Goal: Information Seeking & Learning: Learn about a topic

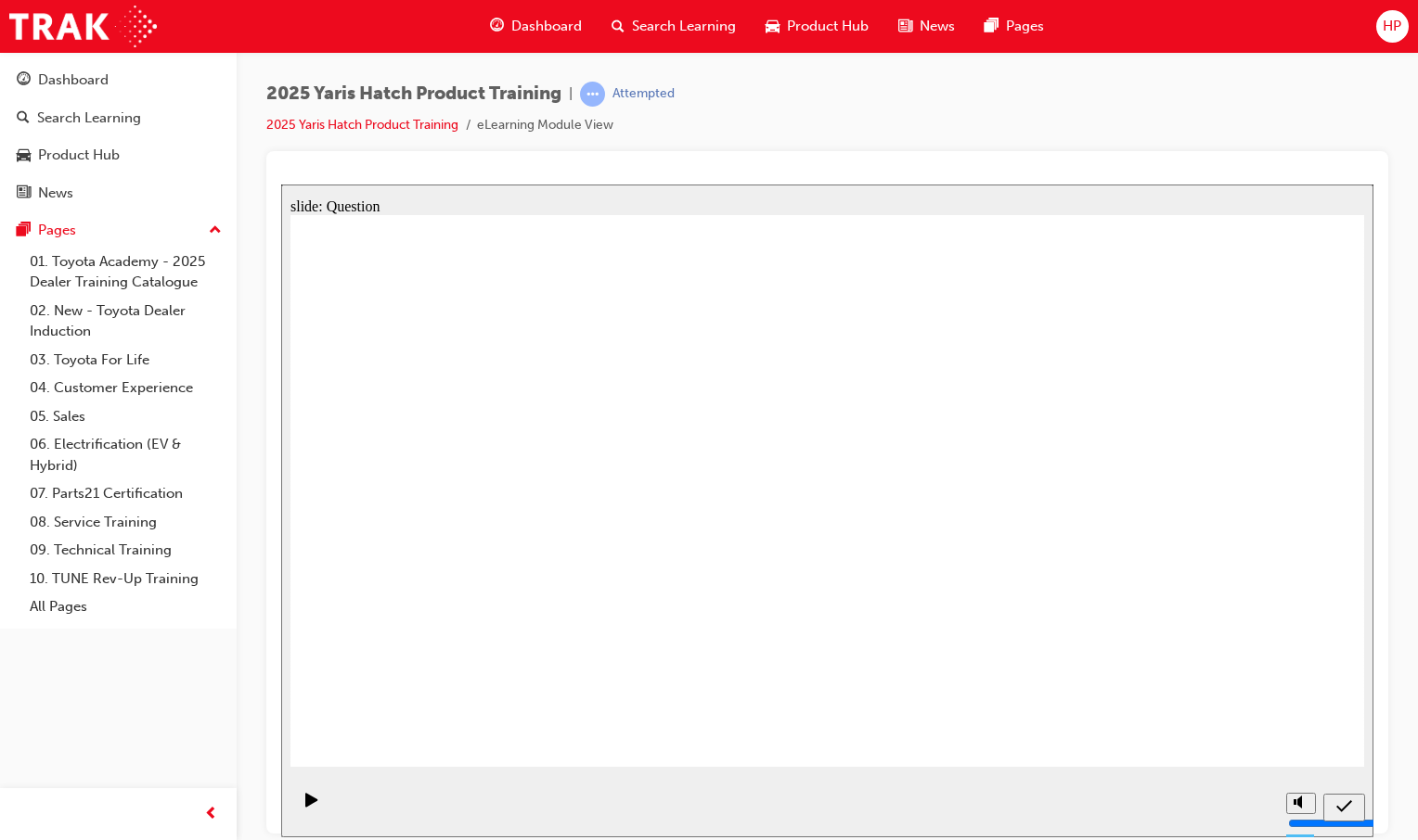
radio input "false"
radio input "true"
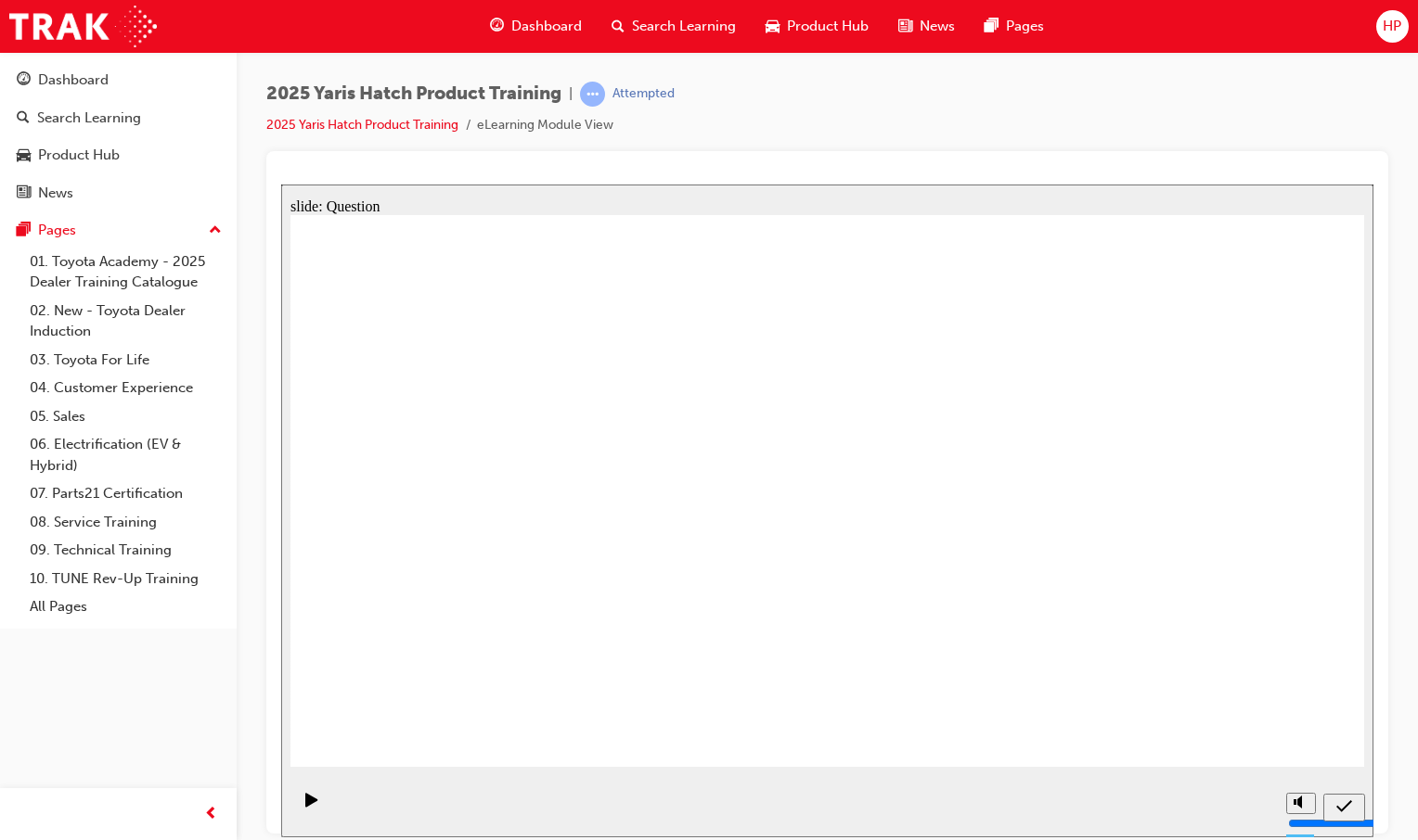
radio input "true"
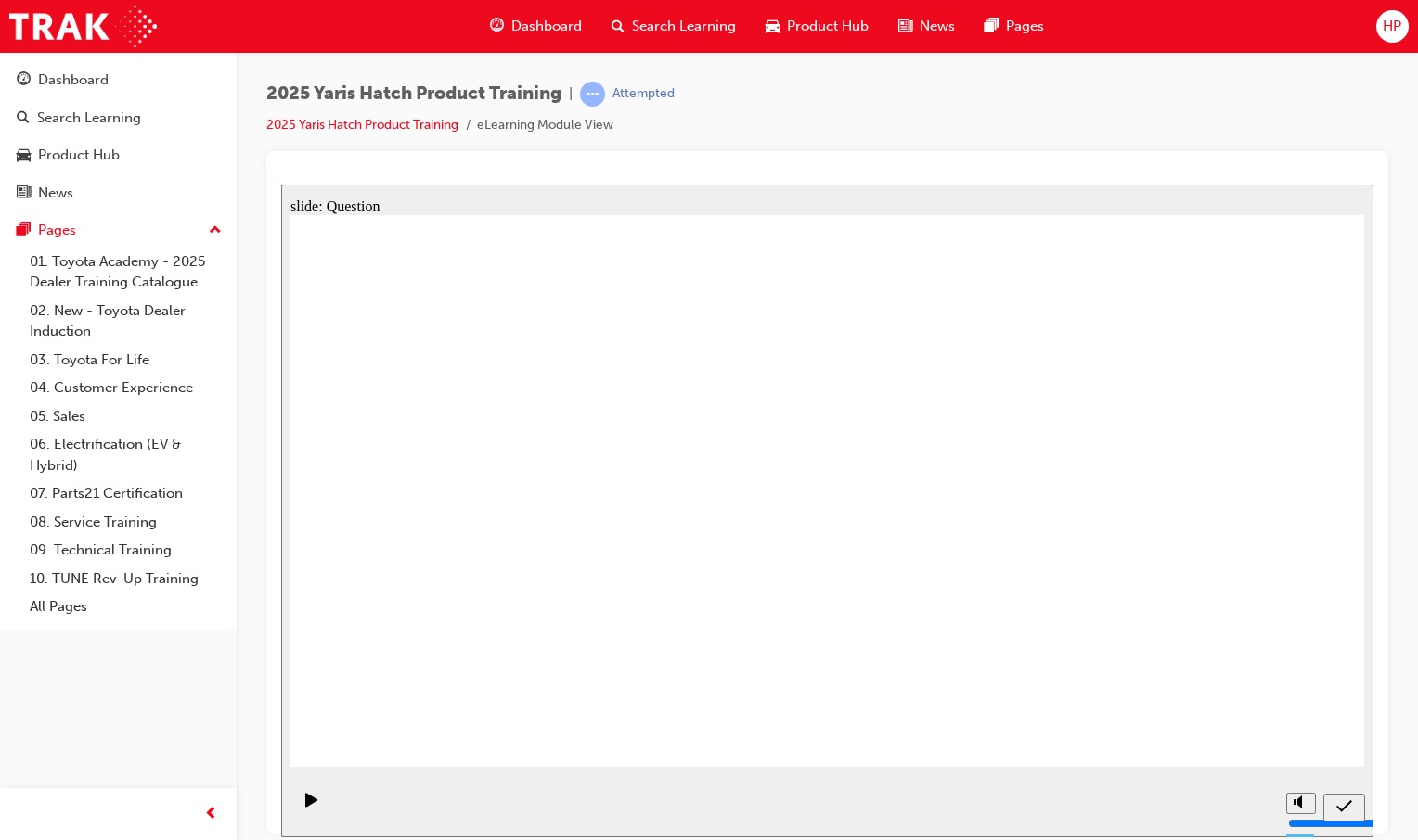
radio input "true"
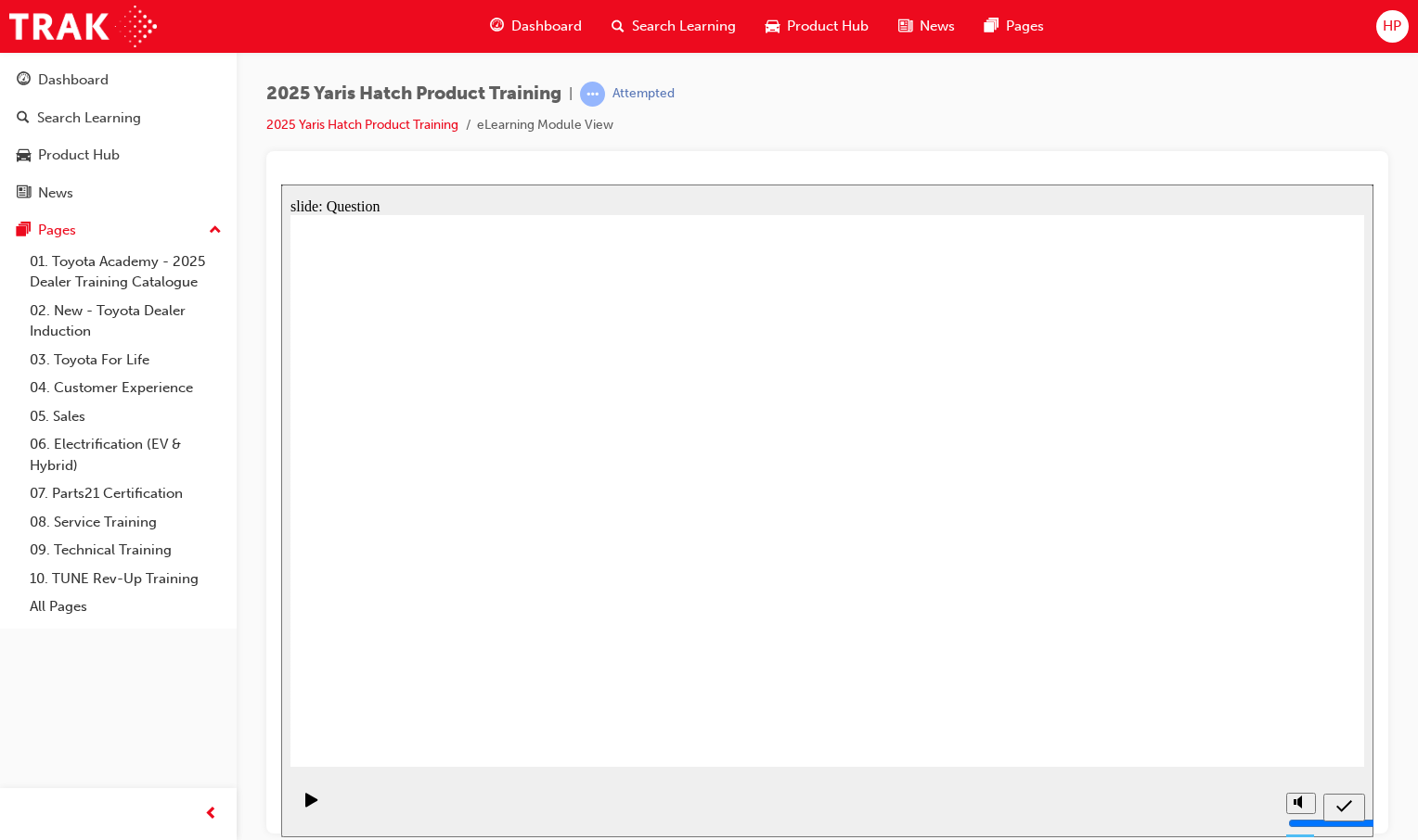
radio input "true"
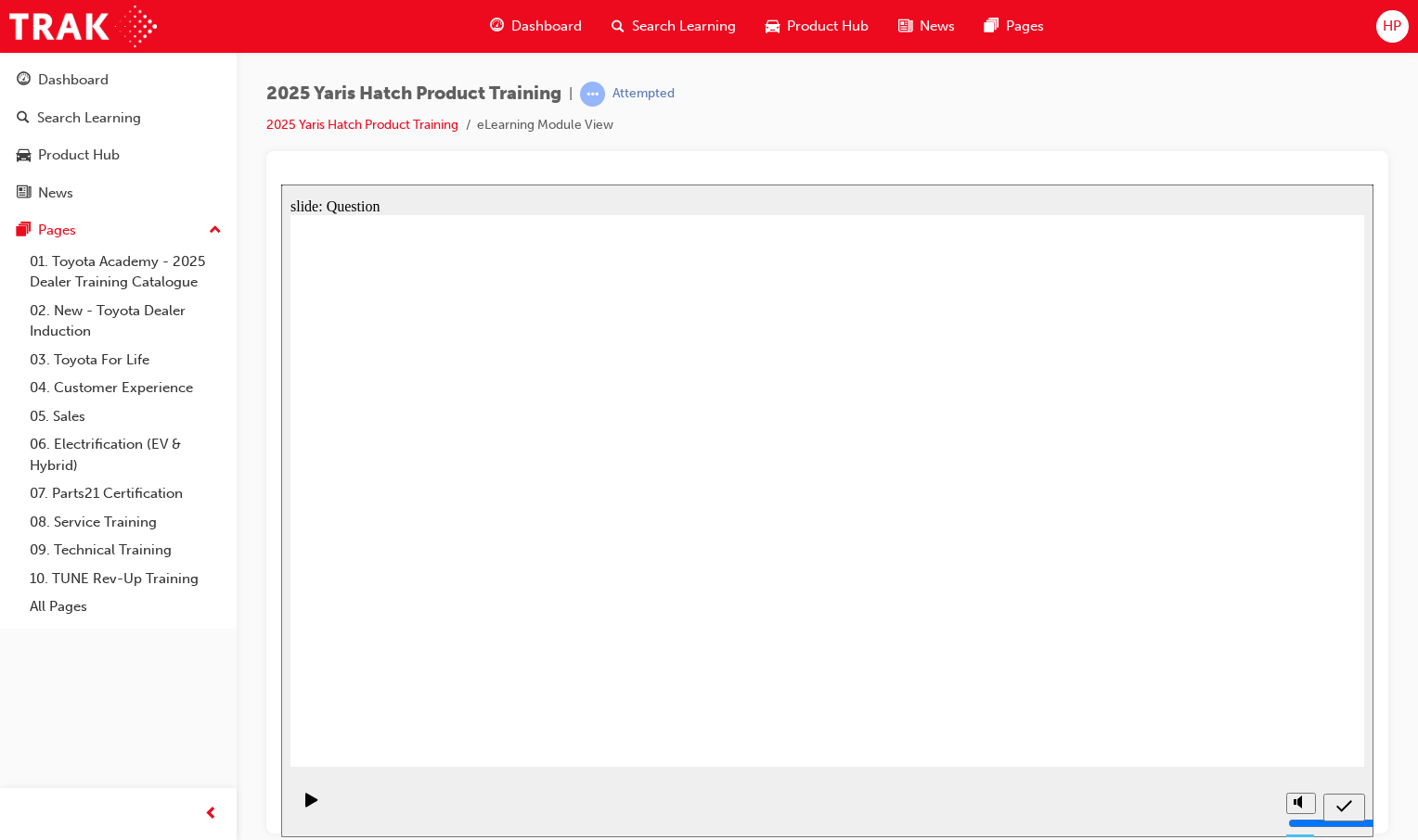
drag, startPoint x: 437, startPoint y: 493, endPoint x: 428, endPoint y: 518, distance: 26.6
drag, startPoint x: 429, startPoint y: 518, endPoint x: 441, endPoint y: 495, distance: 25.9
drag, startPoint x: 604, startPoint y: 490, endPoint x: 432, endPoint y: 405, distance: 191.9
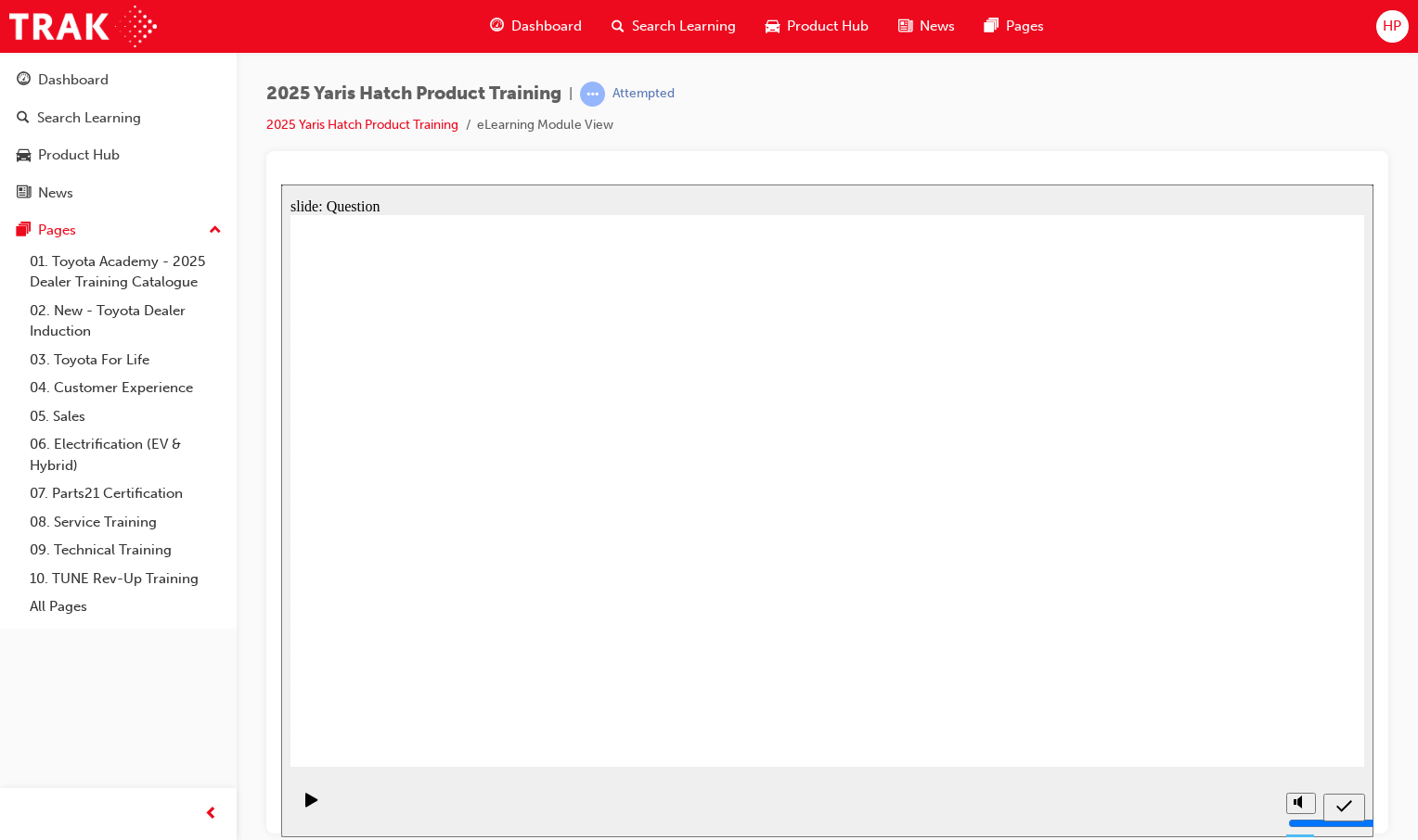
drag, startPoint x: 434, startPoint y: 492, endPoint x: 631, endPoint y: 486, distance: 197.1
drag, startPoint x: 468, startPoint y: 418, endPoint x: 449, endPoint y: 513, distance: 96.9
drag, startPoint x: 774, startPoint y: 471, endPoint x: 618, endPoint y: 373, distance: 184.2
drag, startPoint x: 620, startPoint y: 460, endPoint x: 811, endPoint y: 471, distance: 191.3
drag, startPoint x: 638, startPoint y: 372, endPoint x: 615, endPoint y: 464, distance: 94.8
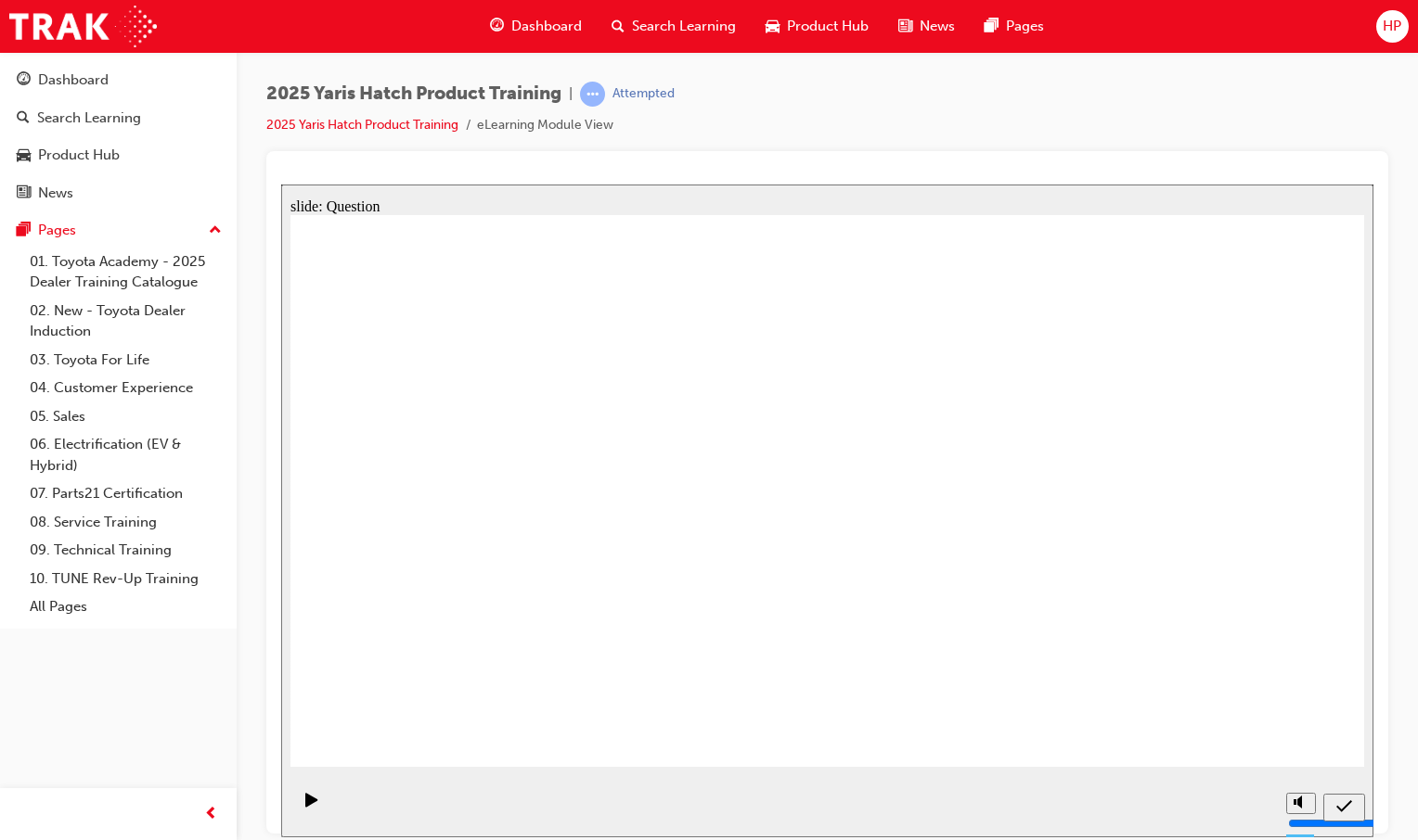
drag, startPoint x: 702, startPoint y: 499, endPoint x: 1042, endPoint y: 381, distance: 359.9
drag, startPoint x: 1019, startPoint y: 455, endPoint x: 643, endPoint y: 460, distance: 376.0
drag, startPoint x: 967, startPoint y: 369, endPoint x: 1002, endPoint y: 503, distance: 138.5
drag, startPoint x: 816, startPoint y: 468, endPoint x: 1133, endPoint y: 323, distance: 348.6
drag, startPoint x: 1199, startPoint y: 434, endPoint x: 804, endPoint y: 431, distance: 395.0
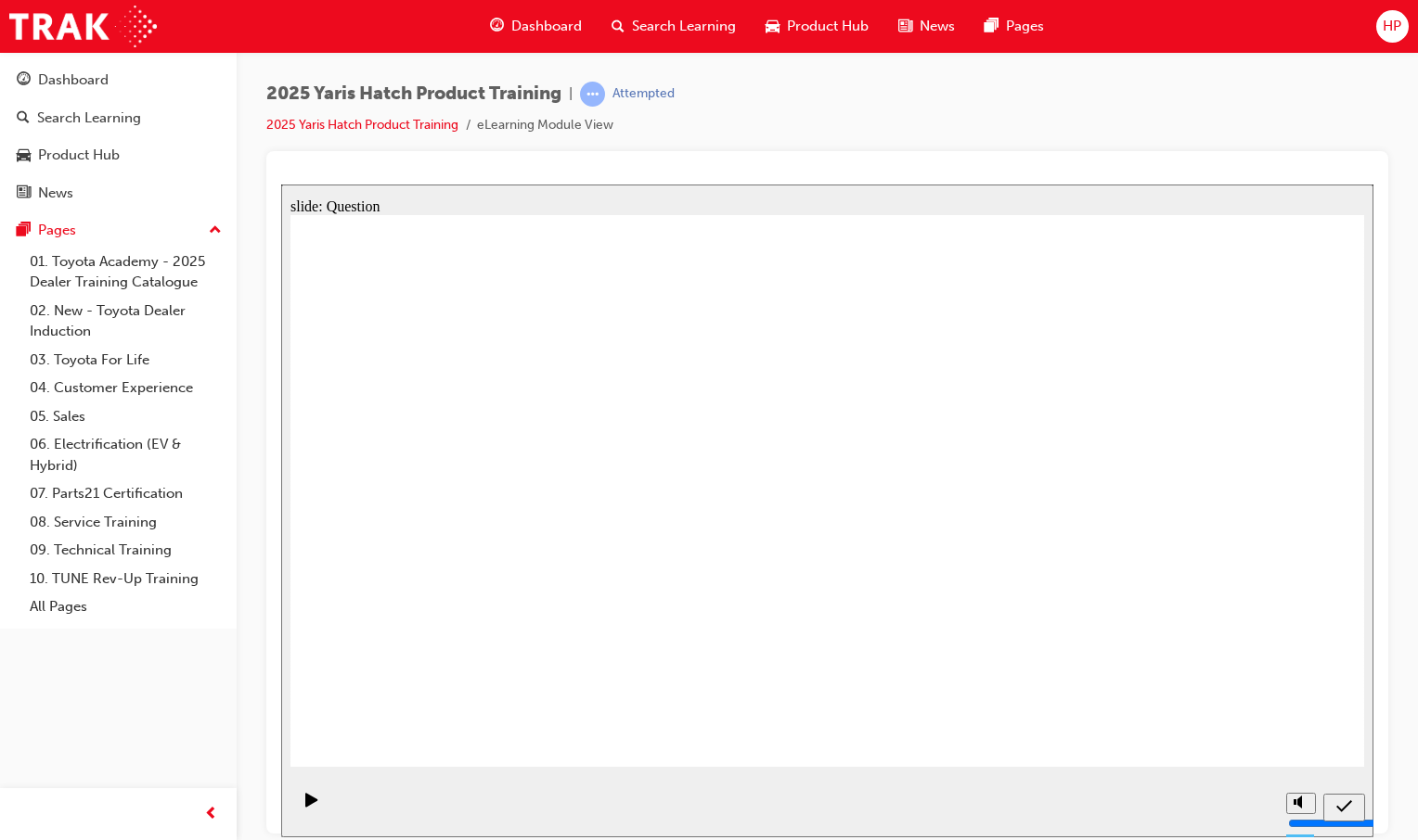
drag, startPoint x: 804, startPoint y: 431, endPoint x: 1073, endPoint y: 345, distance: 282.4
drag, startPoint x: 1125, startPoint y: 313, endPoint x: 1183, endPoint y: 469, distance: 166.4
drag, startPoint x: 917, startPoint y: 380, endPoint x: 803, endPoint y: 449, distance: 133.3
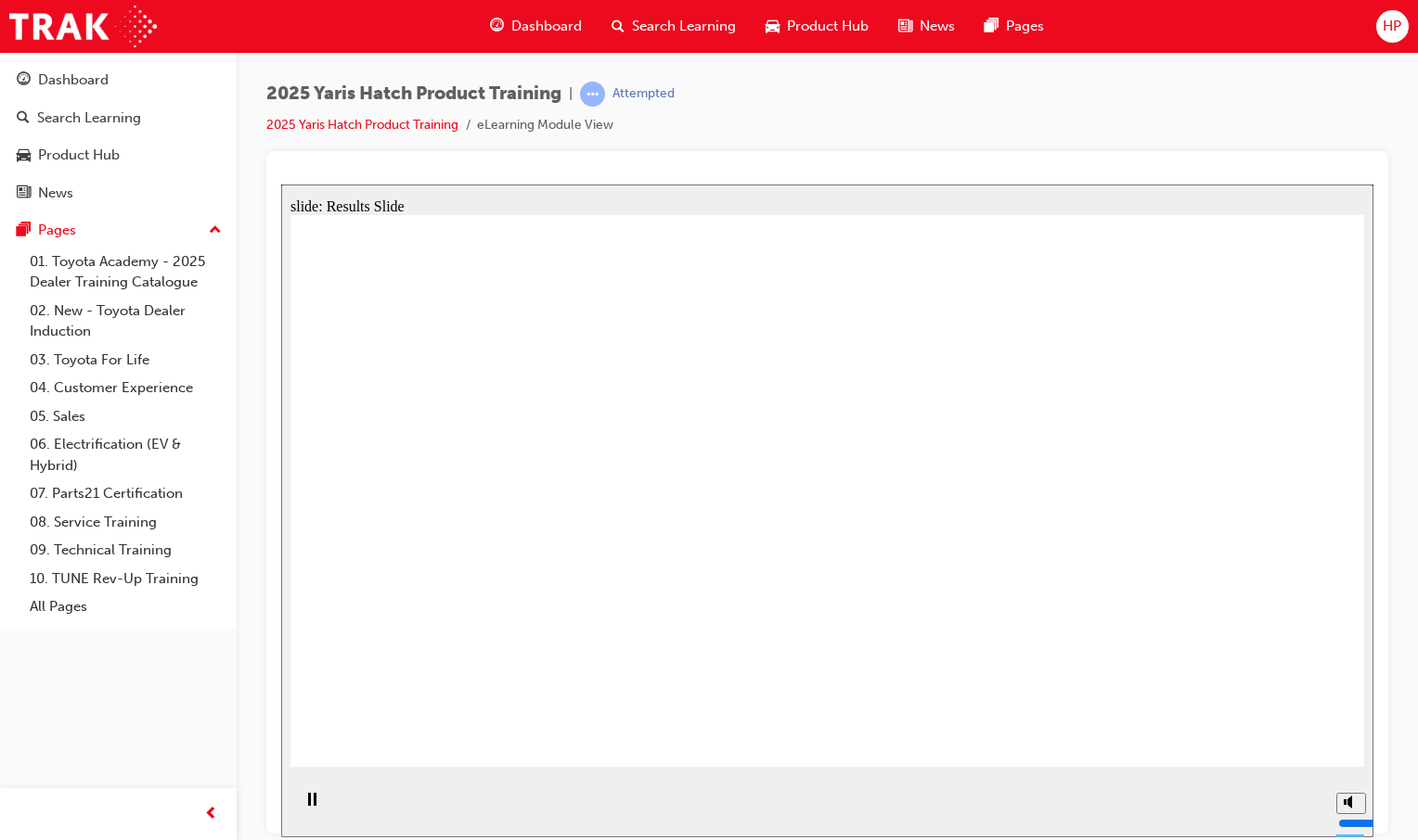
radio input "true"
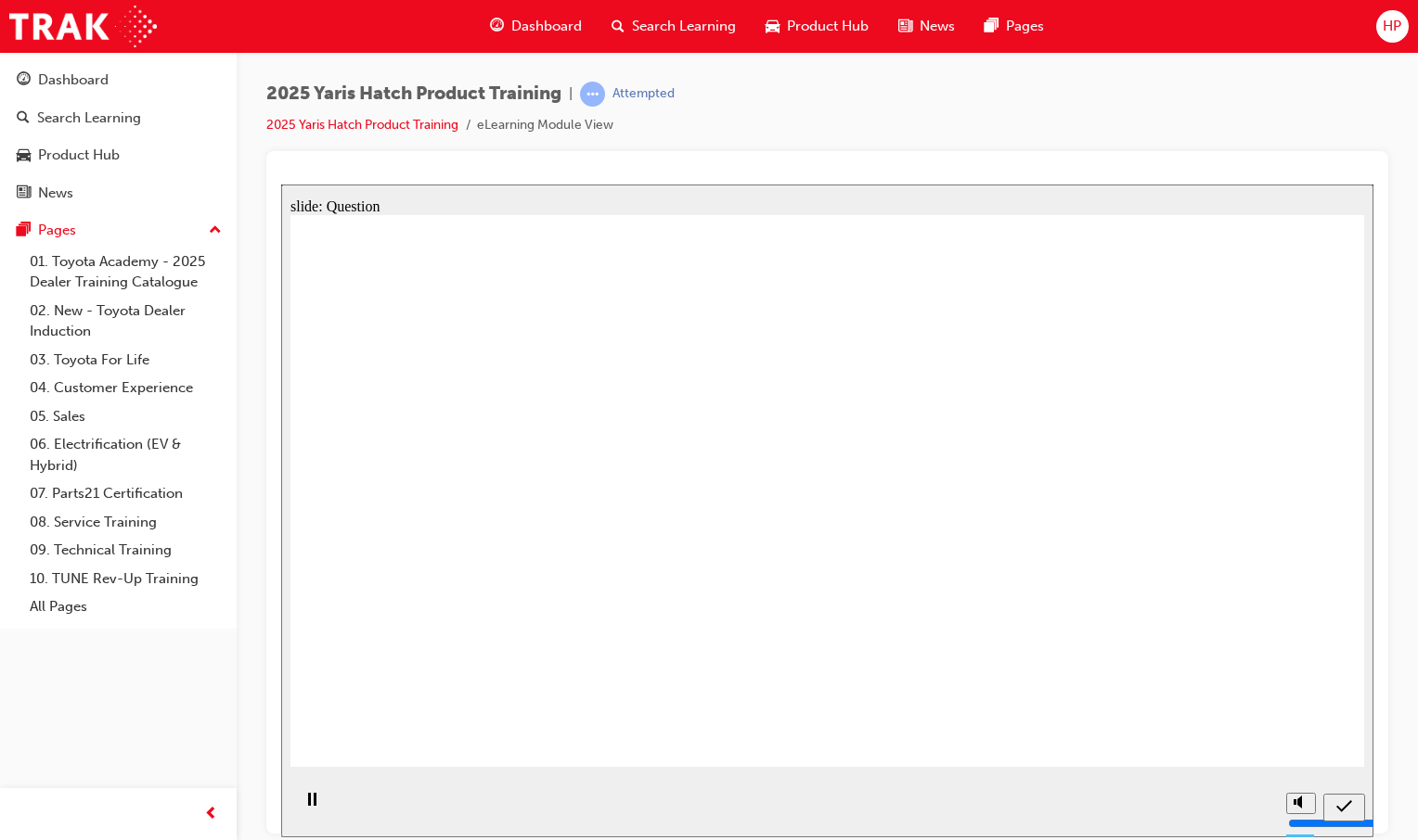
radio input "true"
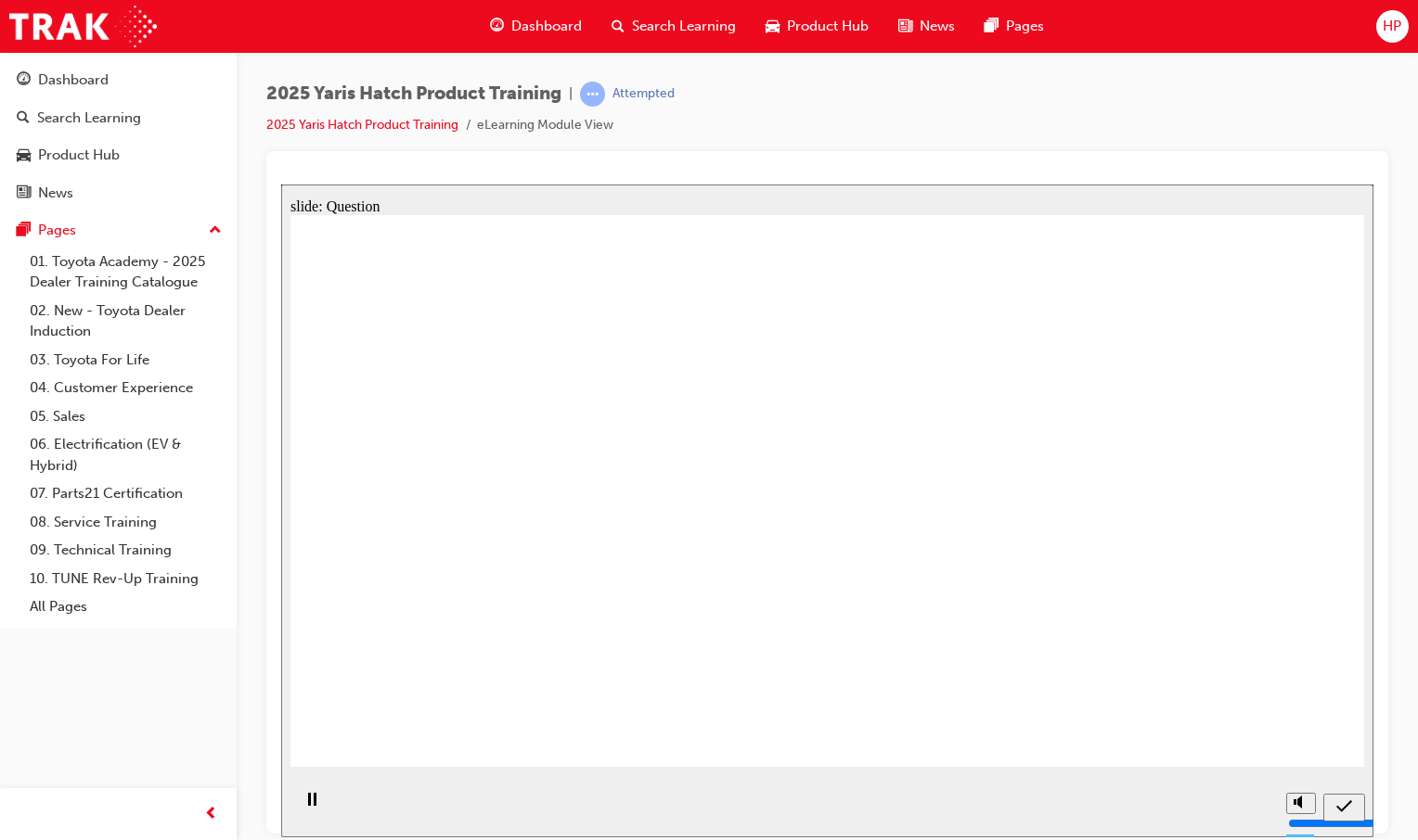
radio input "true"
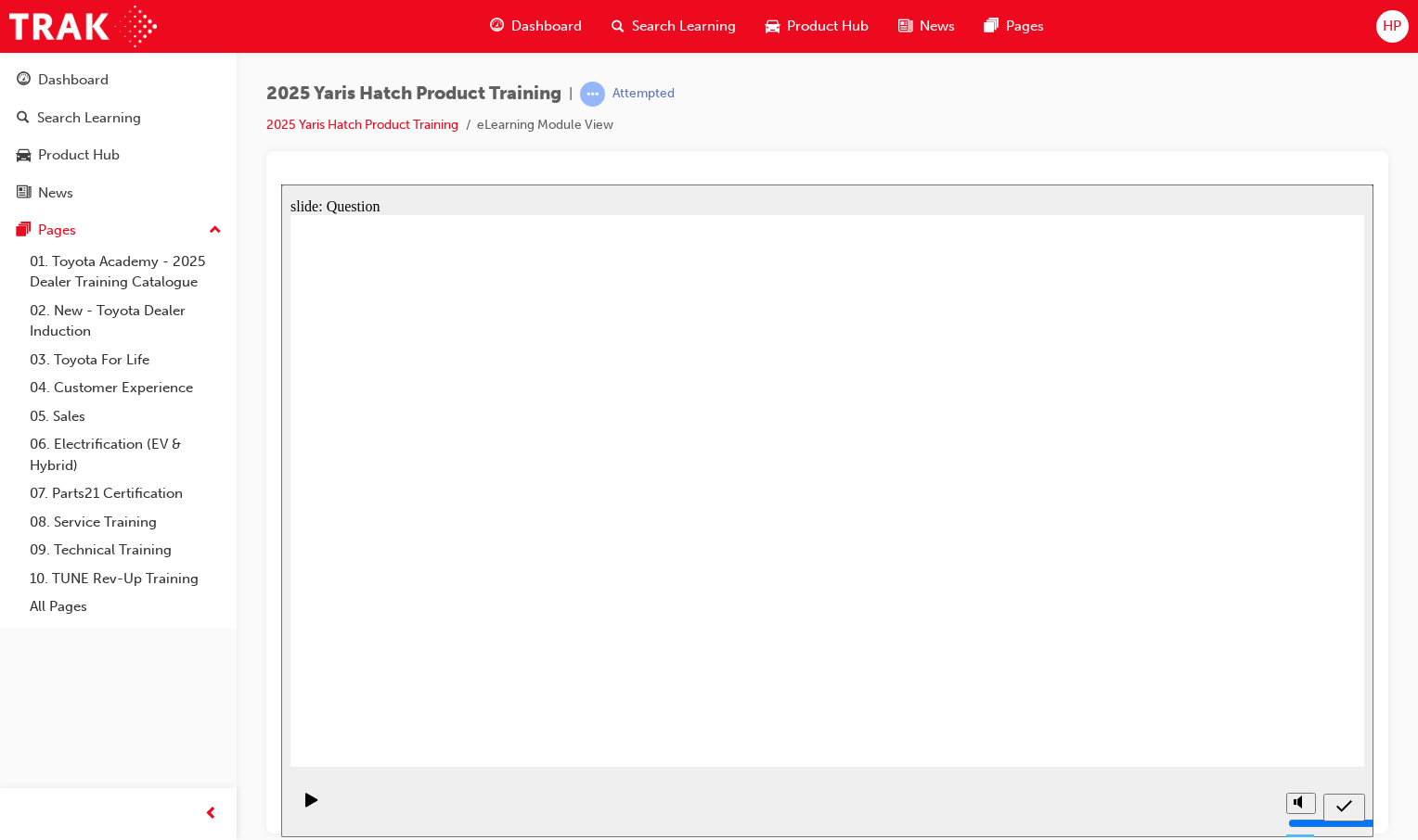
radio input "true"
drag, startPoint x: 376, startPoint y: 583, endPoint x: 414, endPoint y: 585, distance: 38.1
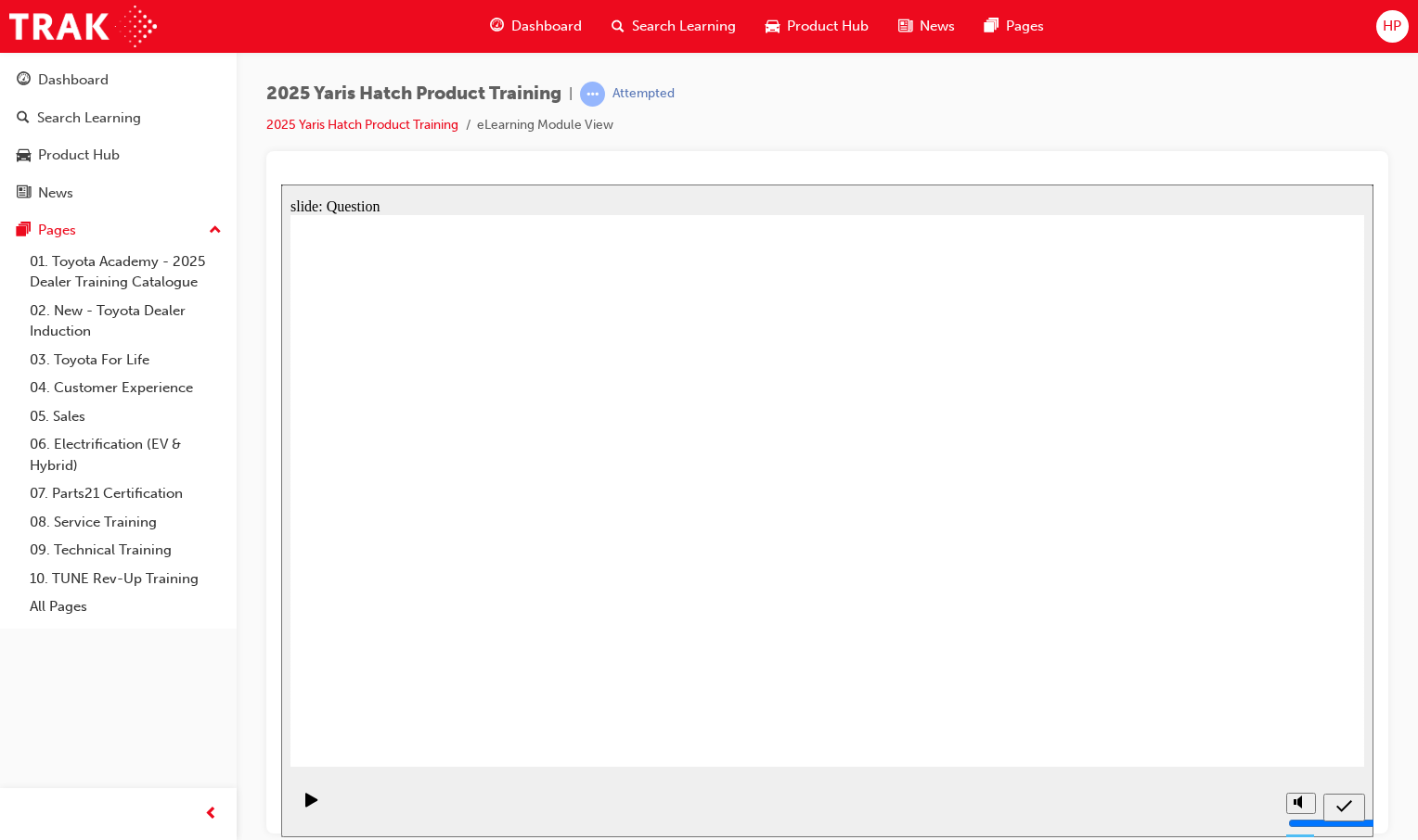
drag, startPoint x: 794, startPoint y: 490, endPoint x: 1002, endPoint y: 399, distance: 227.0
drag, startPoint x: 1011, startPoint y: 468, endPoint x: 848, endPoint y: 453, distance: 163.7
drag, startPoint x: 964, startPoint y: 393, endPoint x: 953, endPoint y: 494, distance: 101.6
drag, startPoint x: 1157, startPoint y: 465, endPoint x: 1141, endPoint y: 360, distance: 106.2
drag, startPoint x: 811, startPoint y: 431, endPoint x: 799, endPoint y: 353, distance: 78.9
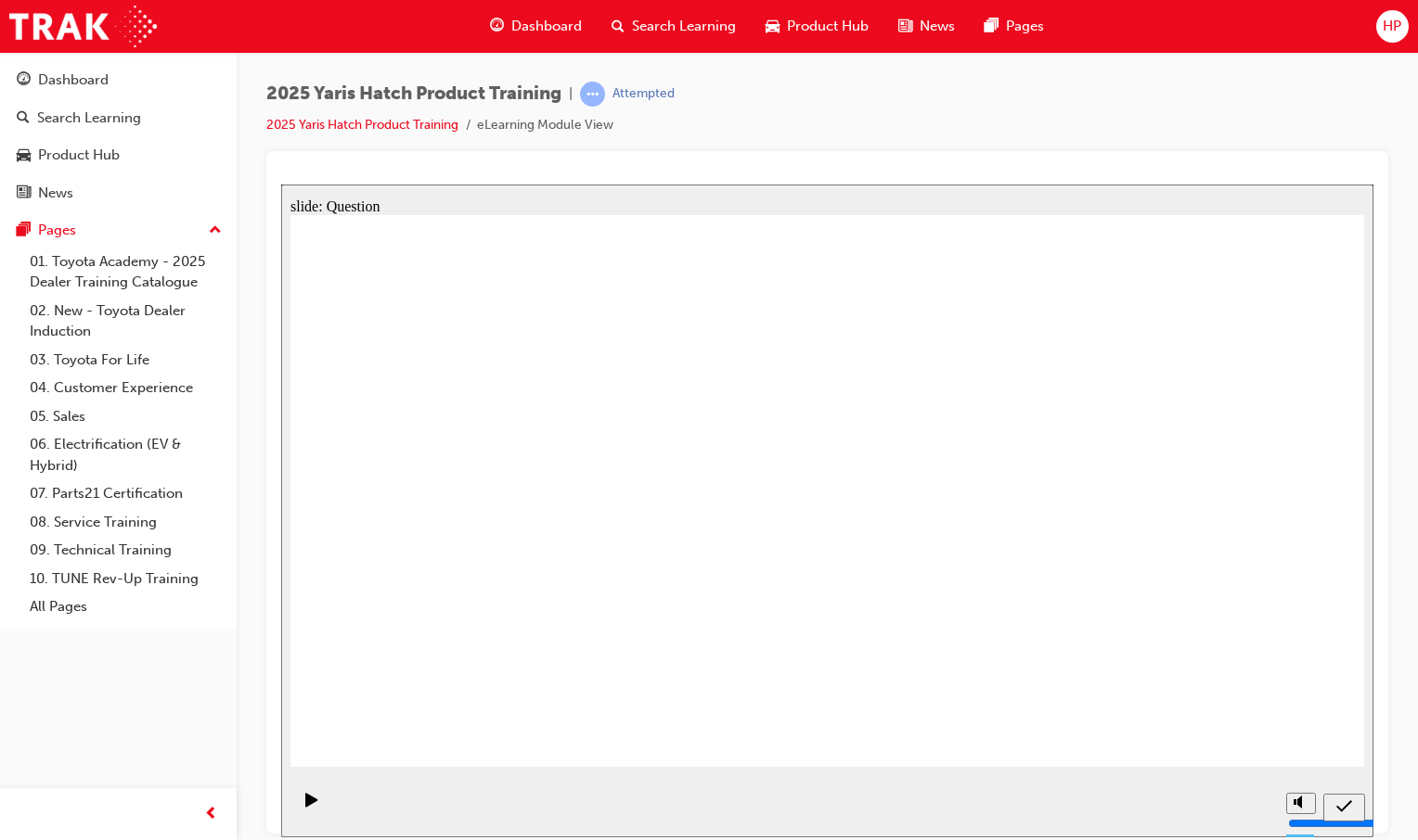
drag, startPoint x: 651, startPoint y: 425, endPoint x: 1222, endPoint y: 435, distance: 571.1
drag, startPoint x: 1158, startPoint y: 375, endPoint x: 580, endPoint y: 319, distance: 580.7
drag, startPoint x: 469, startPoint y: 491, endPoint x: 444, endPoint y: 369, distance: 124.5
drag, startPoint x: 784, startPoint y: 394, endPoint x: 558, endPoint y: 525, distance: 261.2
drag, startPoint x: 1011, startPoint y: 473, endPoint x: 997, endPoint y: 609, distance: 136.7
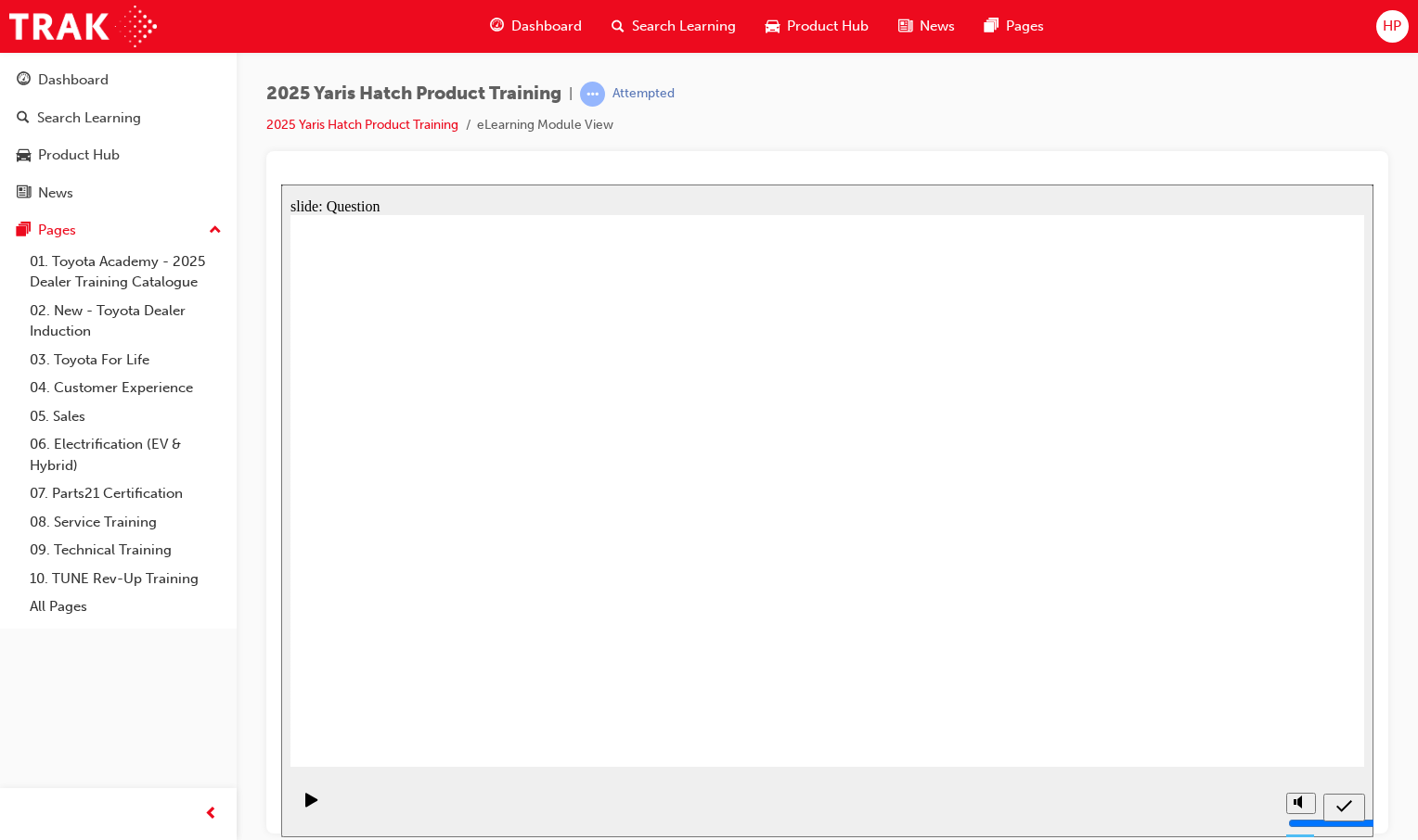
drag, startPoint x: 1169, startPoint y: 525, endPoint x: 1179, endPoint y: 645, distance: 120.4
drag, startPoint x: 561, startPoint y: 308, endPoint x: 754, endPoint y: 630, distance: 375.4
drag, startPoint x: 390, startPoint y: 386, endPoint x: 408, endPoint y: 657, distance: 271.6
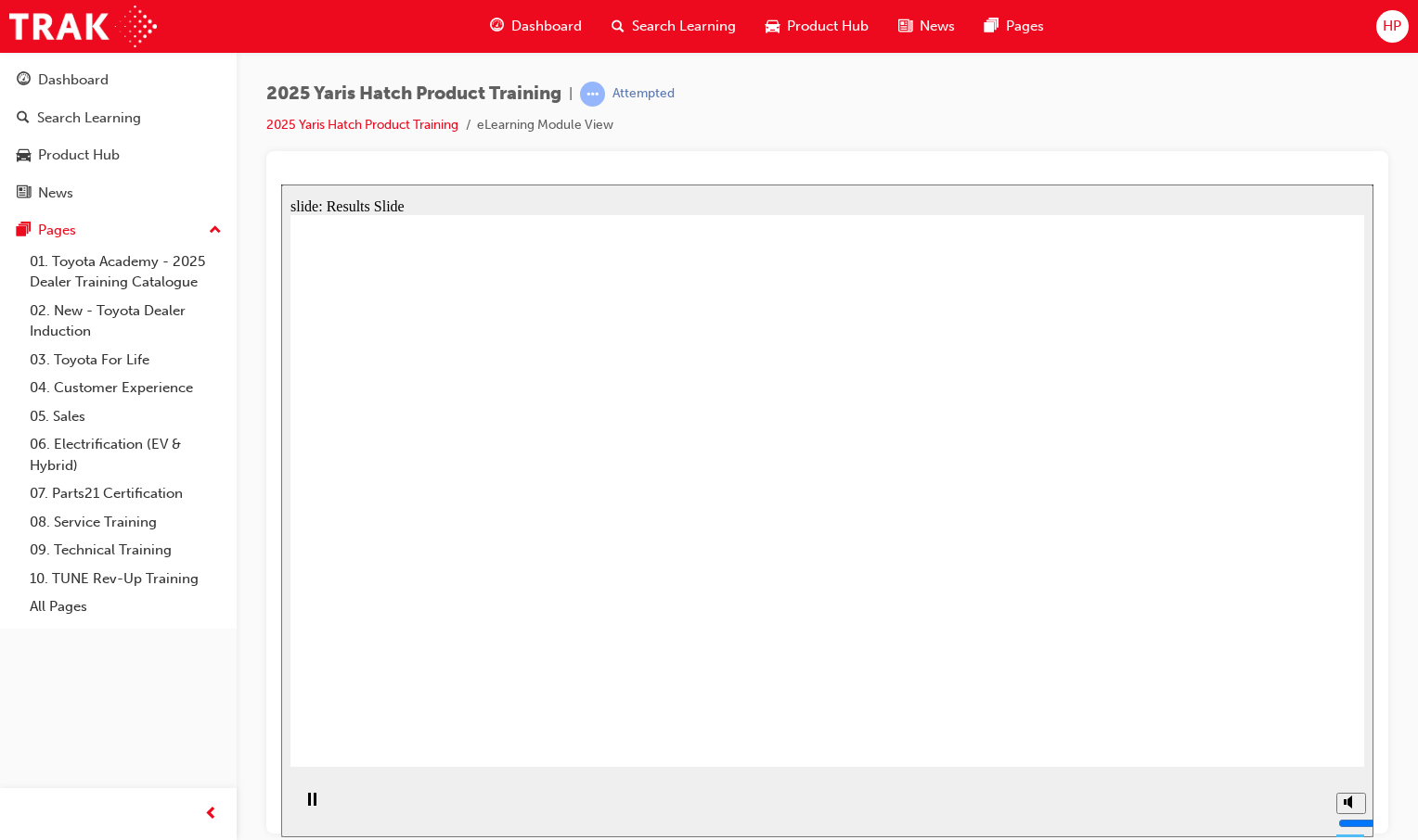
radio input "true"
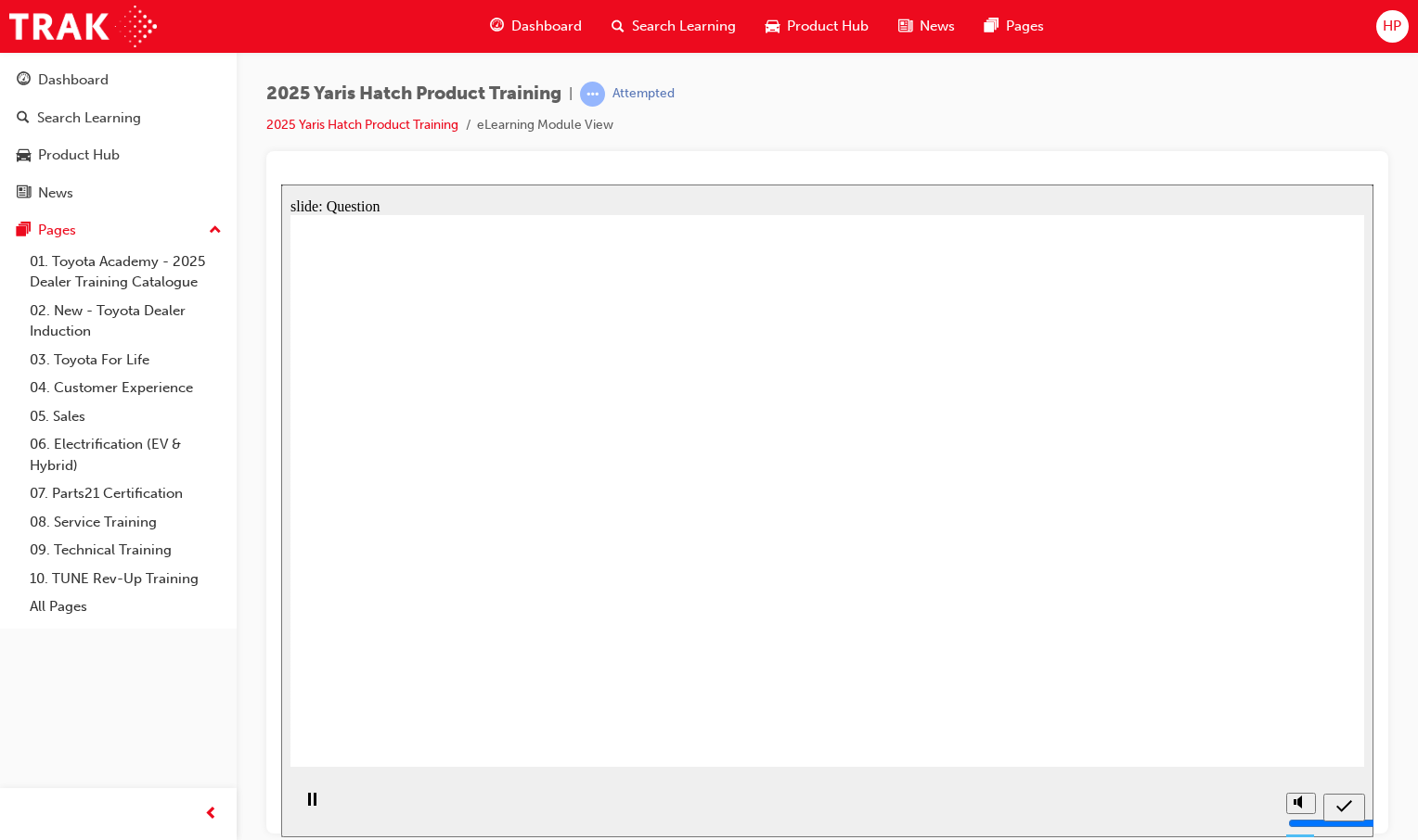
radio input "true"
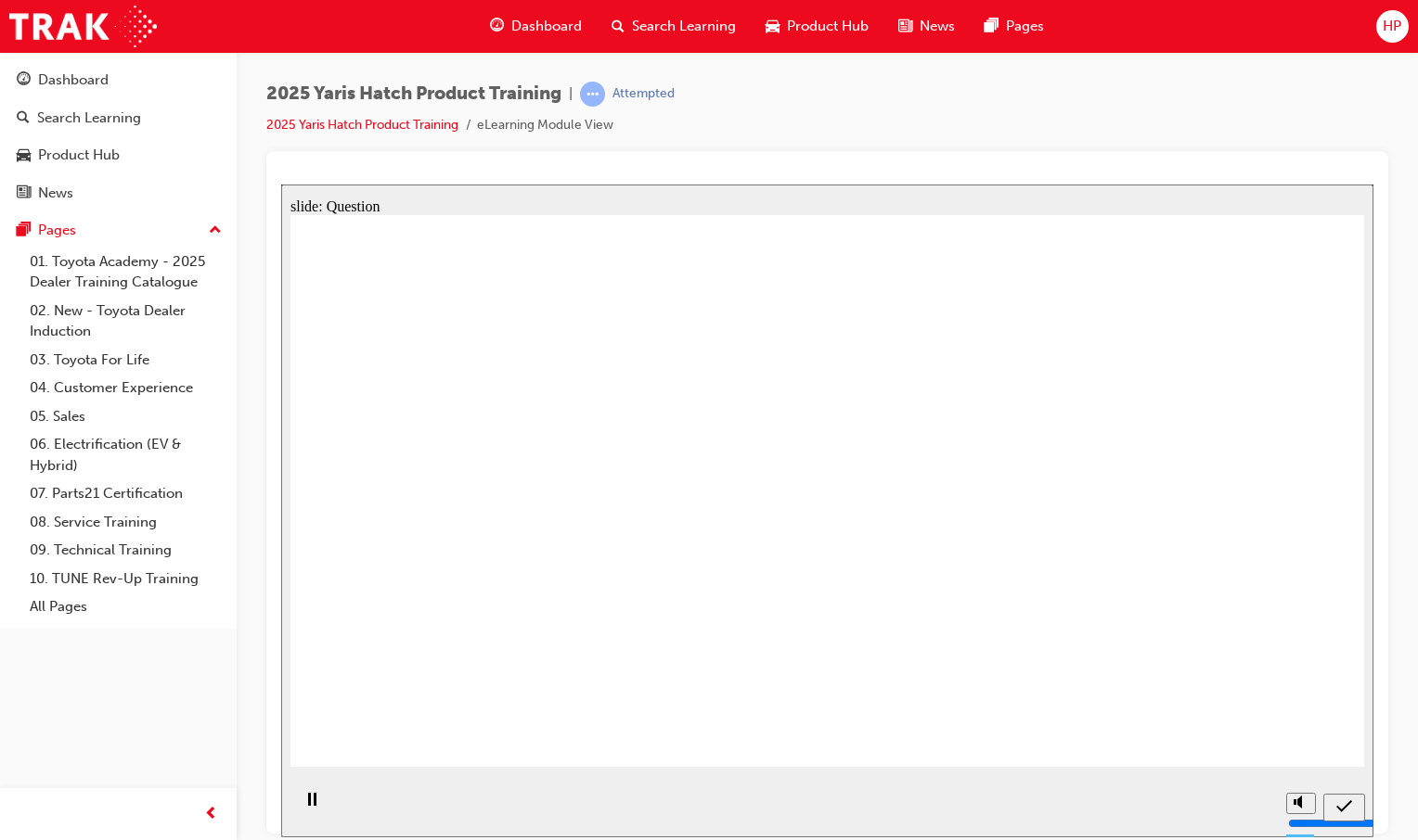
radio input "true"
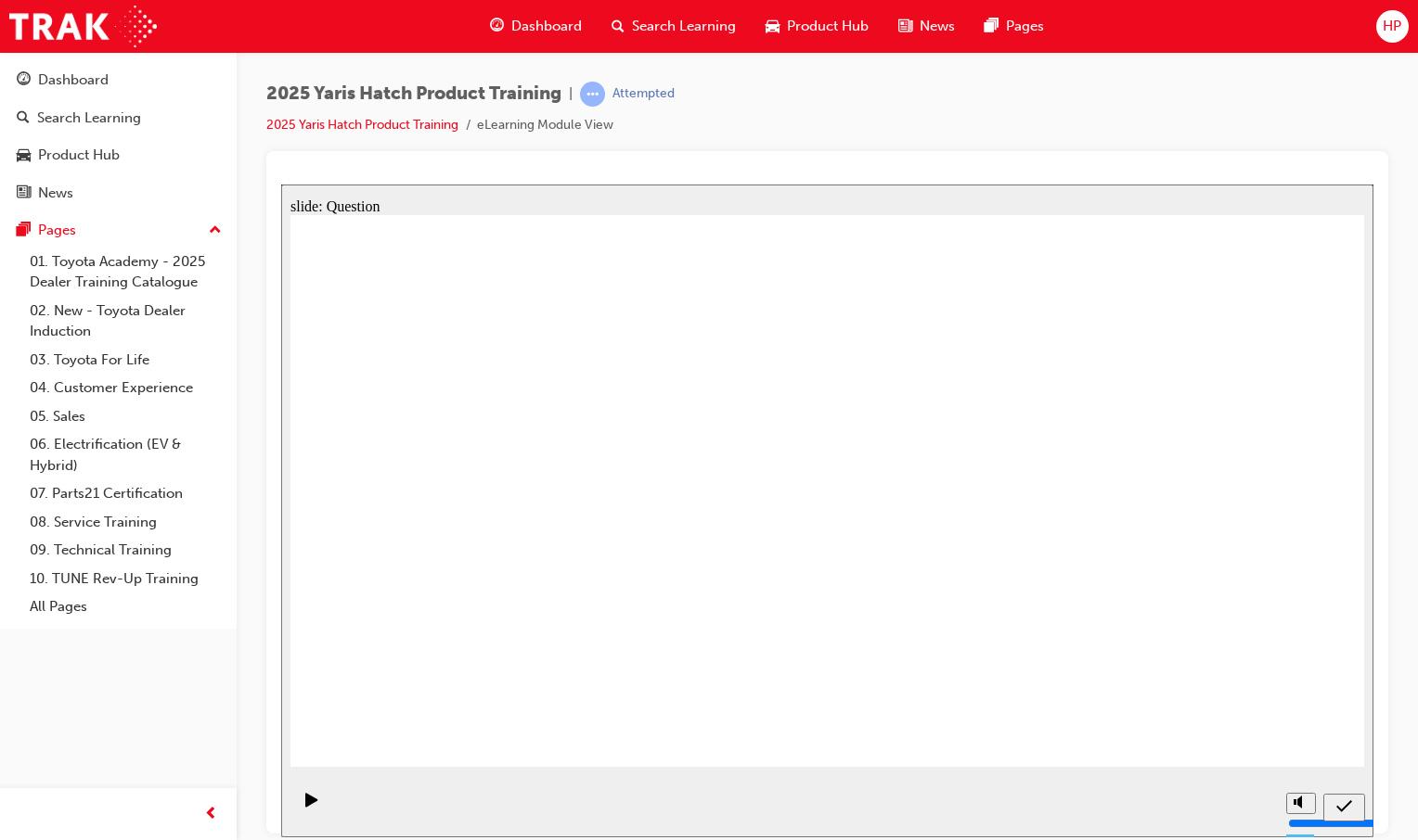
drag, startPoint x: 818, startPoint y: 423, endPoint x: 1002, endPoint y: 570, distance: 235.5
drag, startPoint x: 993, startPoint y: 410, endPoint x: 615, endPoint y: 584, distance: 416.1
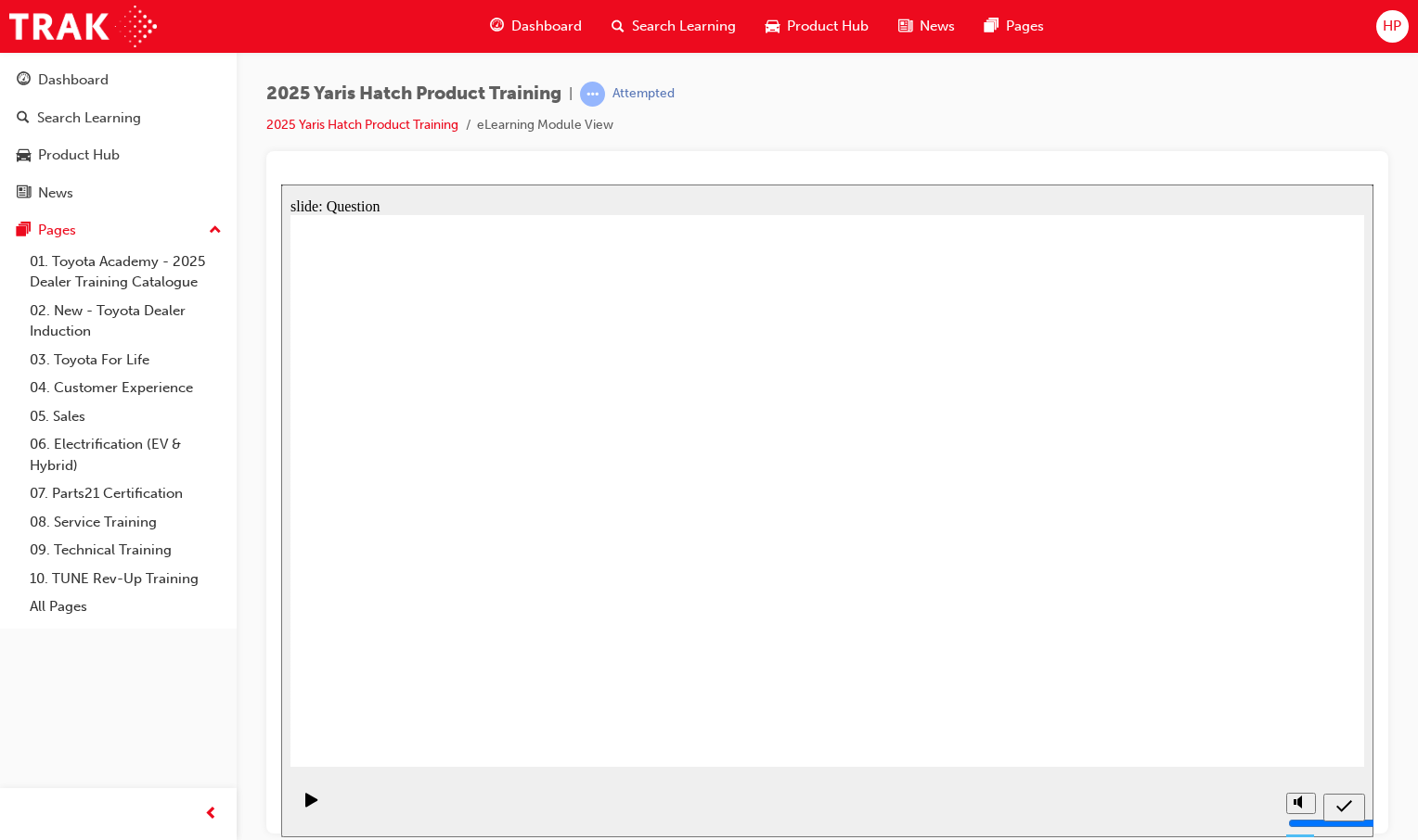
drag, startPoint x: 444, startPoint y: 466, endPoint x: 1208, endPoint y: 621, distance: 779.6
drag, startPoint x: 669, startPoint y: 473, endPoint x: 806, endPoint y: 569, distance: 167.3
drag, startPoint x: 1215, startPoint y: 465, endPoint x: 449, endPoint y: 632, distance: 784.0
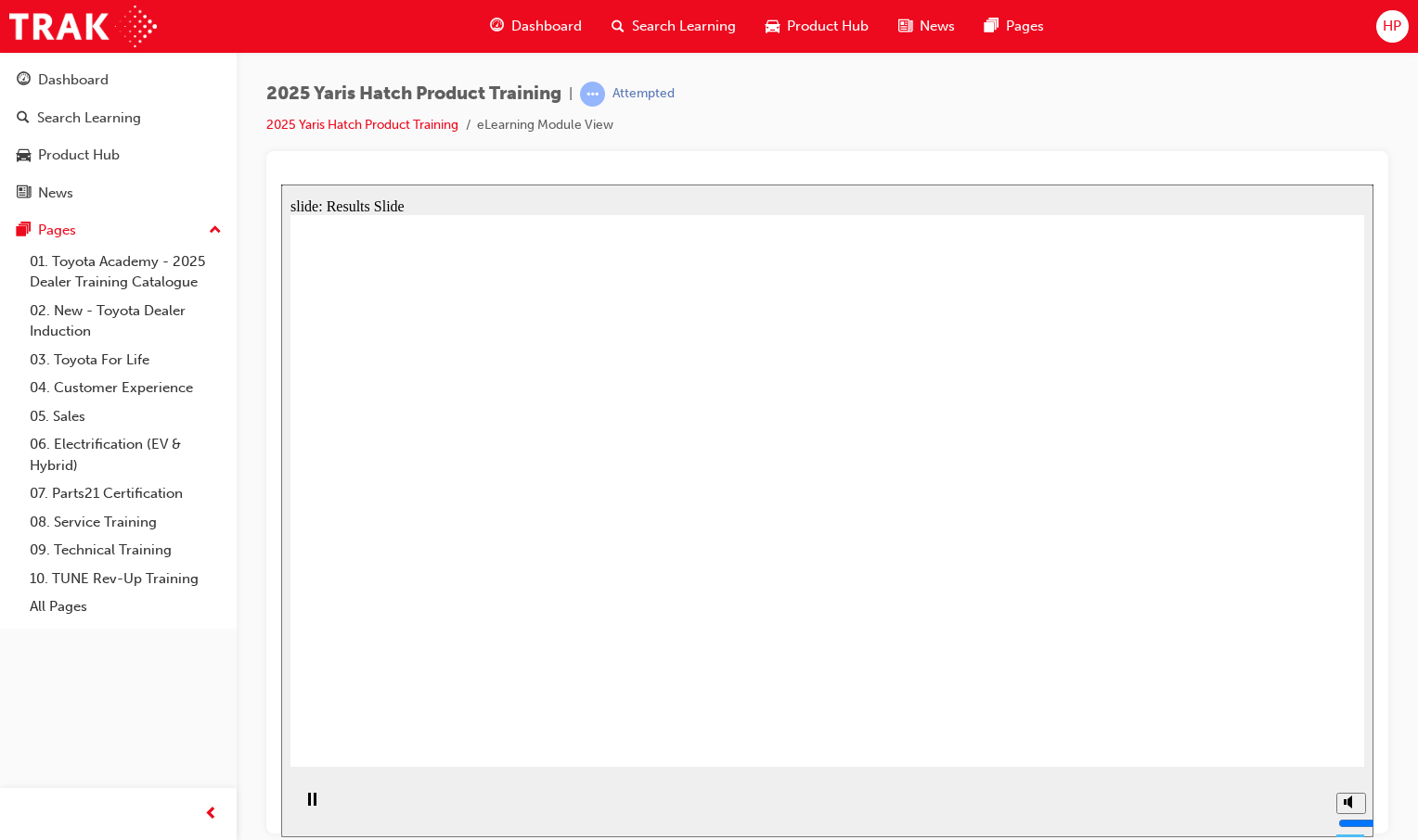
radio input "true"
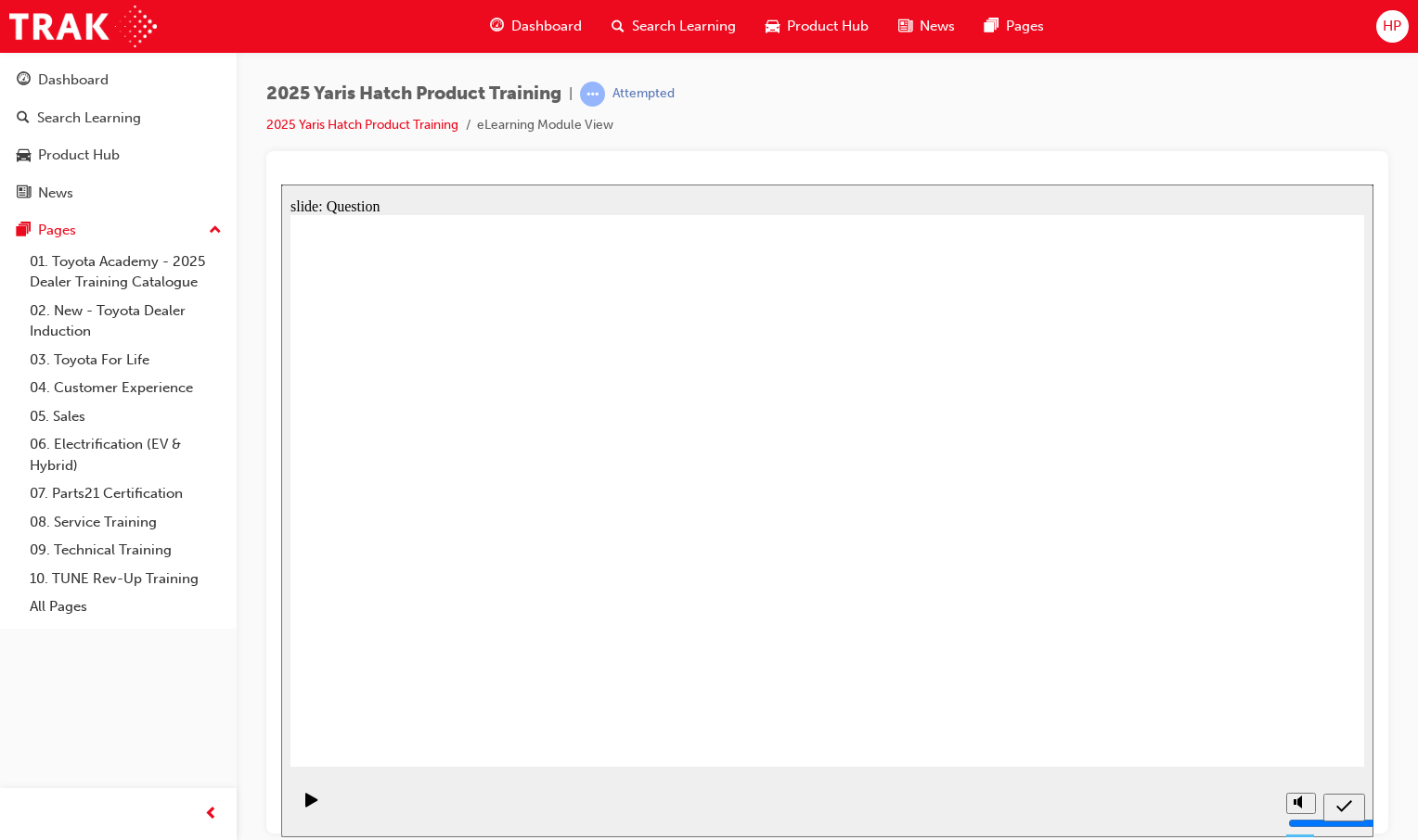
radio input "true"
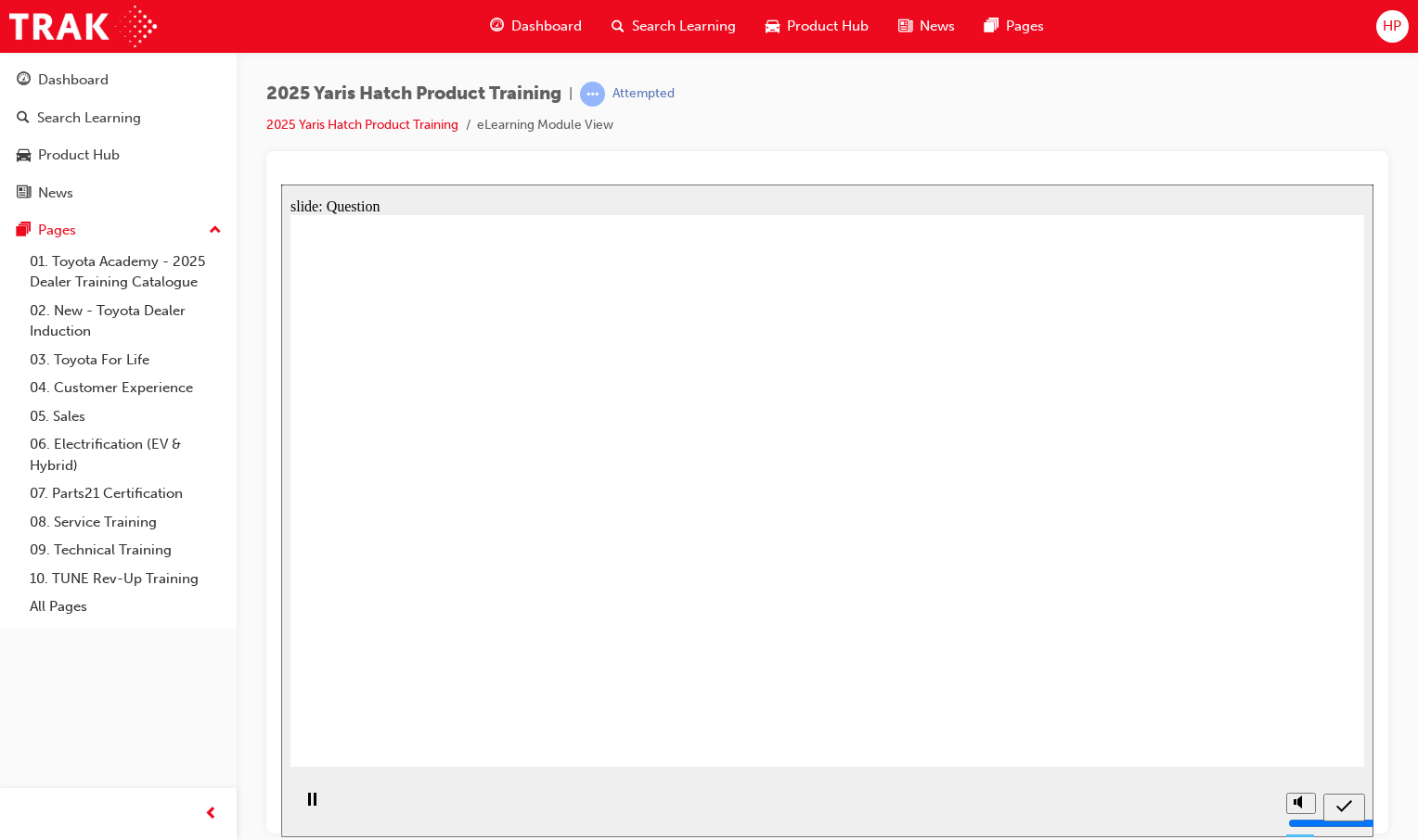
radio input "true"
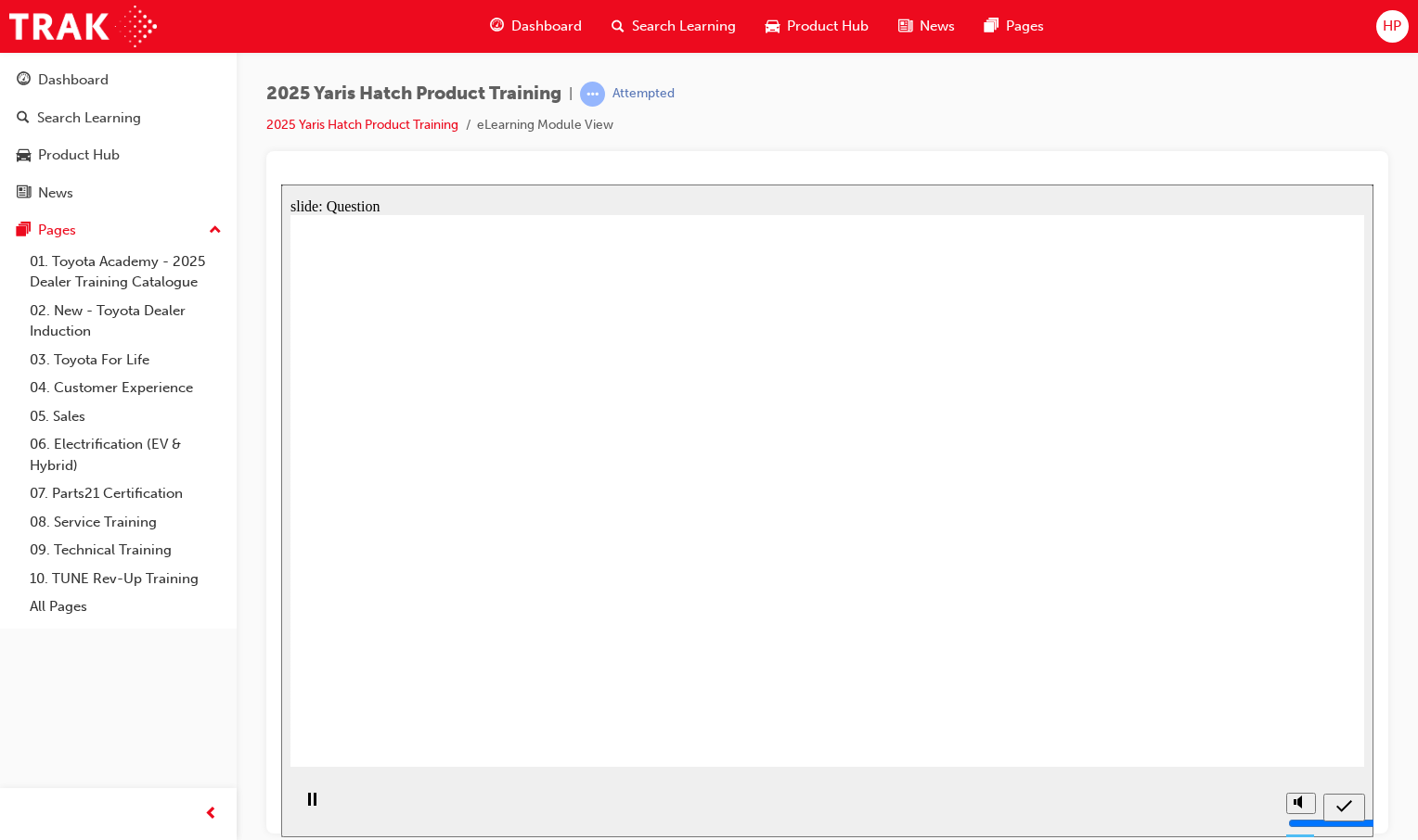
drag, startPoint x: 1155, startPoint y: 487, endPoint x: 1159, endPoint y: 647, distance: 160.0
drag, startPoint x: 804, startPoint y: 469, endPoint x: 999, endPoint y: 632, distance: 254.2
drag, startPoint x: 563, startPoint y: 458, endPoint x: 758, endPoint y: 615, distance: 250.3
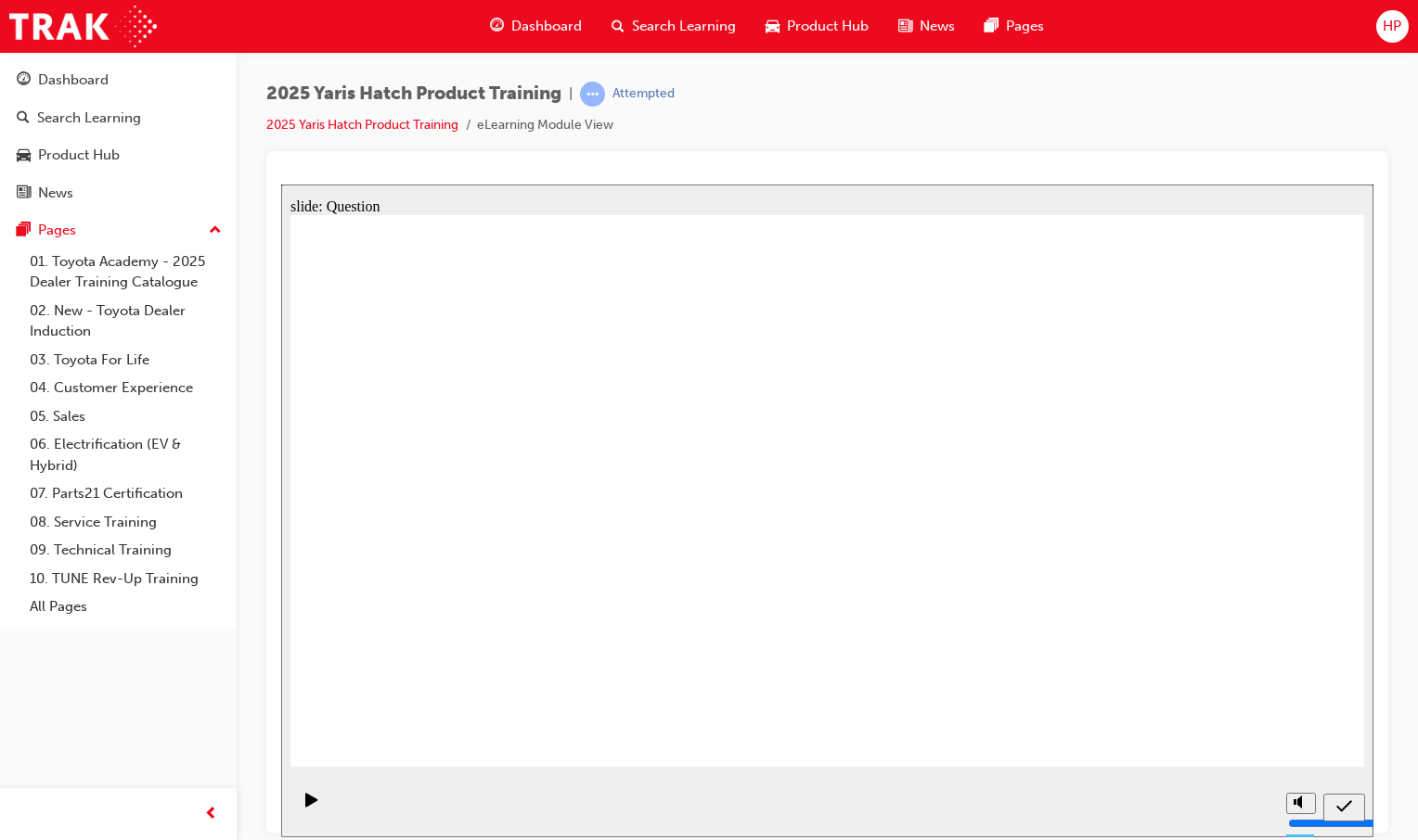
drag, startPoint x: 981, startPoint y: 480, endPoint x: 593, endPoint y: 639, distance: 419.3
drag, startPoint x: 425, startPoint y: 503, endPoint x: 421, endPoint y: 641, distance: 138.1
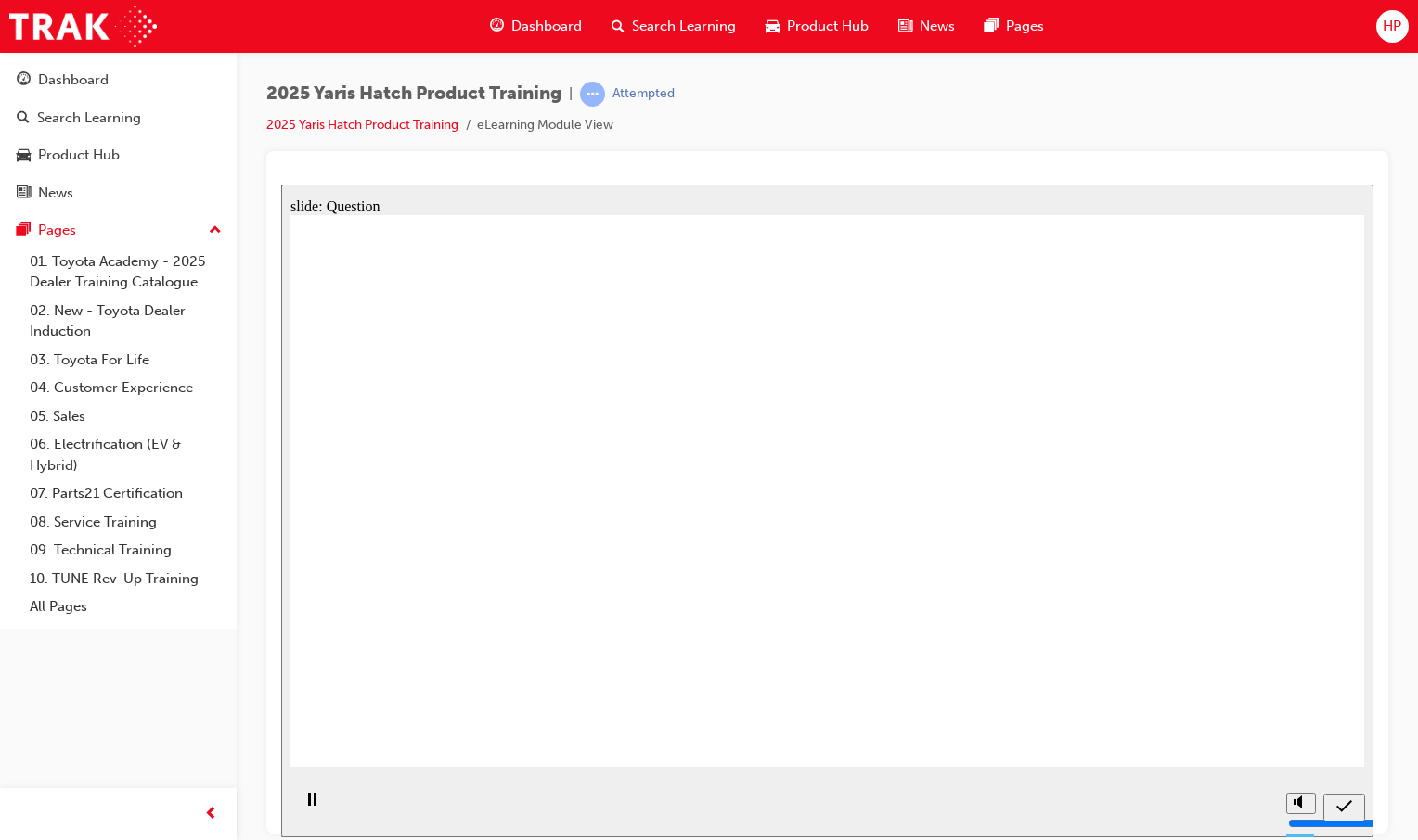
radio input "true"
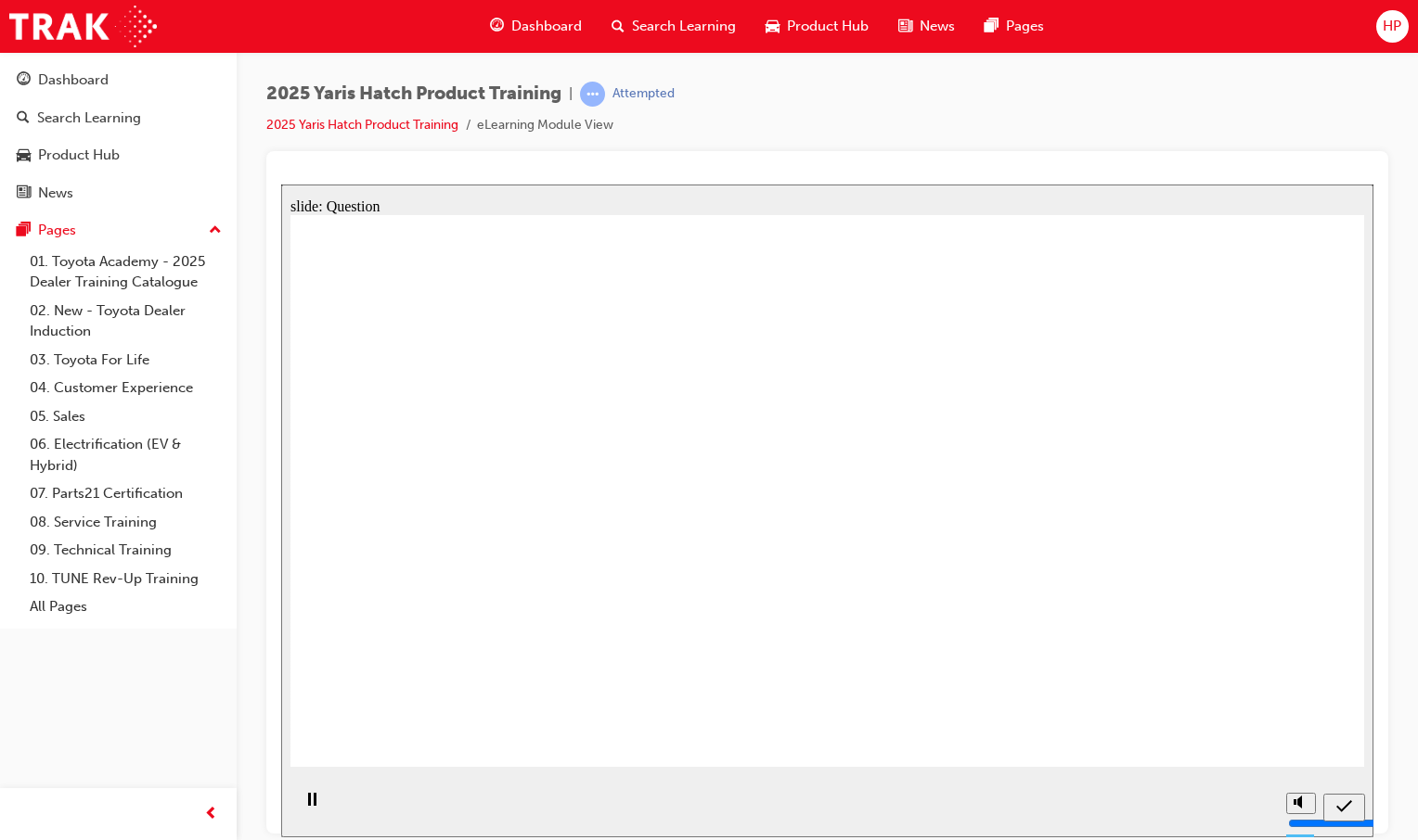
radio input "true"
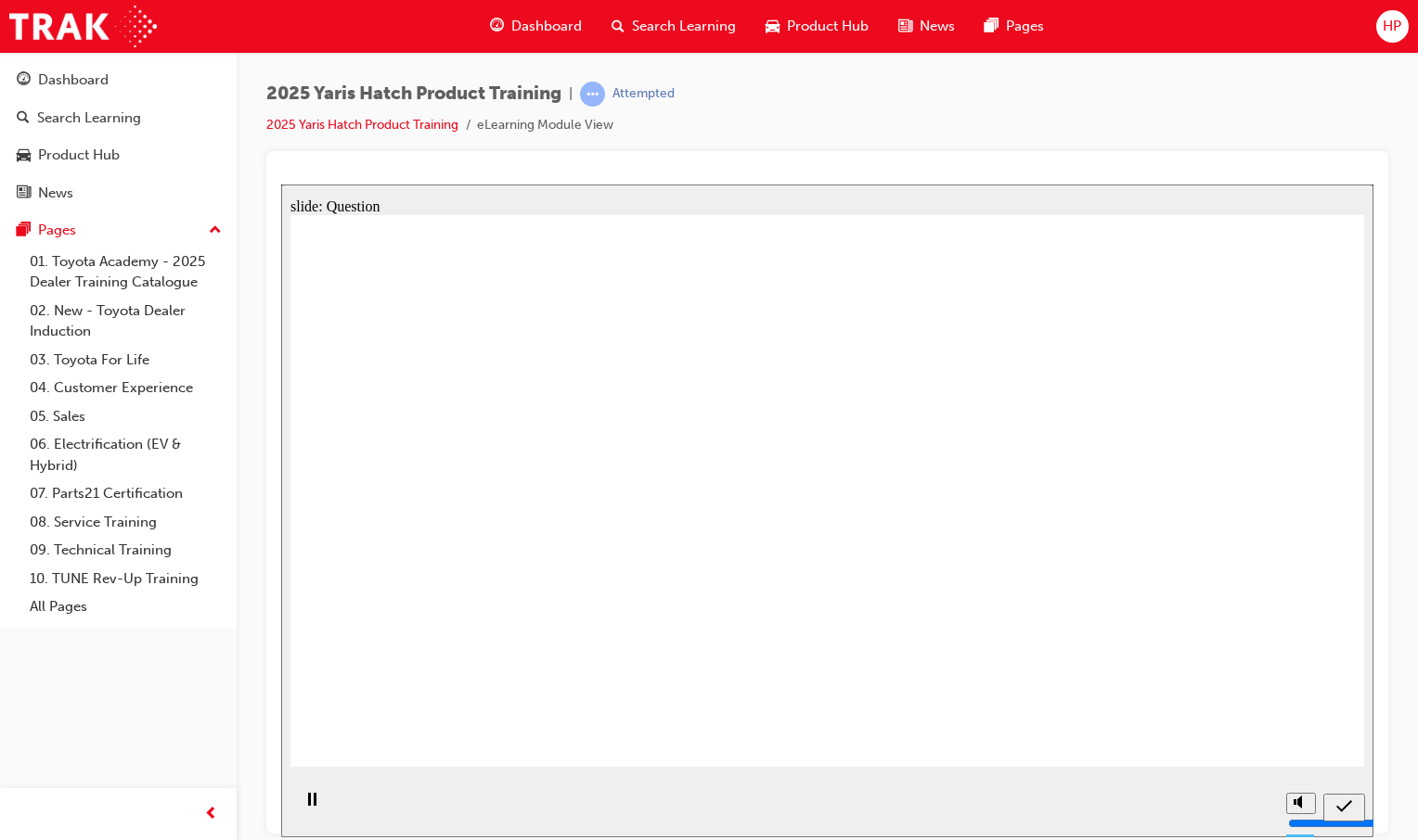
radio input "false"
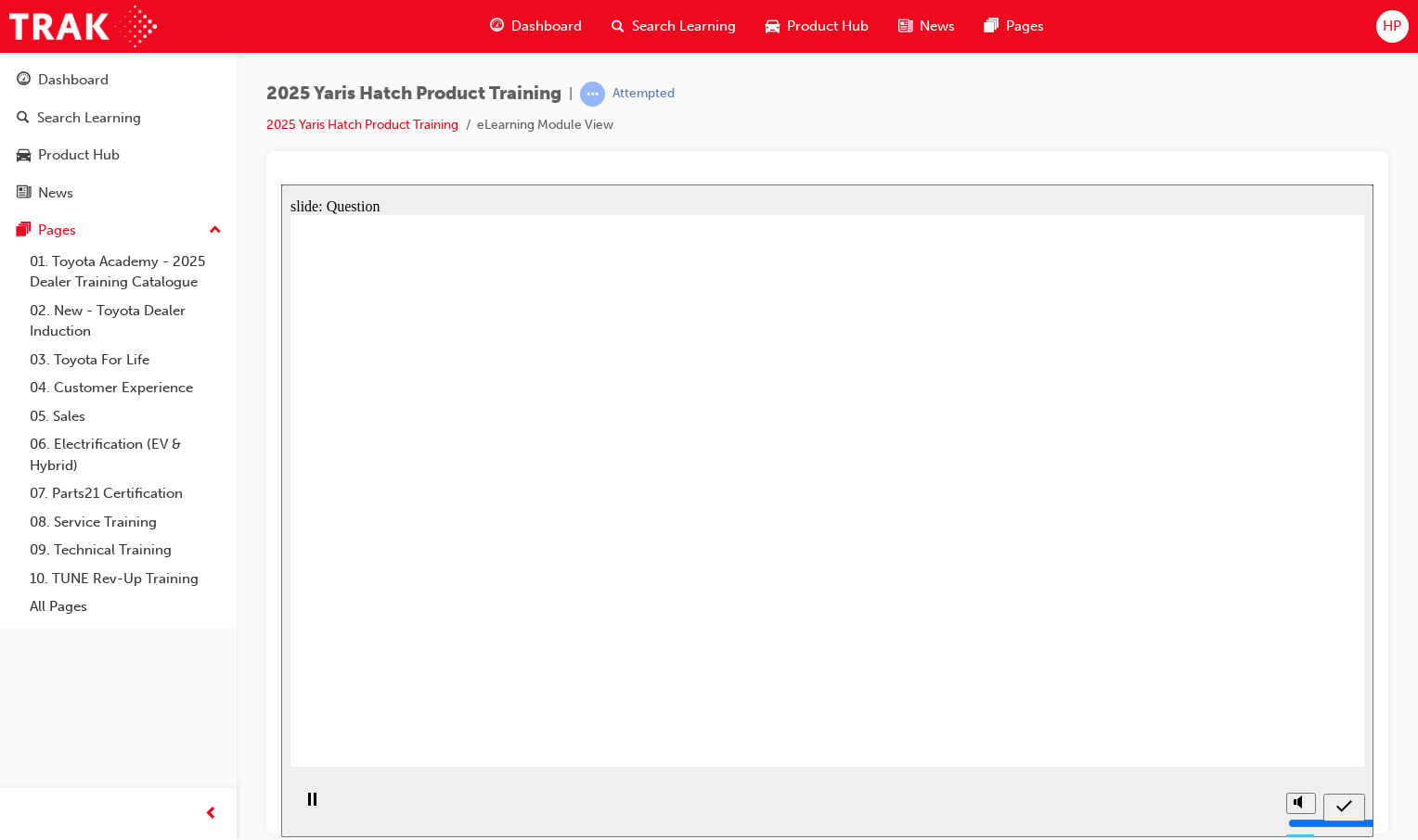
radio input "true"
drag, startPoint x: 443, startPoint y: 503, endPoint x: 1150, endPoint y: 636, distance: 719.4
drag, startPoint x: 978, startPoint y: 468, endPoint x: 589, endPoint y: 628, distance: 420.6
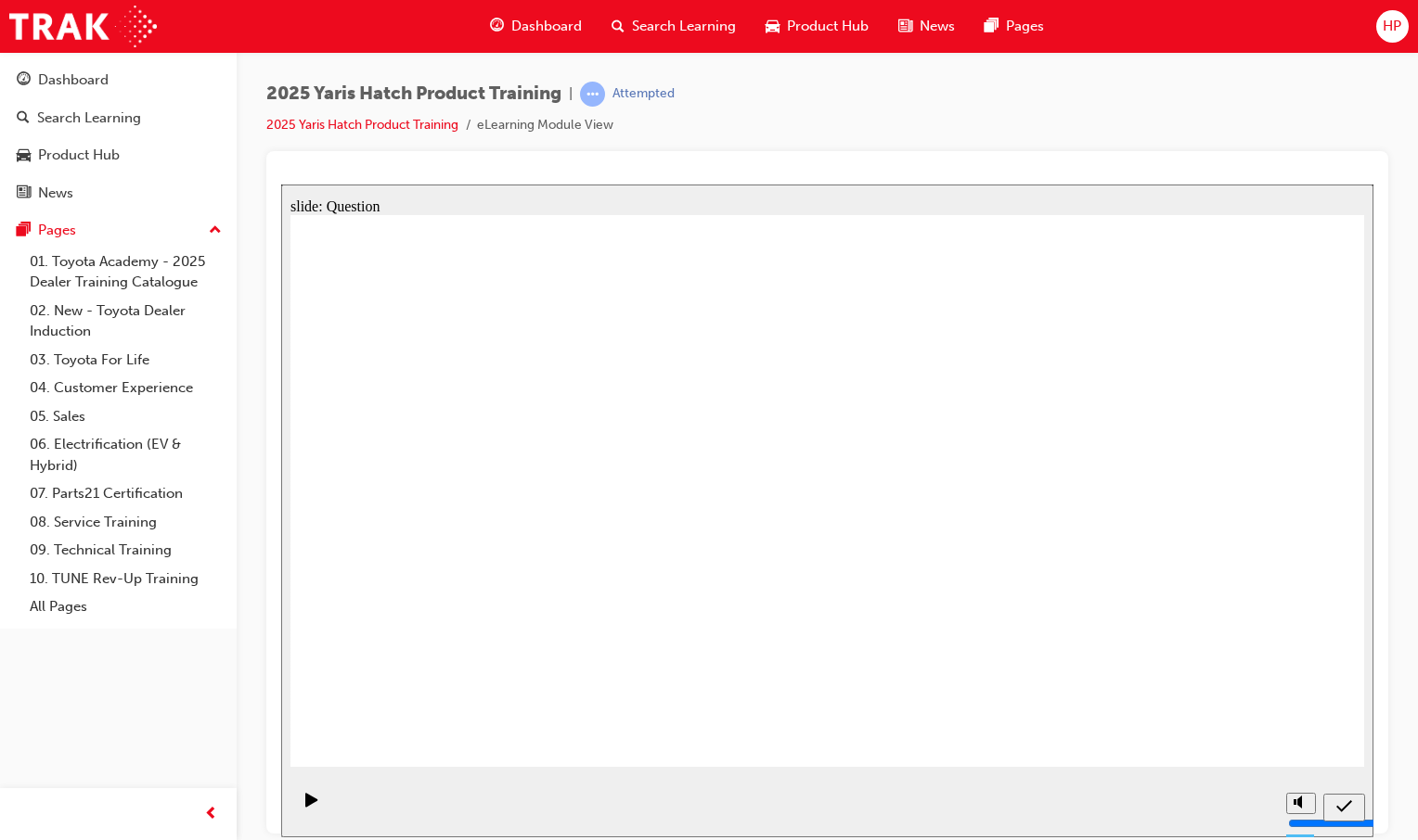
drag, startPoint x: 820, startPoint y: 443, endPoint x: 1006, endPoint y: 596, distance: 240.8
drag, startPoint x: 586, startPoint y: 447, endPoint x: 420, endPoint y: 606, distance: 229.9
drag, startPoint x: 1173, startPoint y: 478, endPoint x: 823, endPoint y: 625, distance: 379.6
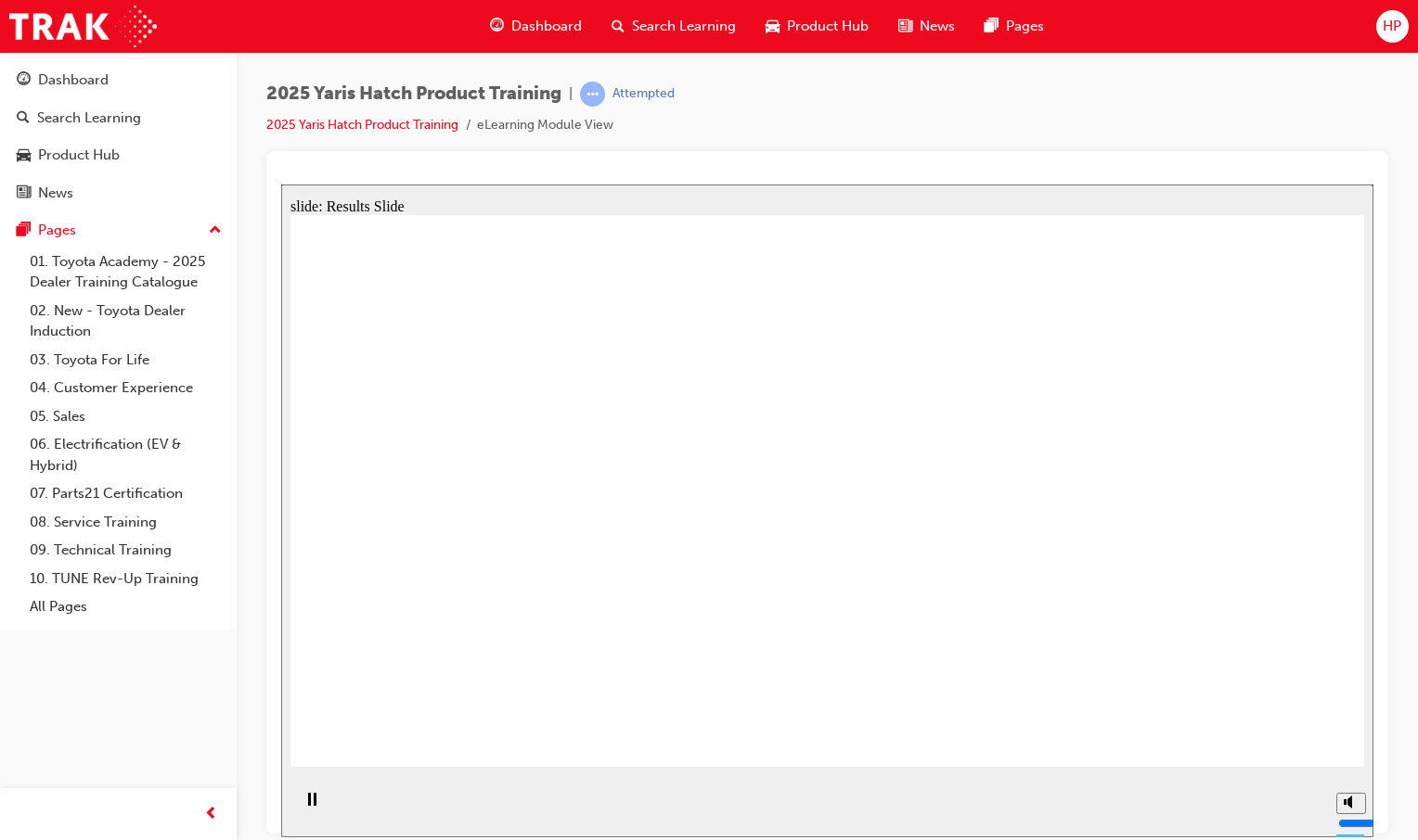
click at [526, 28] on span "Dashboard" at bounding box center [546, 26] width 71 height 21
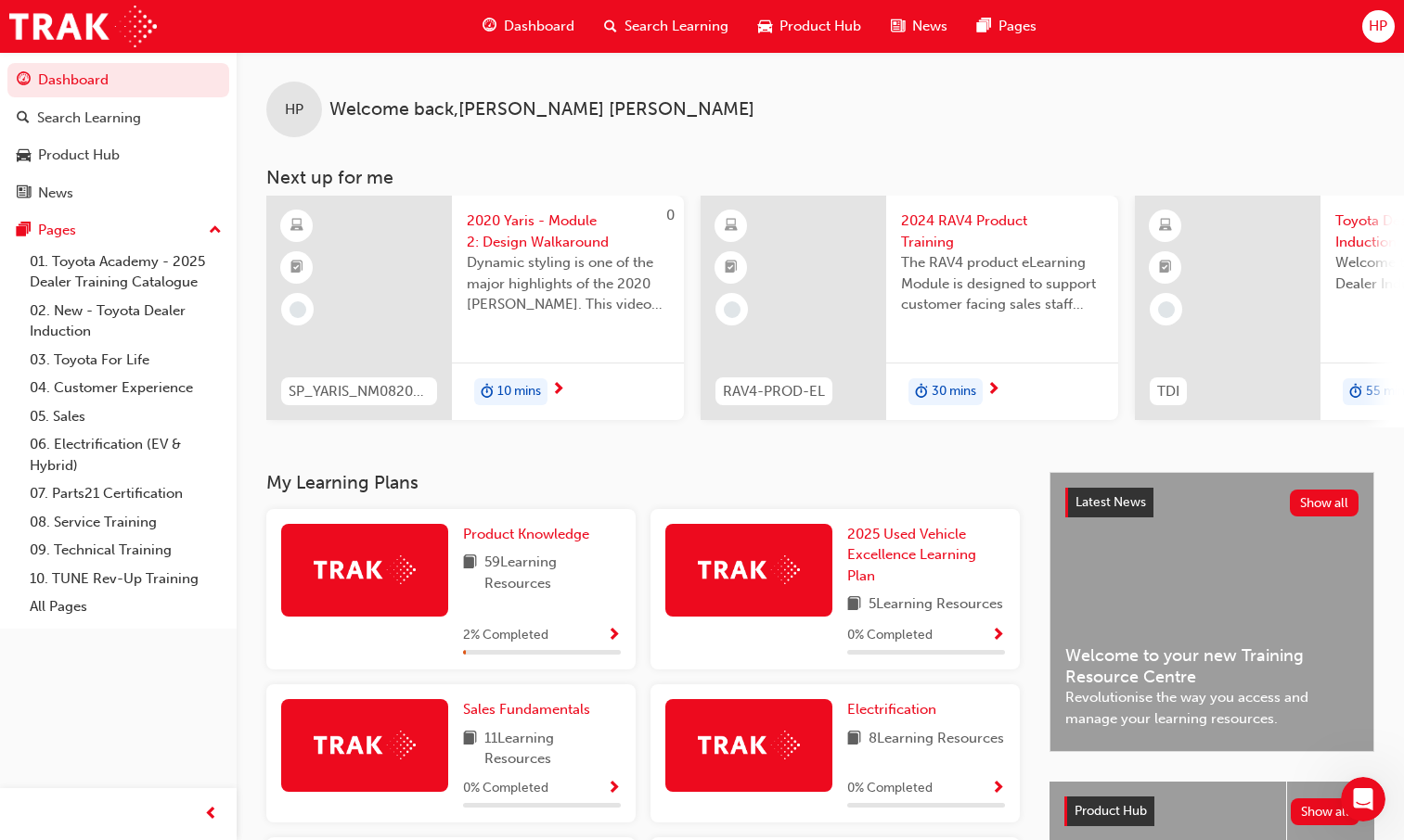
click at [612, 645] on span "Show Progress" at bounding box center [614, 636] width 14 height 16
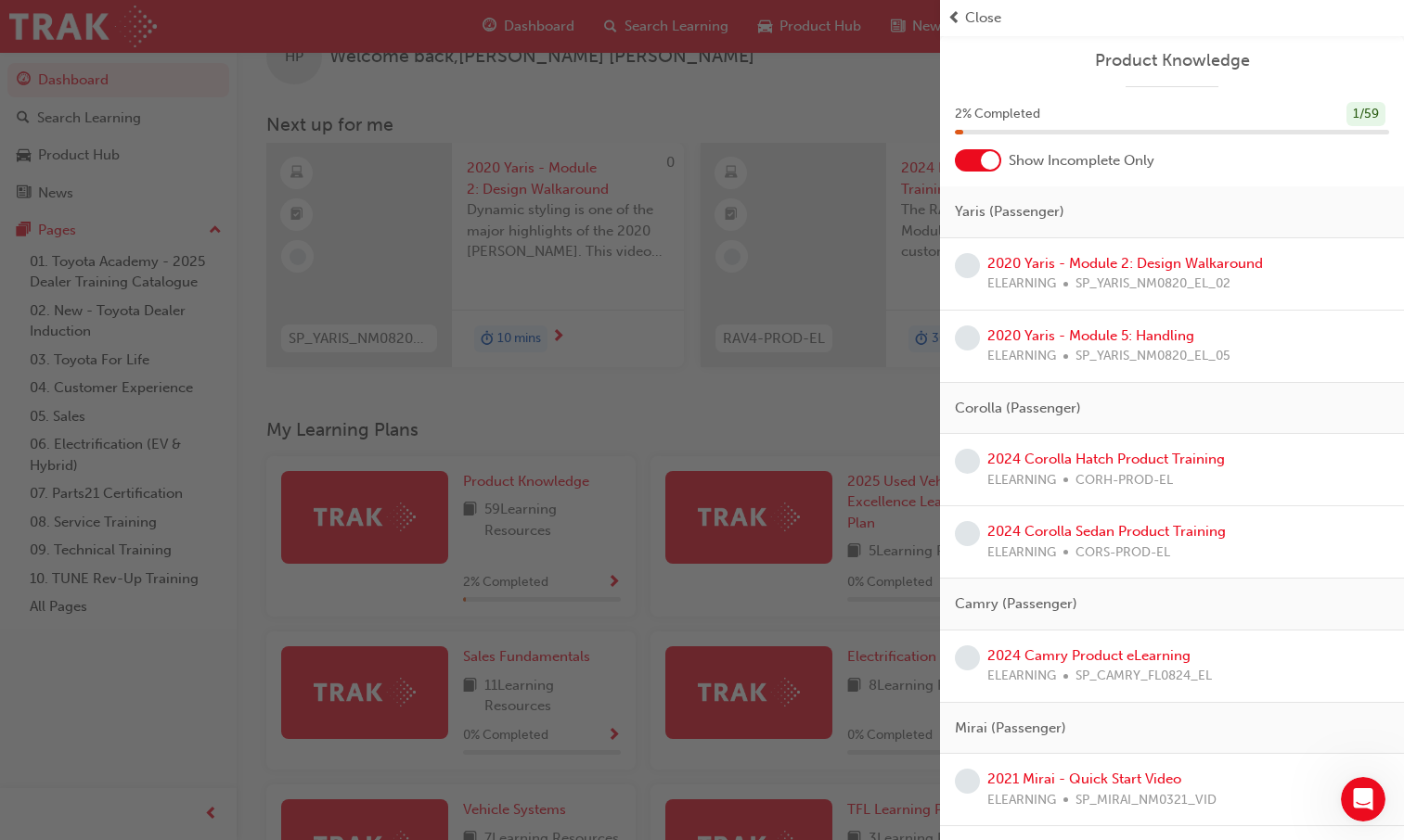
scroll to position [52, 0]
click at [1042, 261] on link "2020 Yaris - Module 2: Design Walkaround" at bounding box center [1125, 263] width 276 height 16
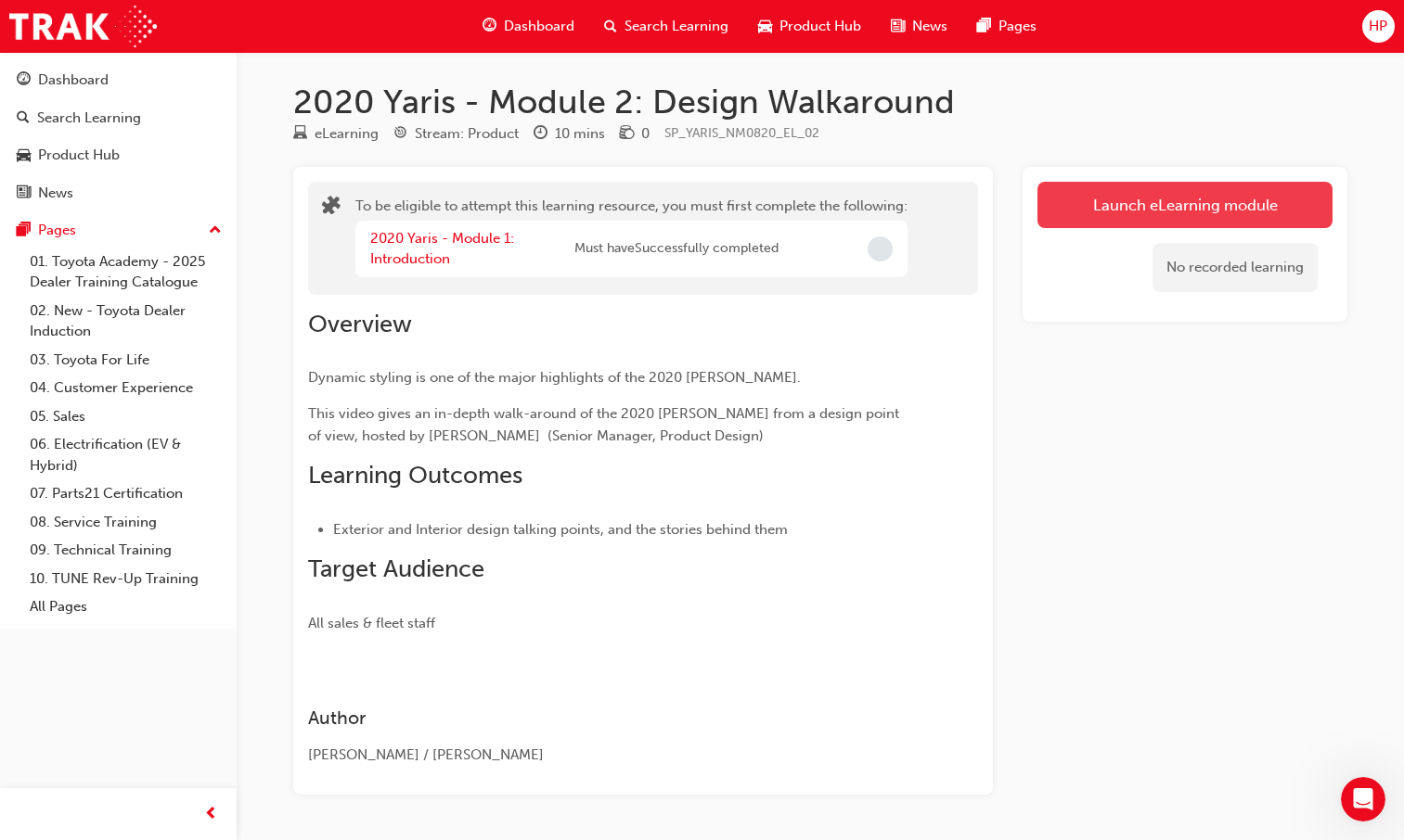
click at [1114, 195] on button "Launch eLearning module" at bounding box center [1185, 205] width 295 height 46
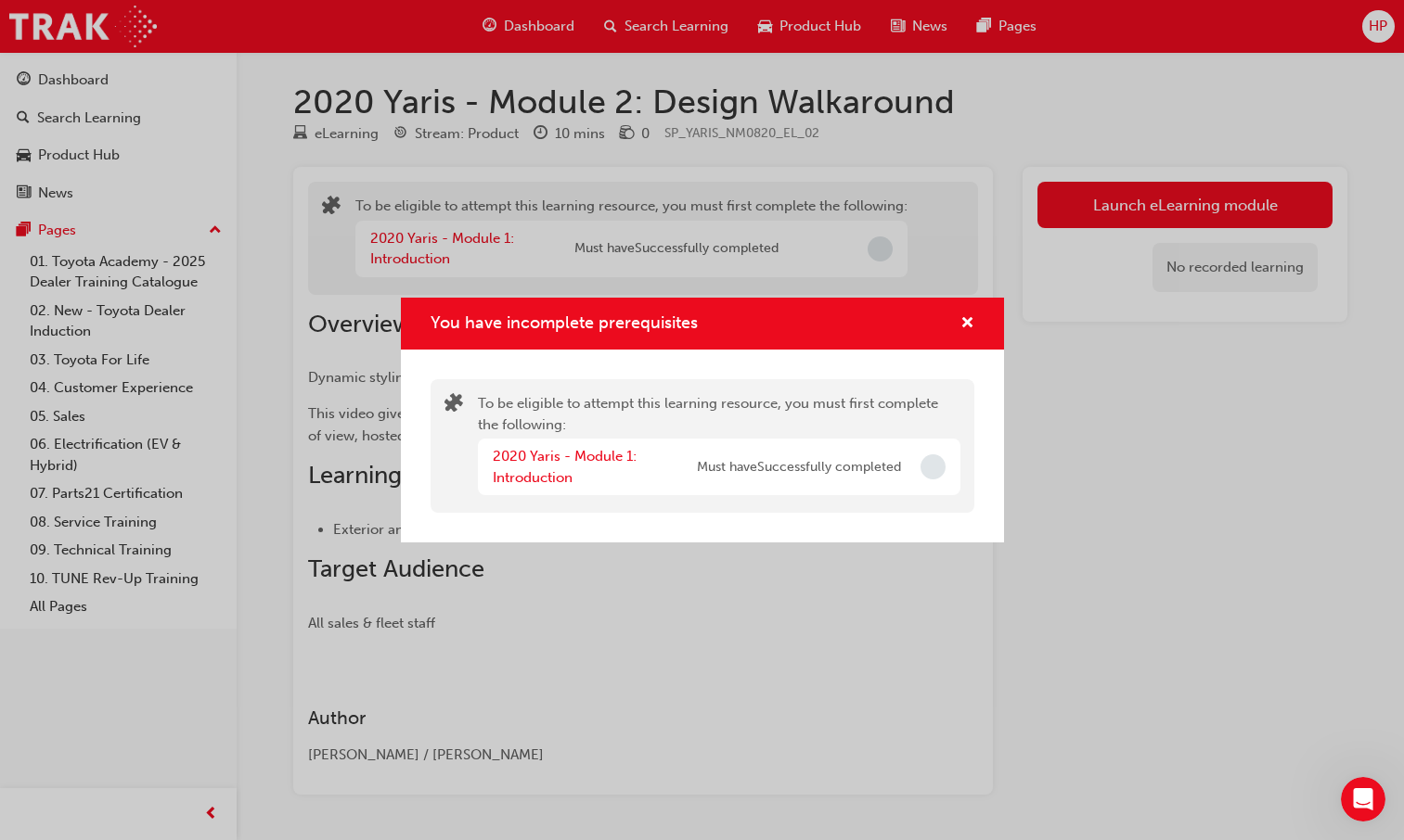
click at [748, 467] on span "Must have Successfully completed" at bounding box center [799, 468] width 204 height 21
click at [588, 453] on link "2020 Yaris - Module 1: Introduction" at bounding box center [565, 466] width 144 height 38
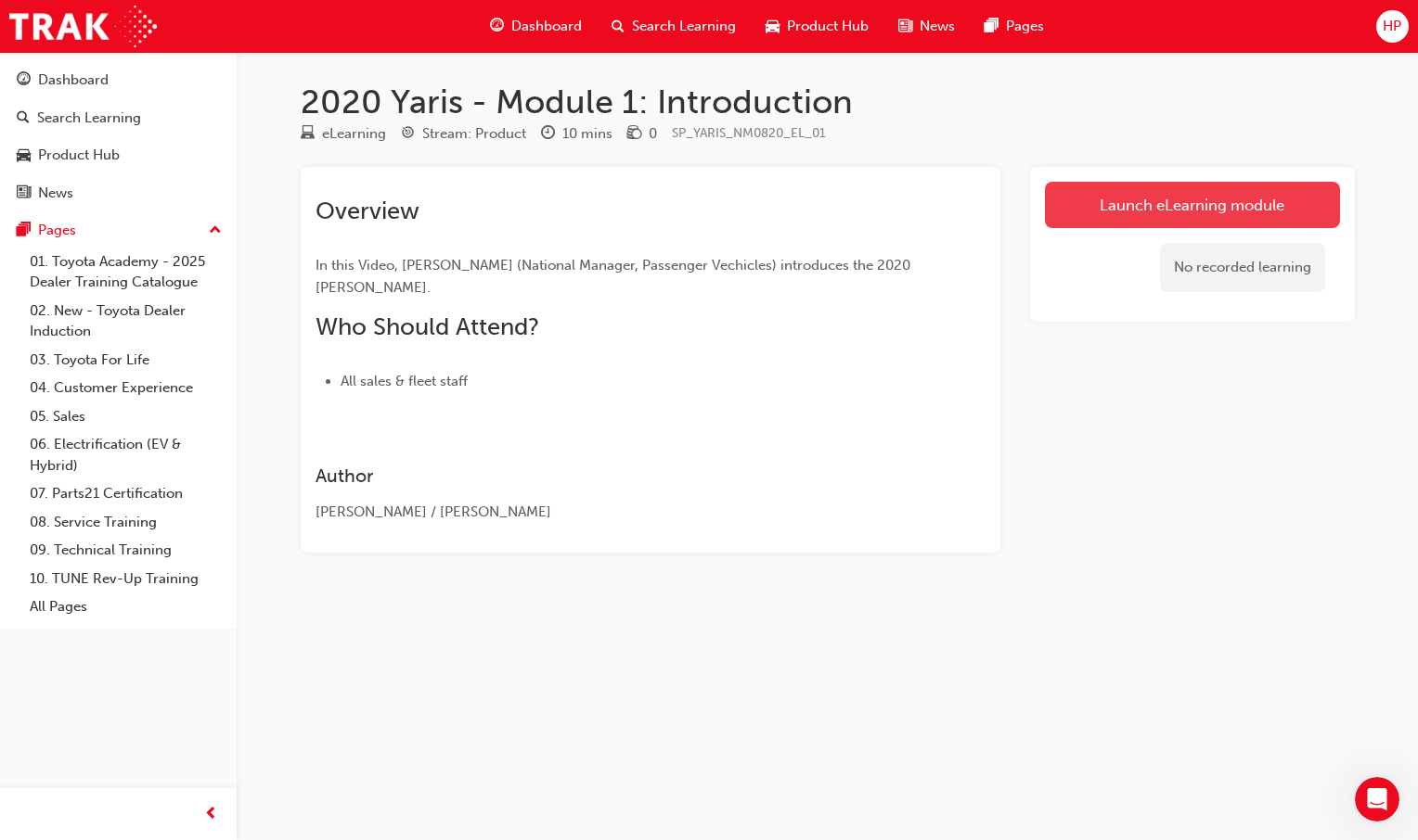
click at [1120, 192] on link "Launch eLearning module" at bounding box center [1192, 205] width 295 height 46
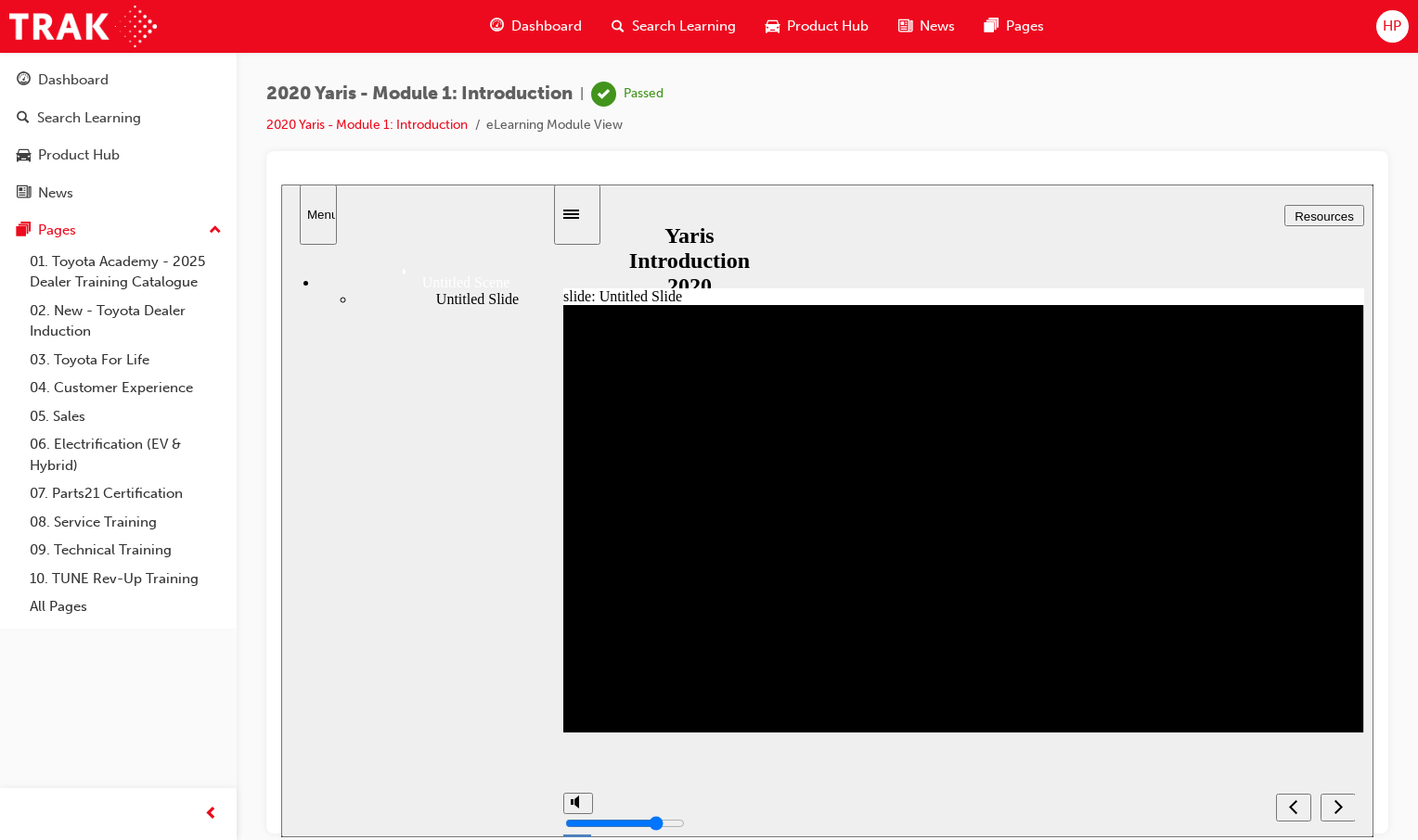
click at [1342, 807] on icon "next" at bounding box center [1338, 805] width 9 height 14
click at [1336, 809] on icon "next" at bounding box center [1338, 805] width 10 height 16
click at [1348, 799] on div "next" at bounding box center [1338, 807] width 20 height 19
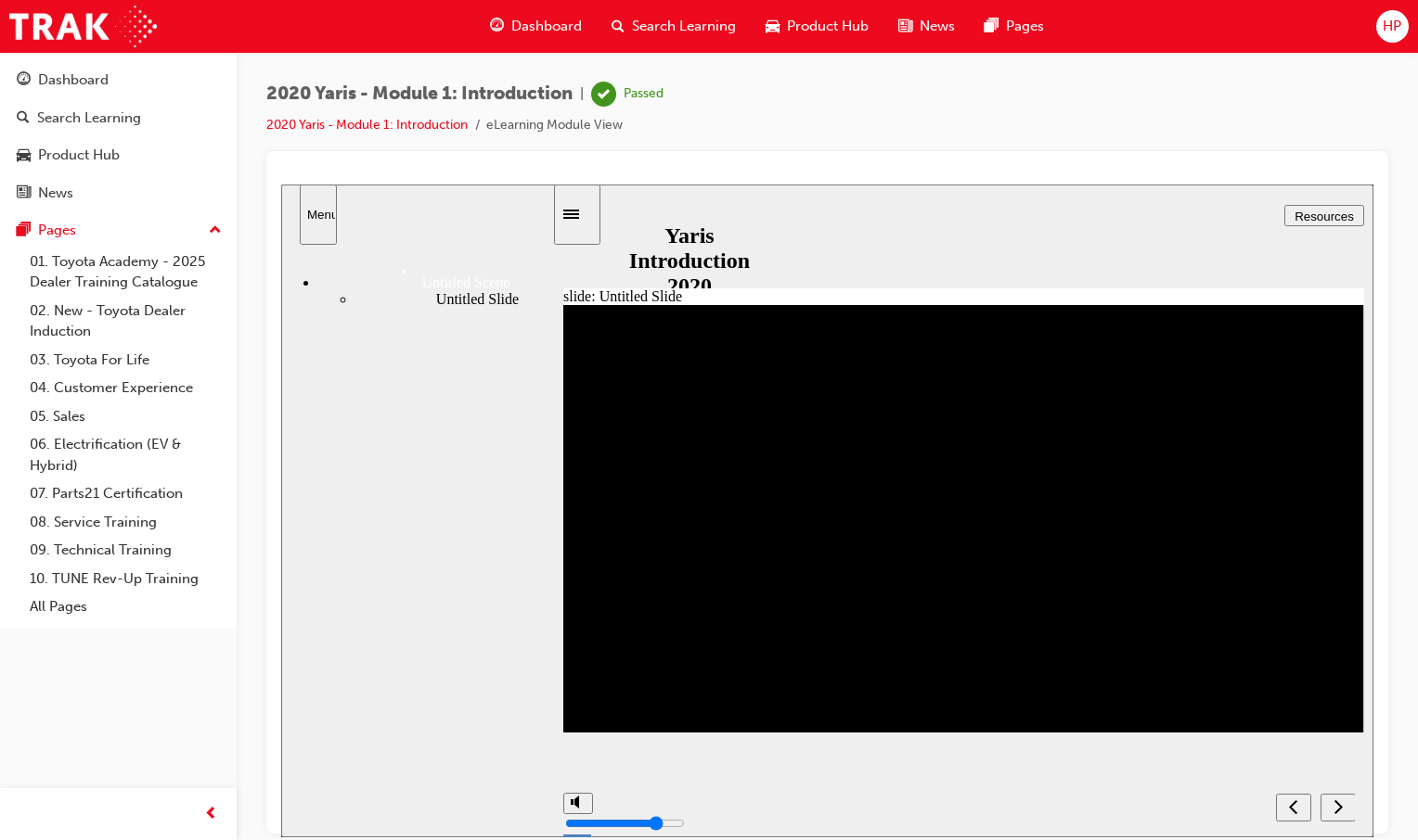
click at [1321, 804] on button "next" at bounding box center [1338, 807] width 35 height 28
click at [1321, 800] on button "next" at bounding box center [1338, 807] width 35 height 28
click at [1328, 796] on button "next" at bounding box center [1338, 807] width 35 height 28
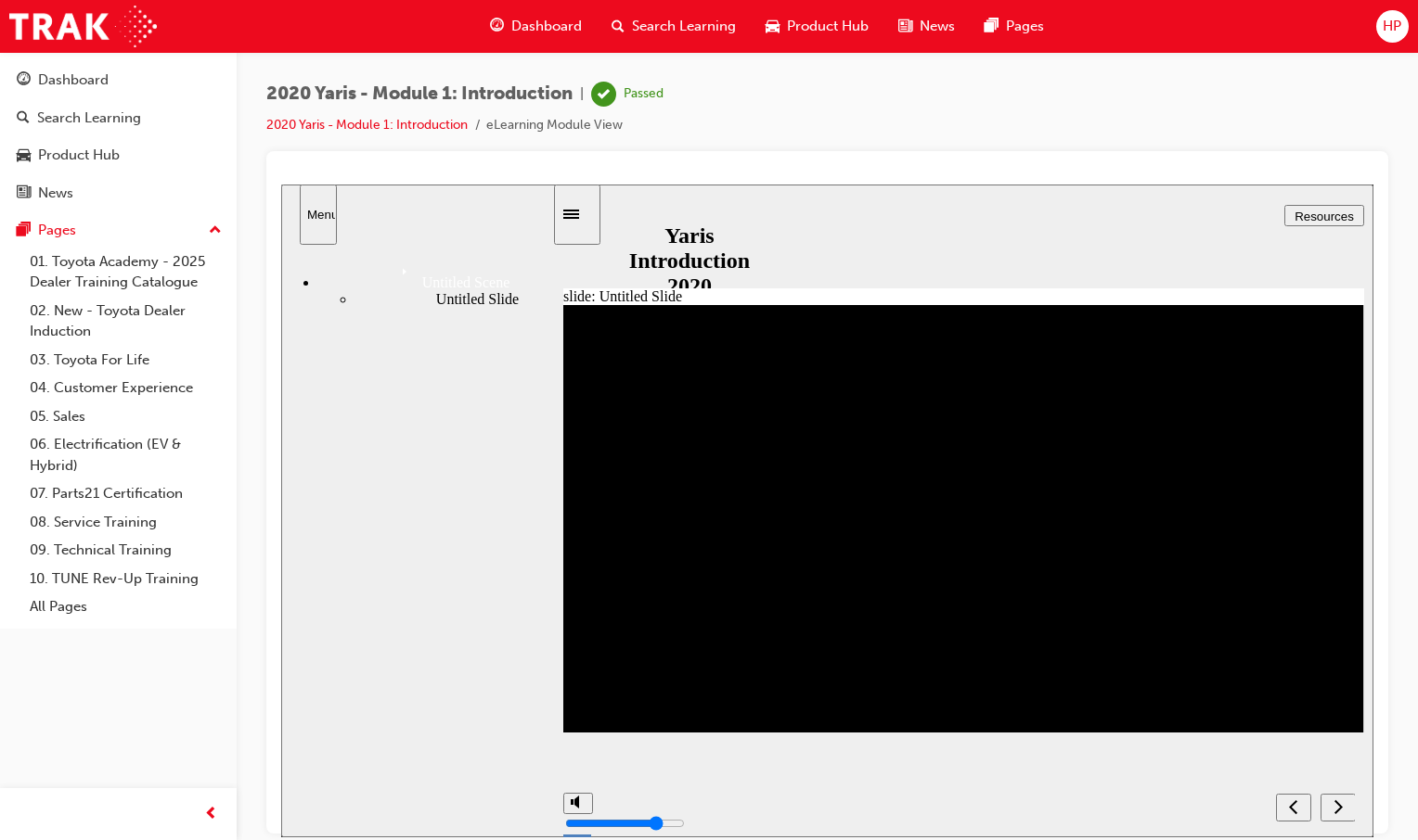
click at [1328, 796] on button "next" at bounding box center [1338, 807] width 35 height 28
click at [1336, 801] on icon "next" at bounding box center [1338, 805] width 9 height 14
click at [1298, 816] on button "previous" at bounding box center [1293, 807] width 35 height 28
click at [1331, 813] on div "next" at bounding box center [1338, 807] width 20 height 19
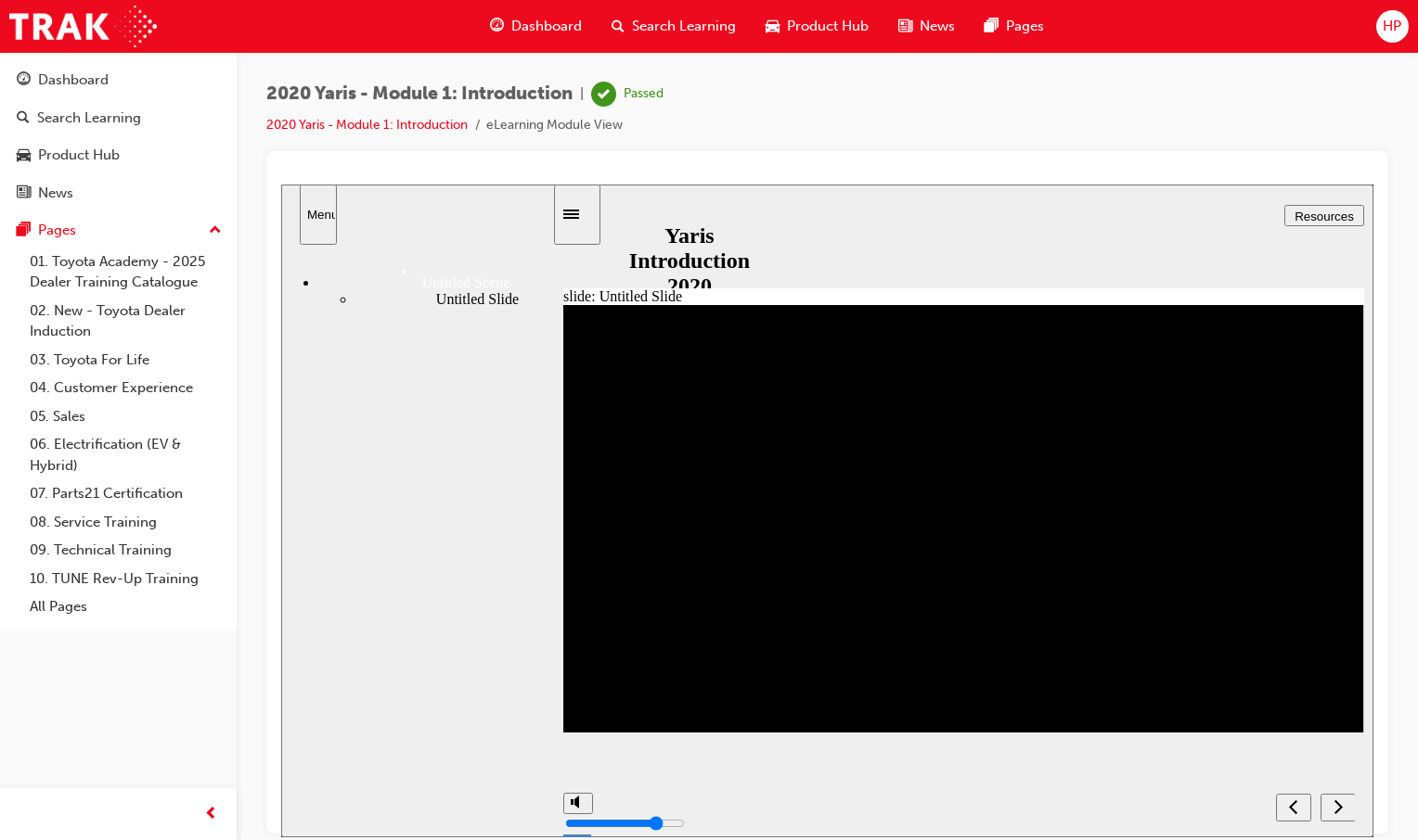
click at [347, 280] on div "Untitled Scene" at bounding box center [436, 274] width 235 height 32
click at [364, 303] on div "Untitled Slide" at bounding box center [454, 298] width 198 height 16
click at [307, 212] on div "Menu" at bounding box center [317, 214] width 22 height 14
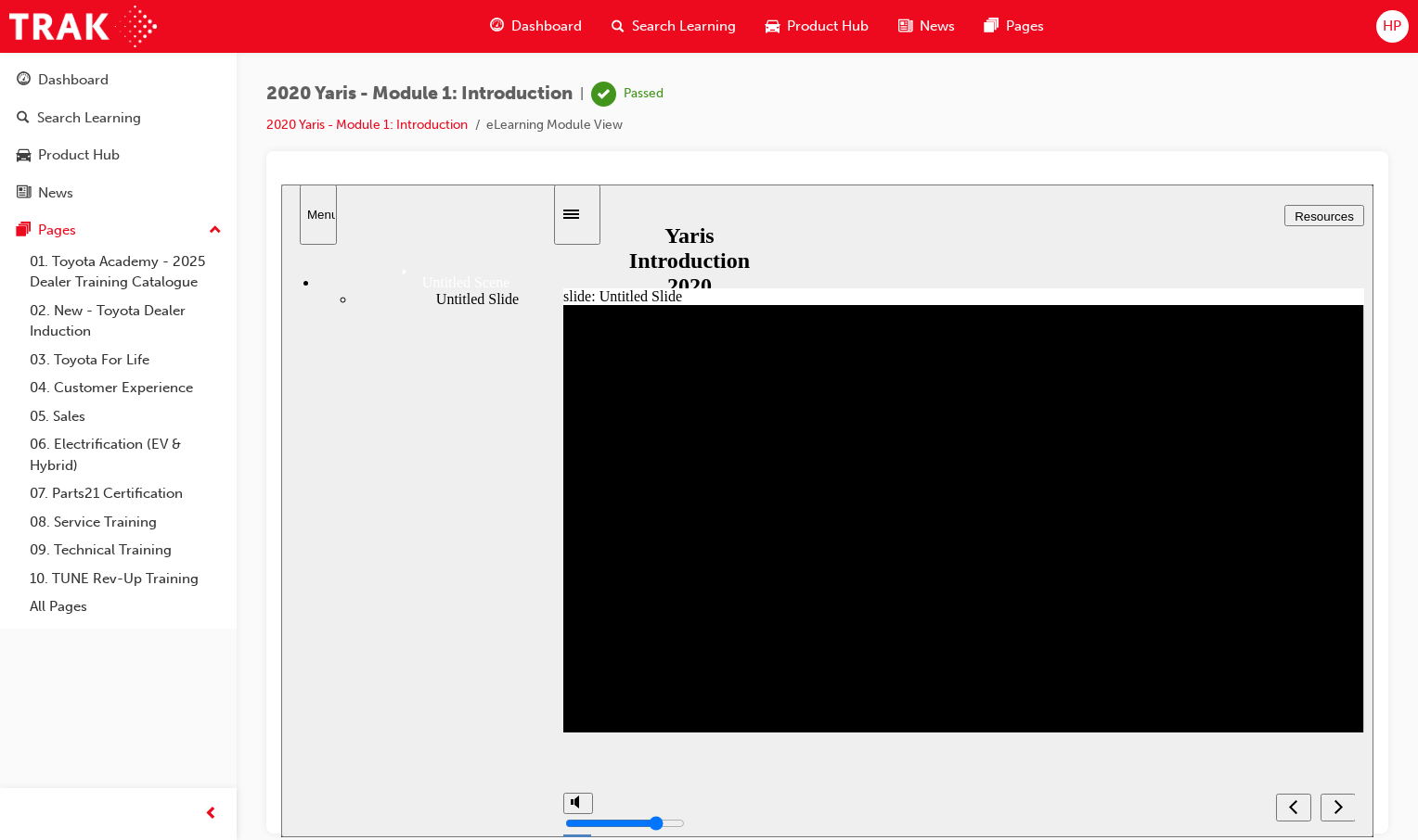
click at [578, 213] on icon "Sidebar Toggle" at bounding box center [571, 214] width 15 height 10
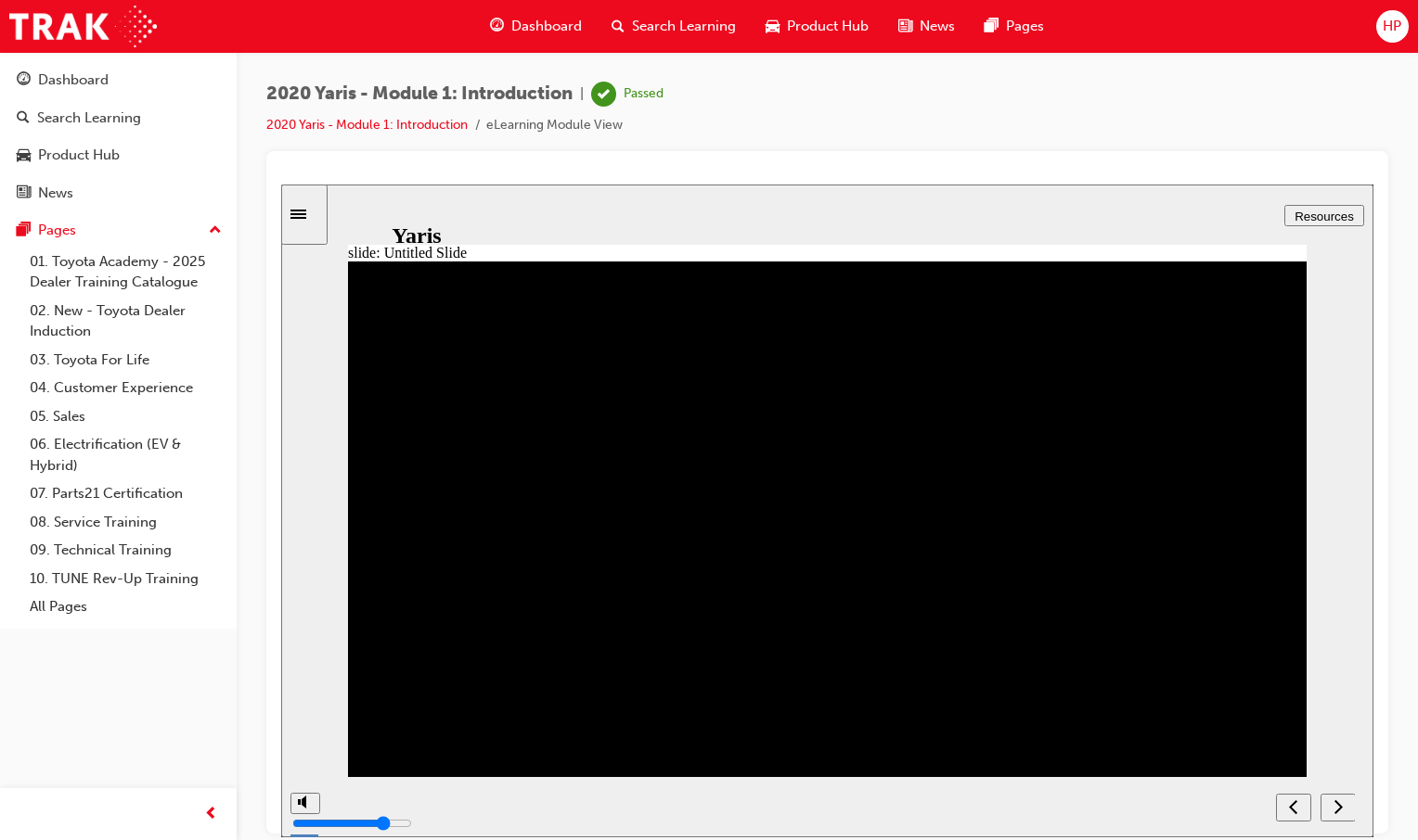
click at [303, 213] on div "Sidebar Toggle" at bounding box center [304, 214] width 32 height 14
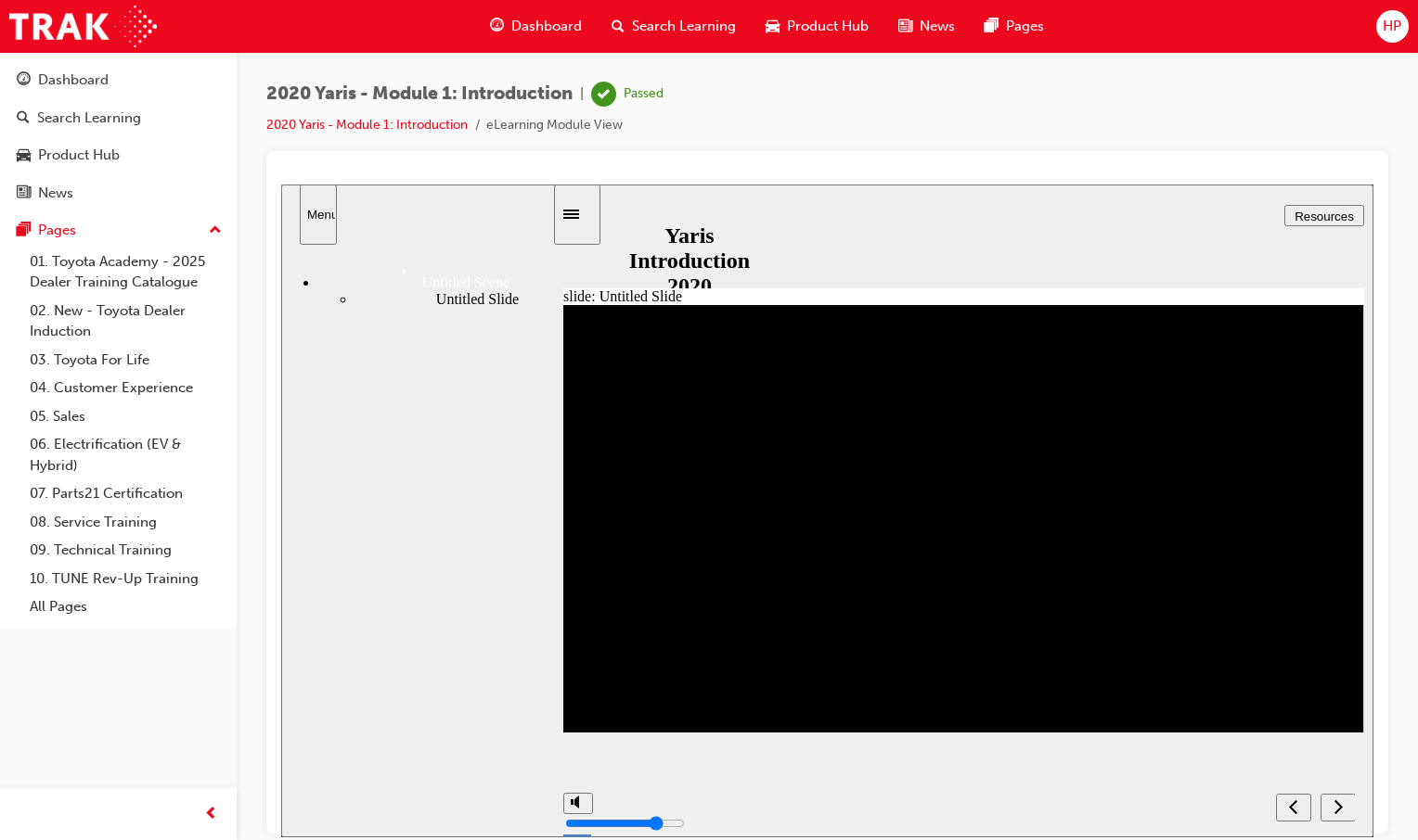
click at [558, 24] on span "Dashboard" at bounding box center [546, 26] width 71 height 21
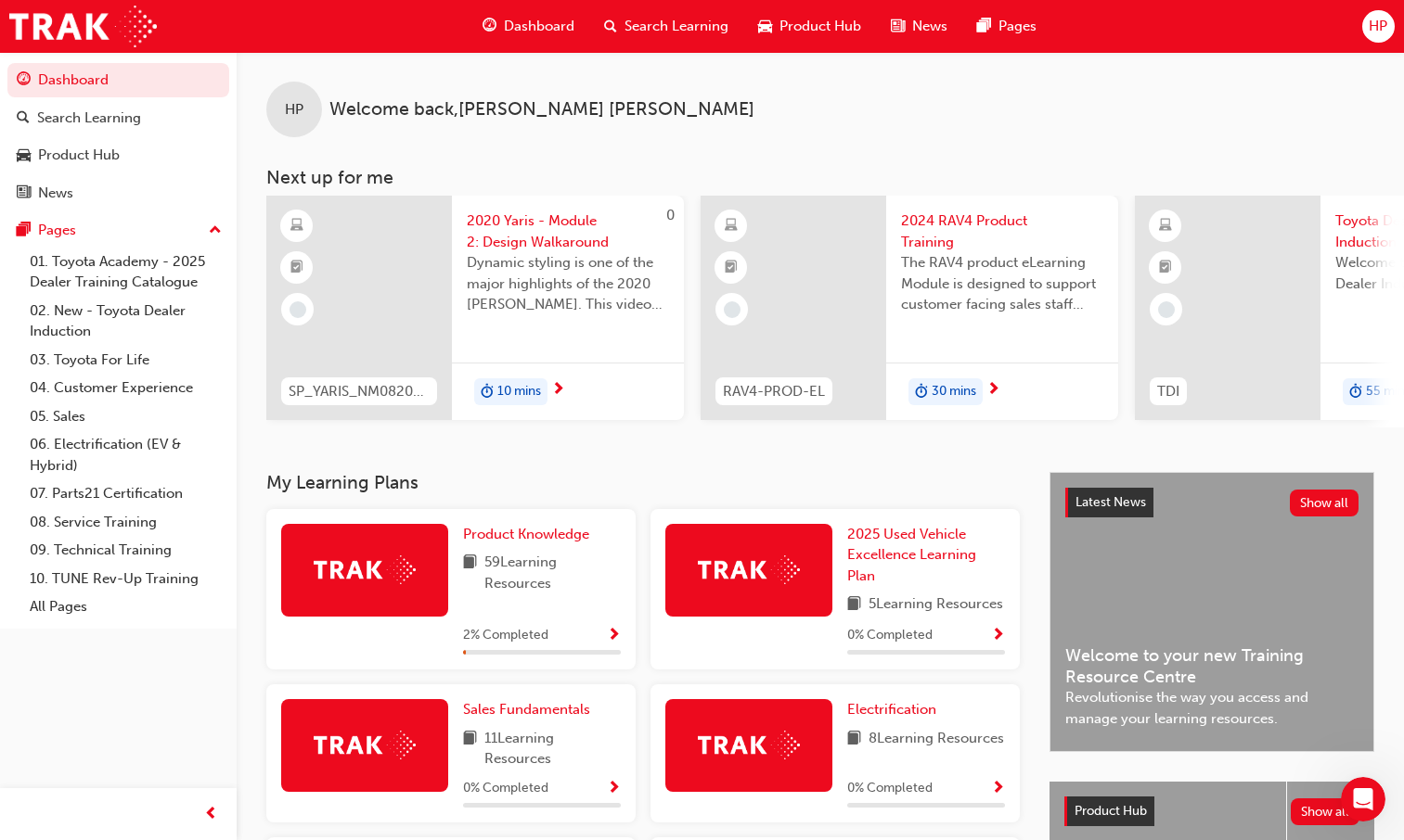
click at [612, 645] on span "Show Progress" at bounding box center [614, 636] width 14 height 16
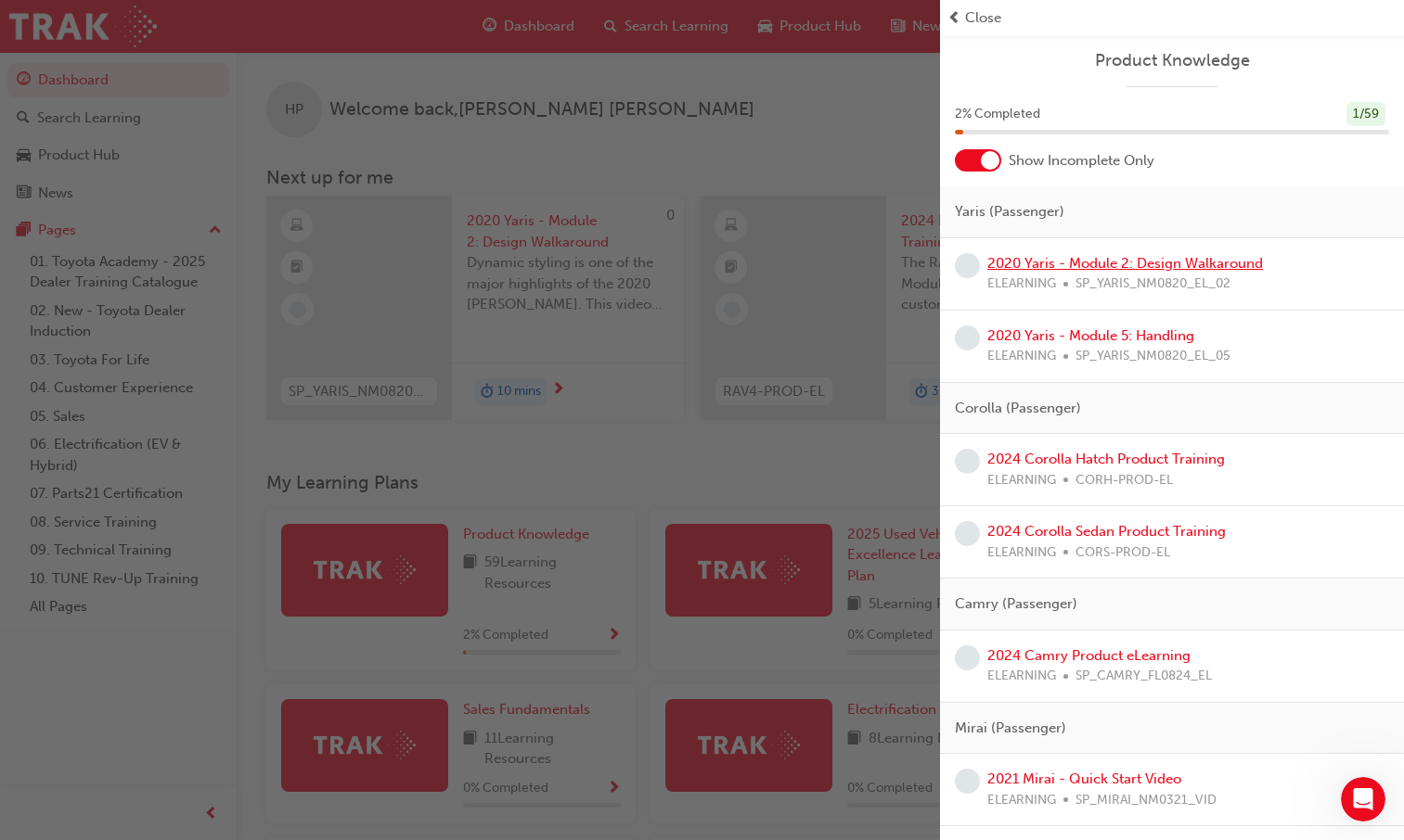
click at [1053, 269] on link "2020 Yaris - Module 2: Design Walkaround" at bounding box center [1125, 263] width 276 height 16
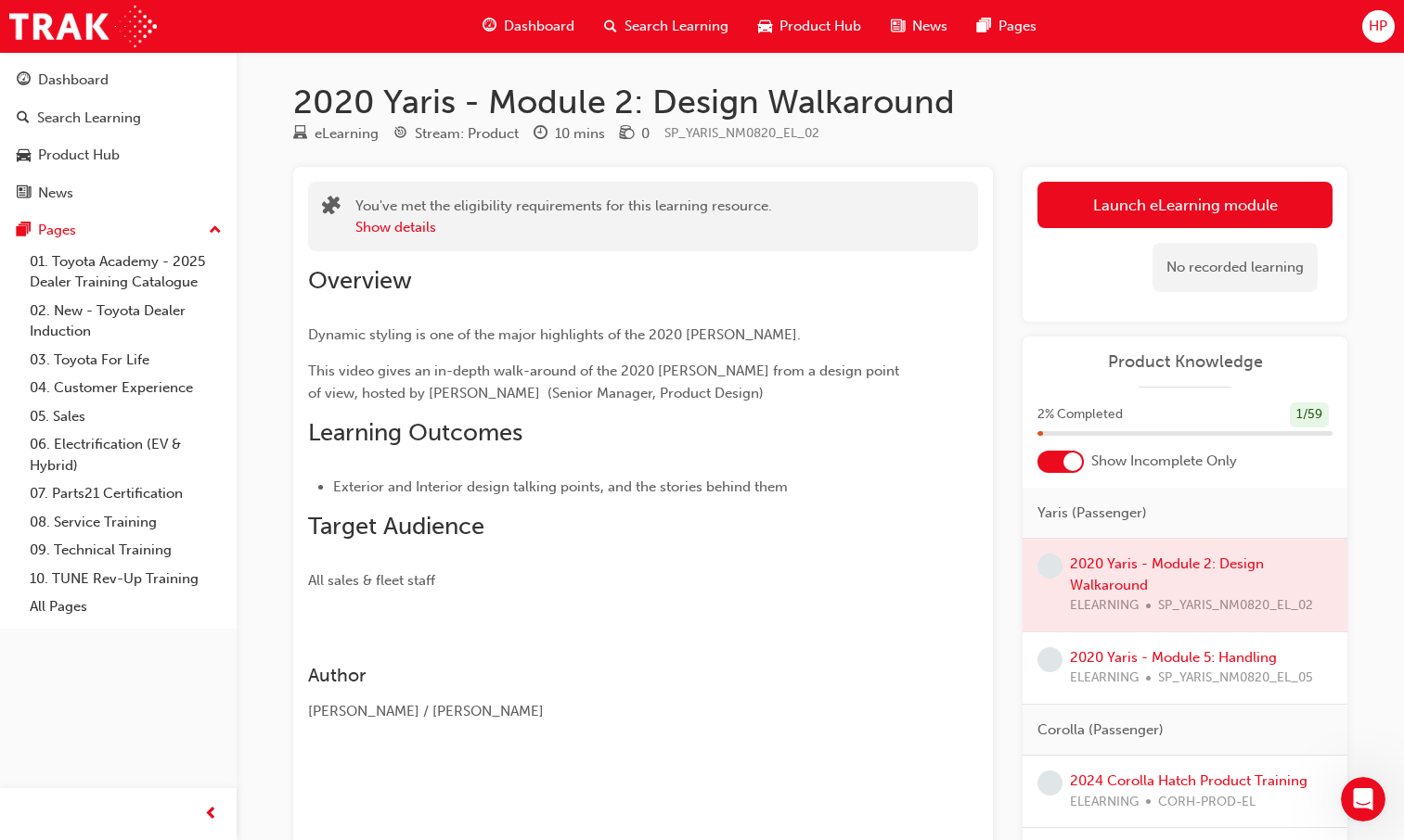
click at [536, 27] on span "Dashboard" at bounding box center [538, 26] width 71 height 21
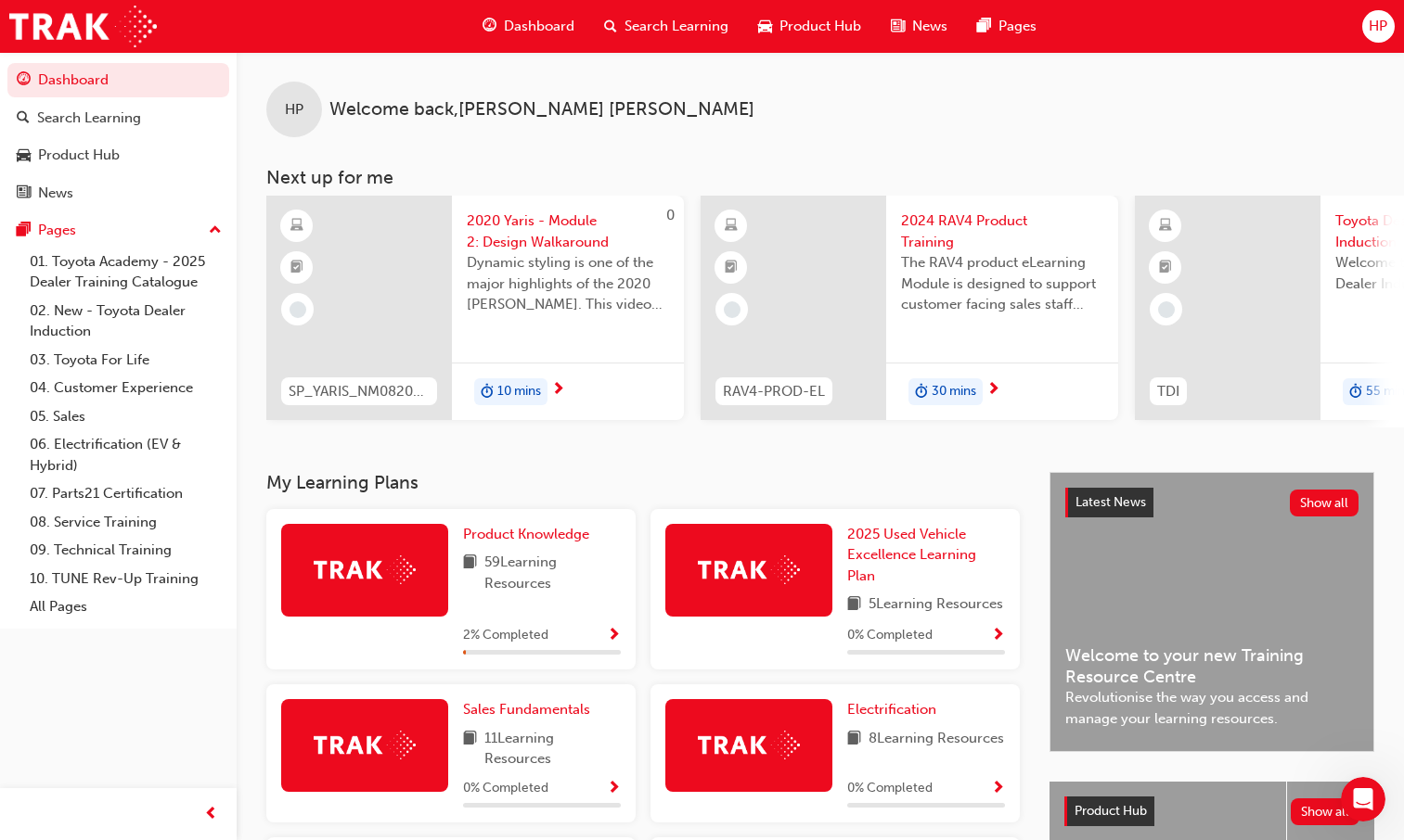
click at [608, 645] on span "Show Progress" at bounding box center [614, 636] width 14 height 16
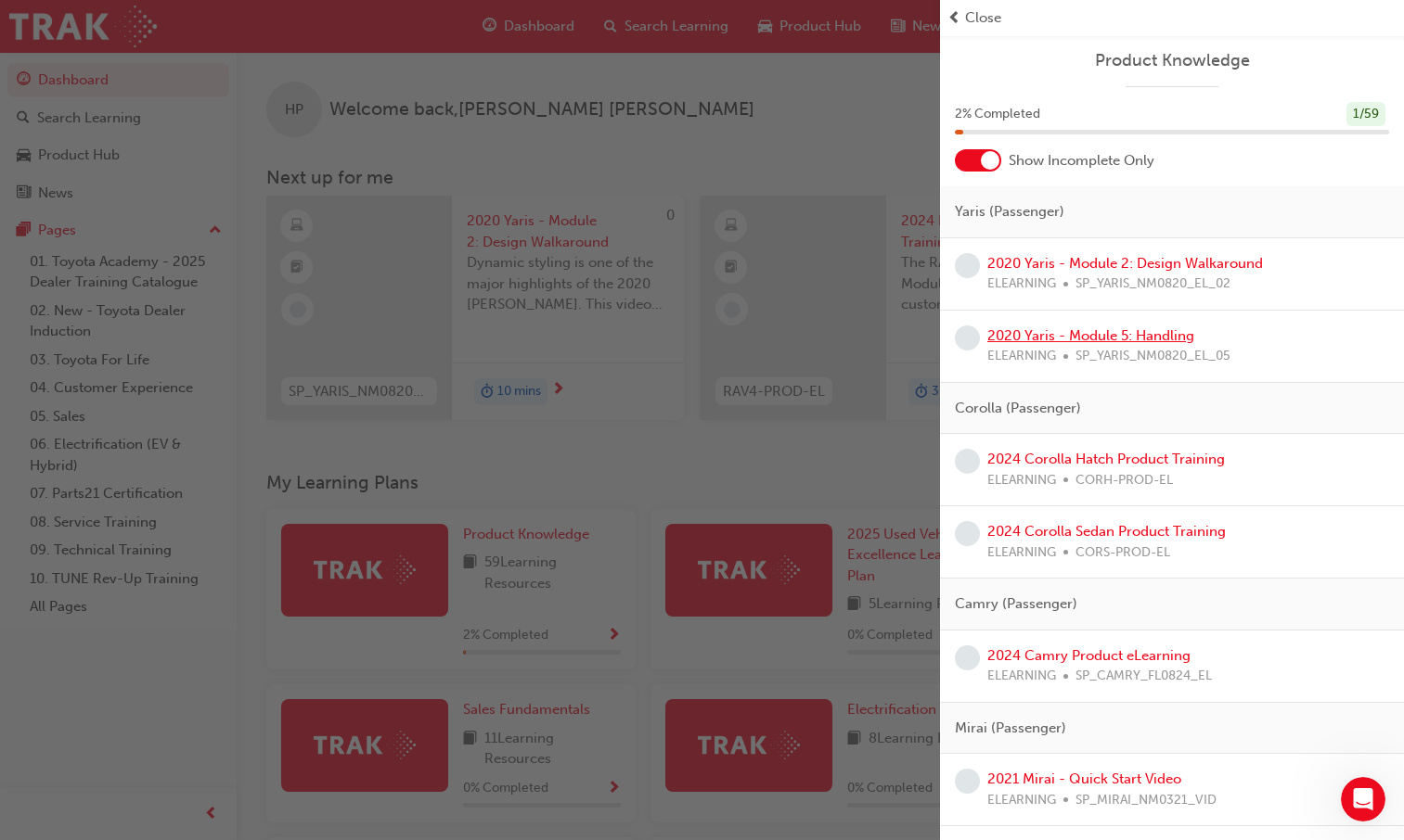
click at [1025, 340] on link "2020 Yaris - Module 5: Handling" at bounding box center [1091, 335] width 207 height 16
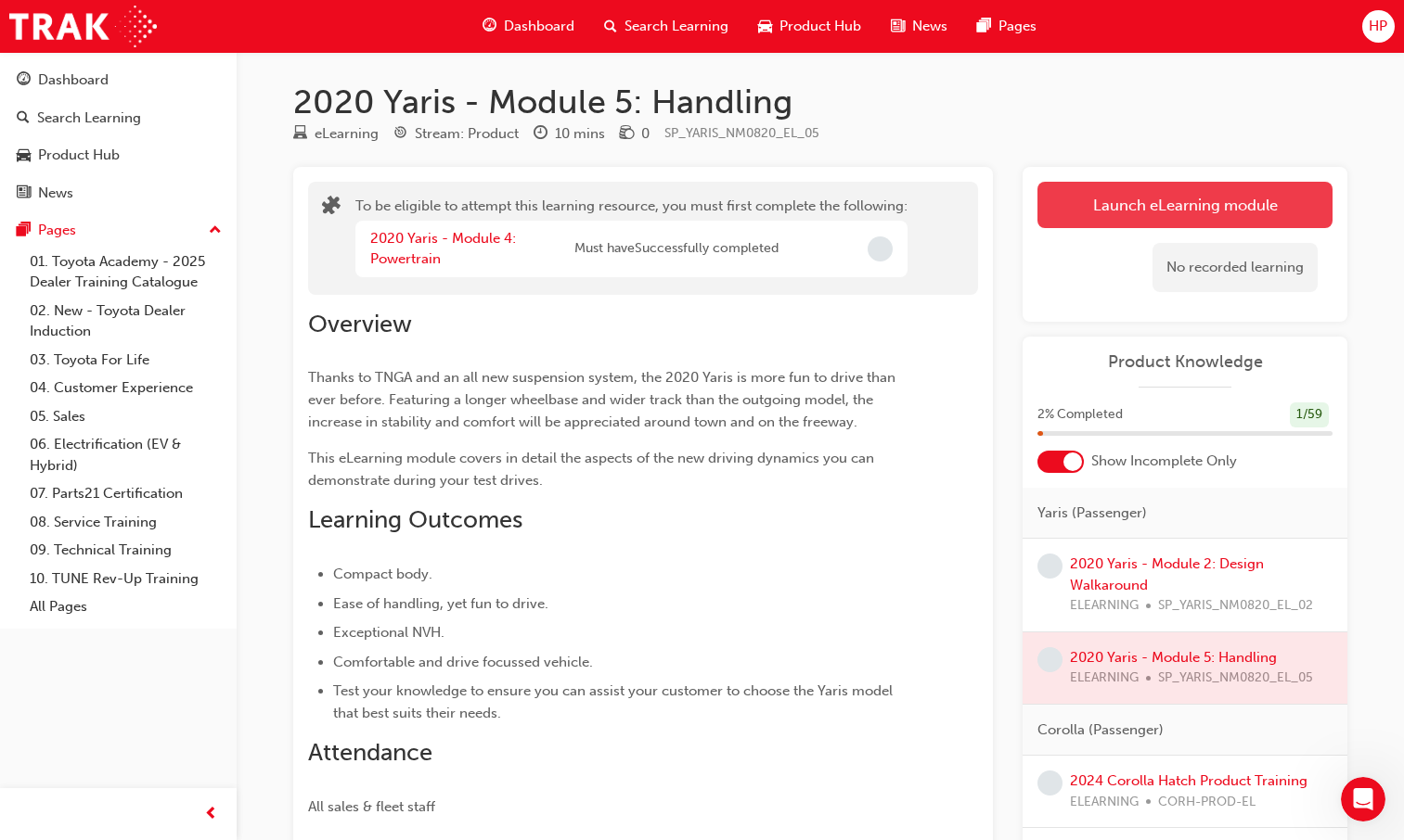
click at [1099, 205] on button "Launch eLearning module" at bounding box center [1185, 205] width 295 height 46
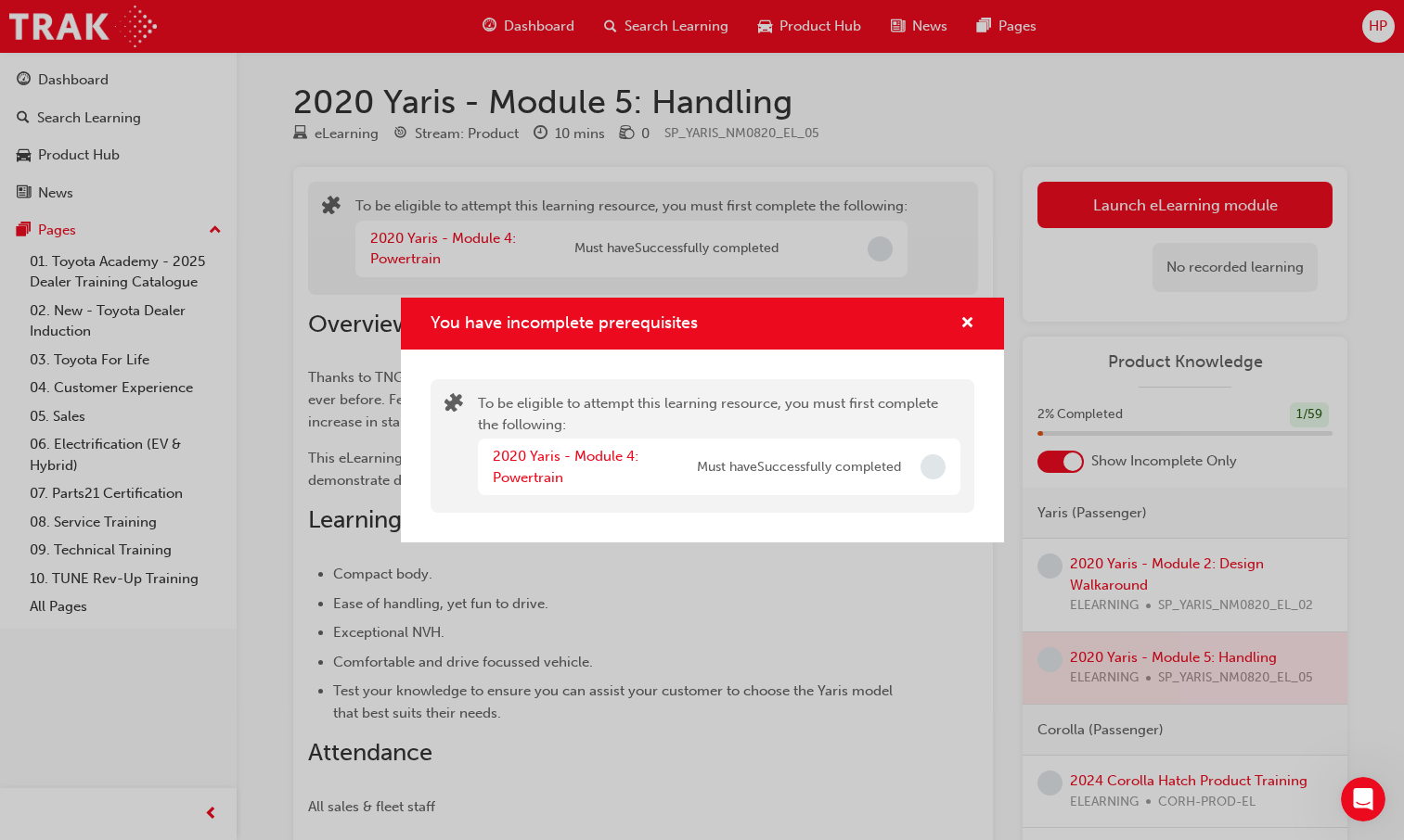
click at [960, 308] on div "You have incomplete prerequisites" at bounding box center [702, 324] width 603 height 53
click at [595, 459] on link "2020 Yaris - Module 4: Powertrain" at bounding box center [565, 466] width 145 height 38
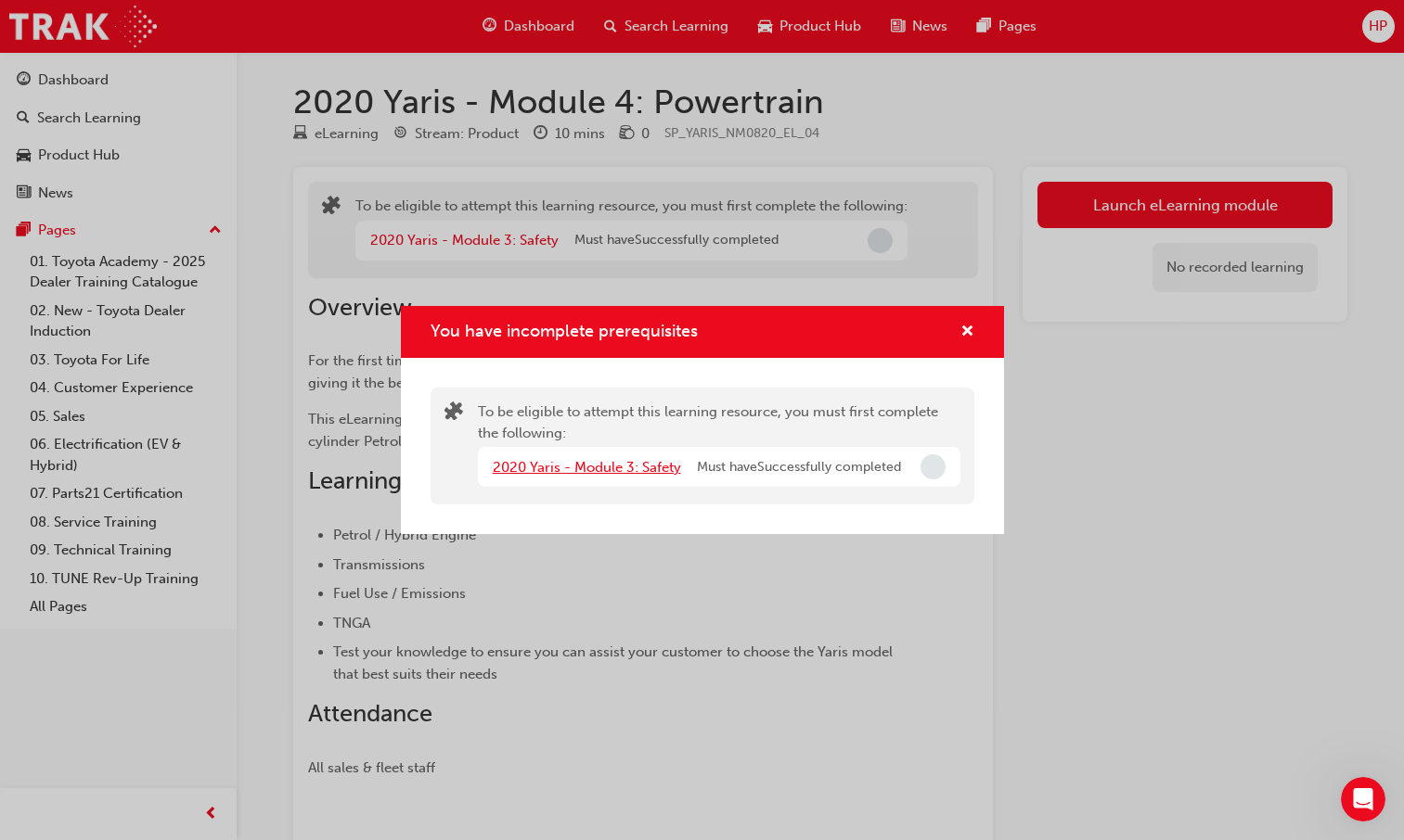
click at [620, 468] on link "2020 Yaris - Module 3: Safety" at bounding box center [587, 466] width 189 height 16
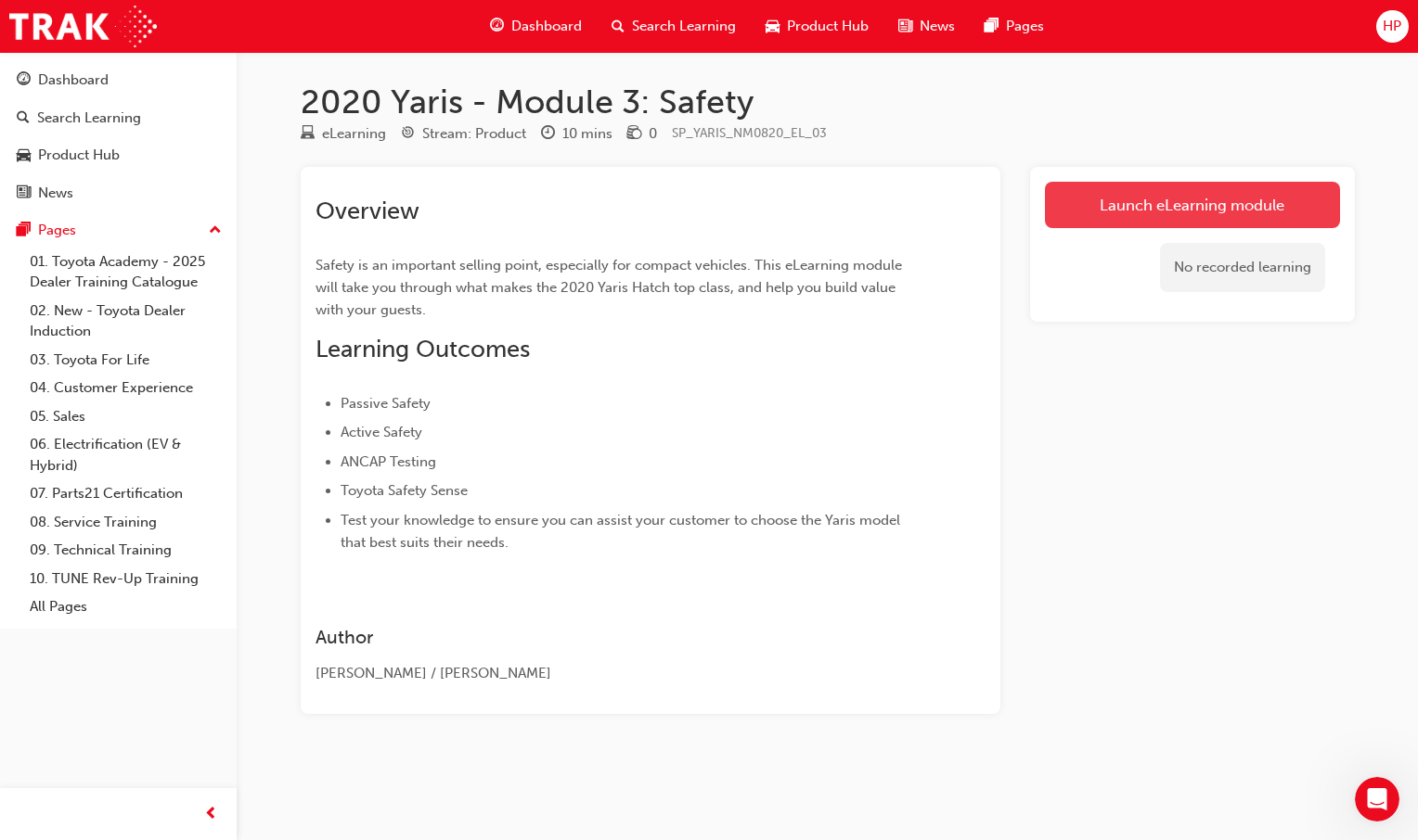
click at [1162, 204] on link "Launch eLearning module" at bounding box center [1192, 205] width 295 height 46
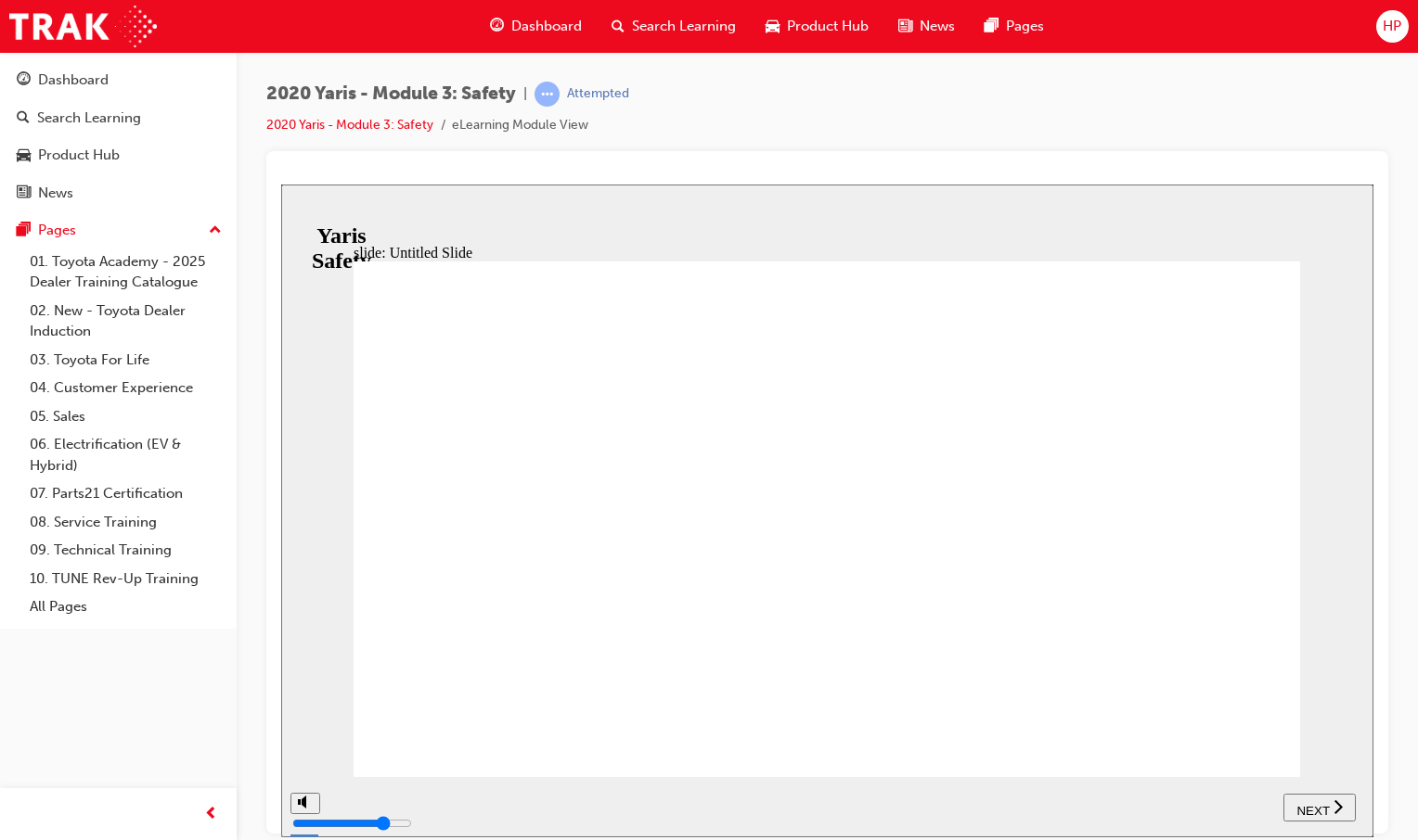
click at [1300, 797] on div "NEXT" at bounding box center [1318, 807] width 57 height 19
click at [1300, 796] on button "NEXT" at bounding box center [1319, 807] width 73 height 28
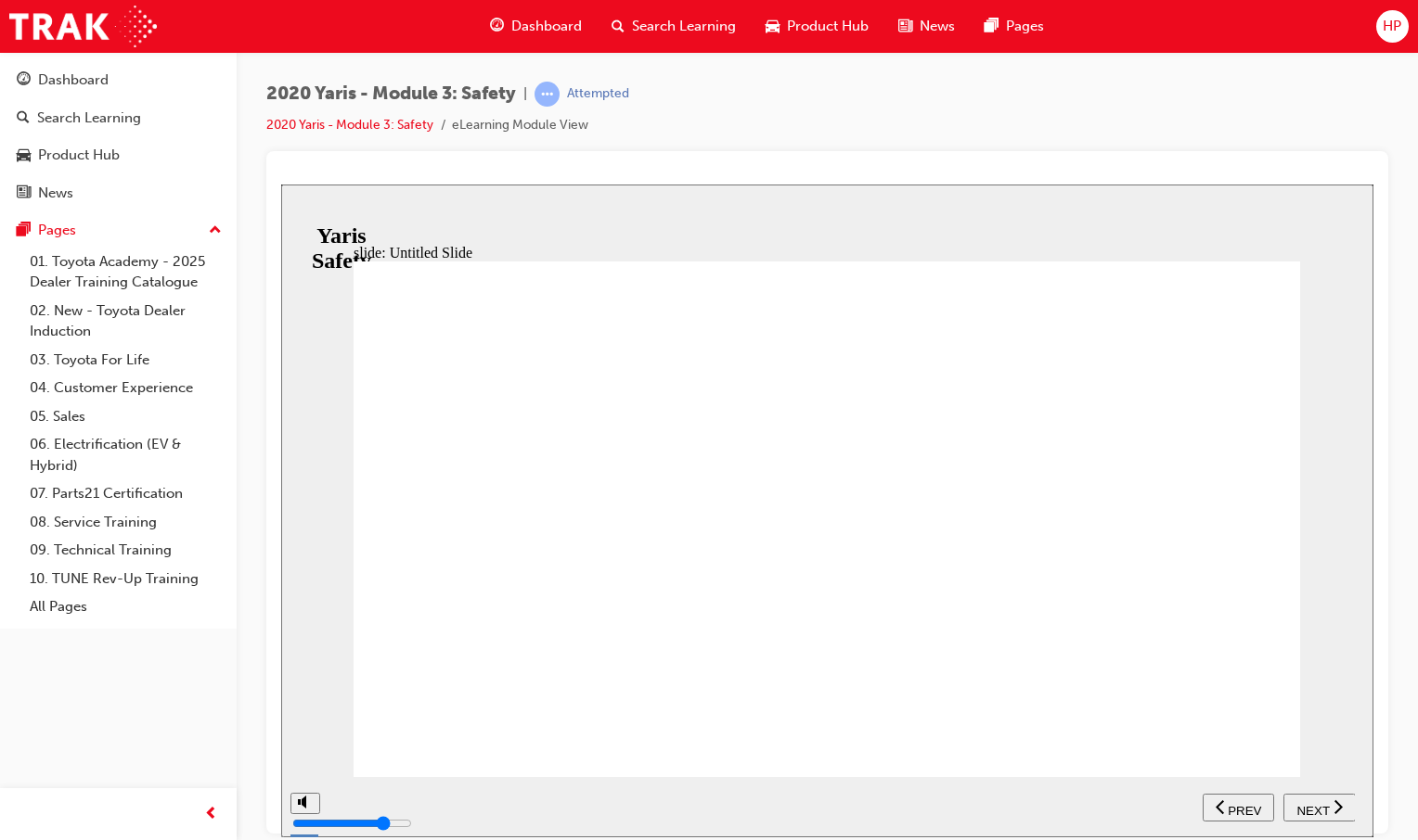
click at [1317, 806] on span "NEXT" at bounding box center [1312, 810] width 33 height 14
click at [1335, 816] on button "NEXT" at bounding box center [1319, 807] width 73 height 28
click at [1312, 811] on span "NEXT" at bounding box center [1312, 810] width 33 height 14
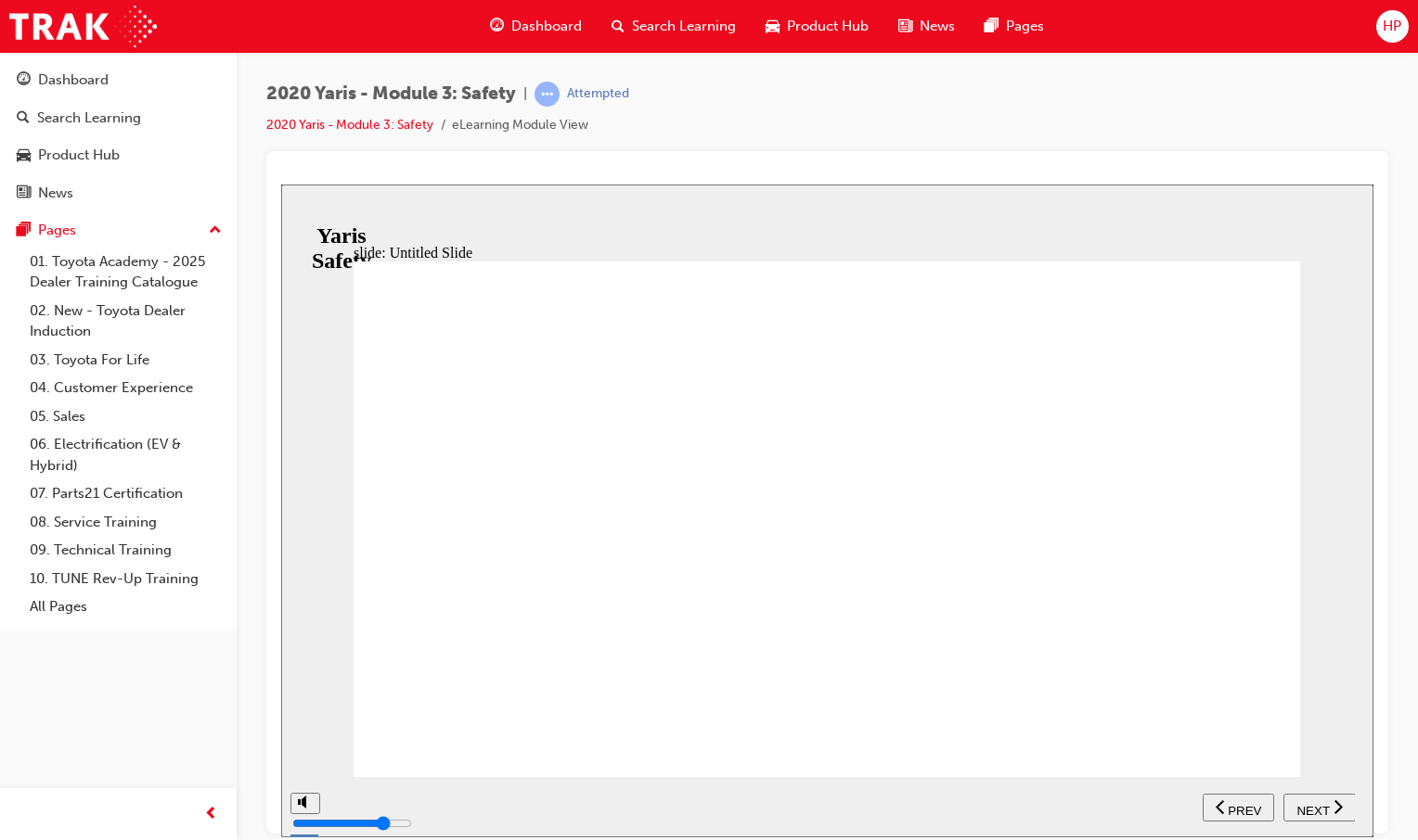
click at [1322, 814] on span "NEXT" at bounding box center [1312, 810] width 33 height 14
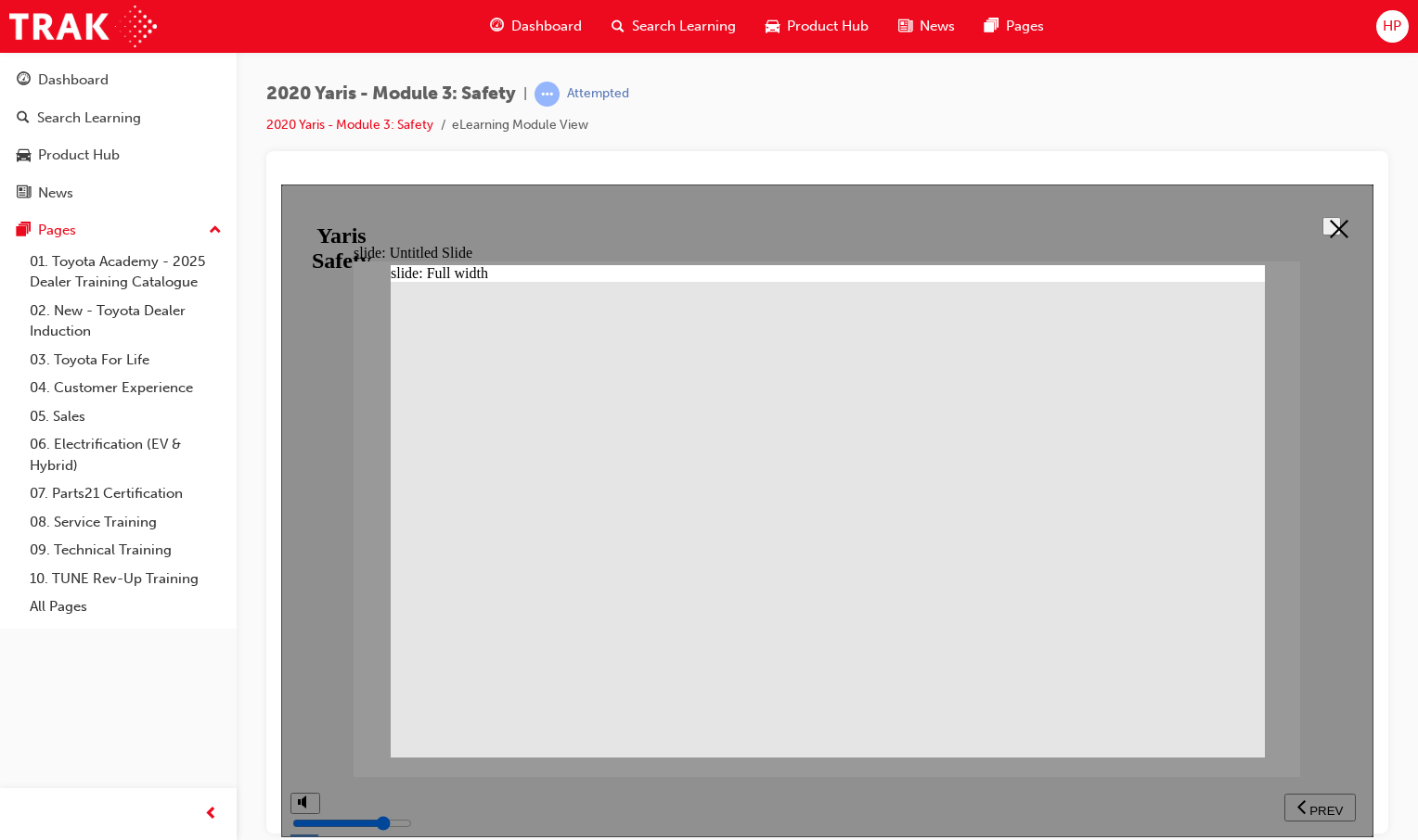
click at [1334, 216] on button at bounding box center [1331, 225] width 18 height 18
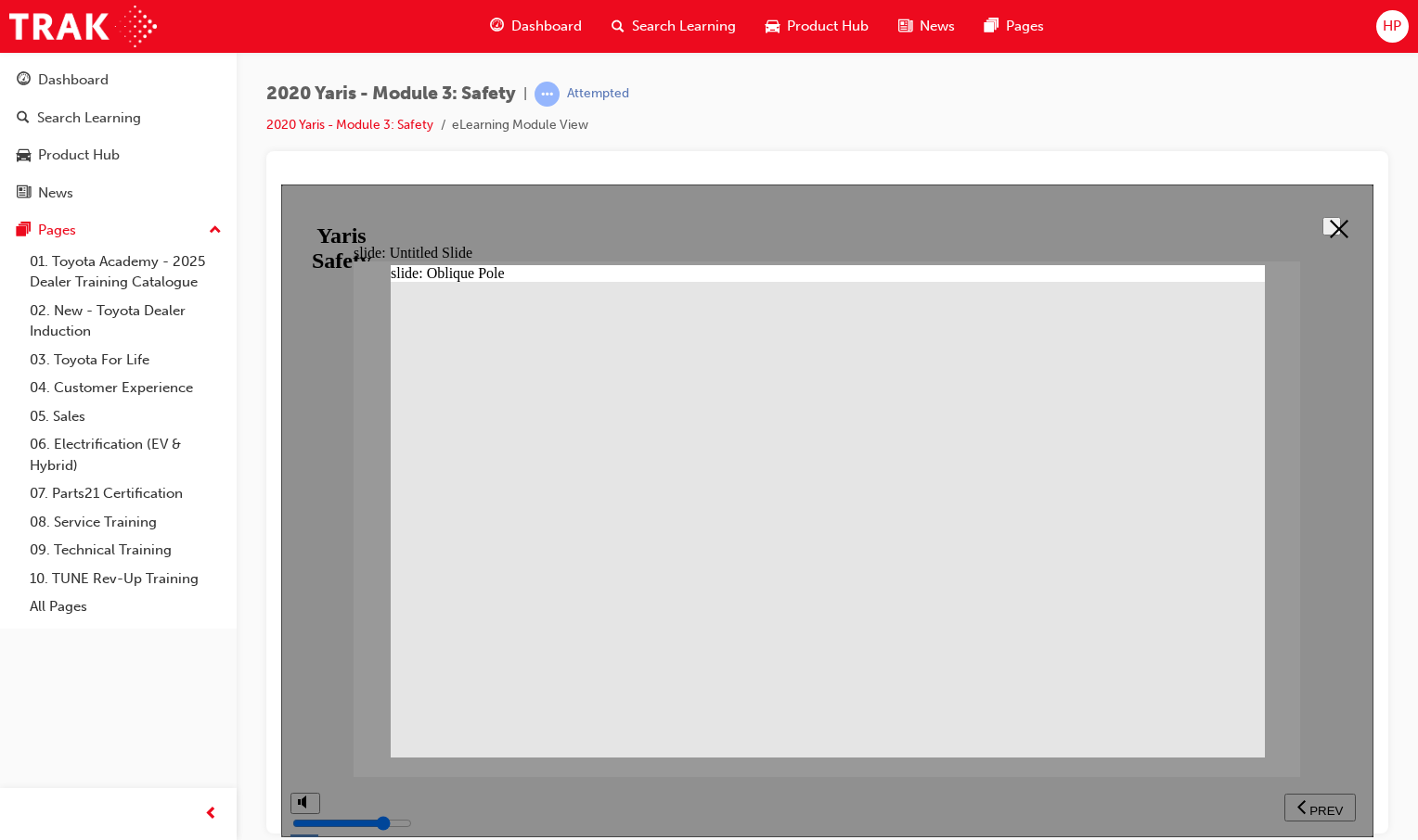
click at [1308, 243] on div at bounding box center [827, 510] width 1092 height 653
click at [1333, 234] on button at bounding box center [1331, 225] width 18 height 18
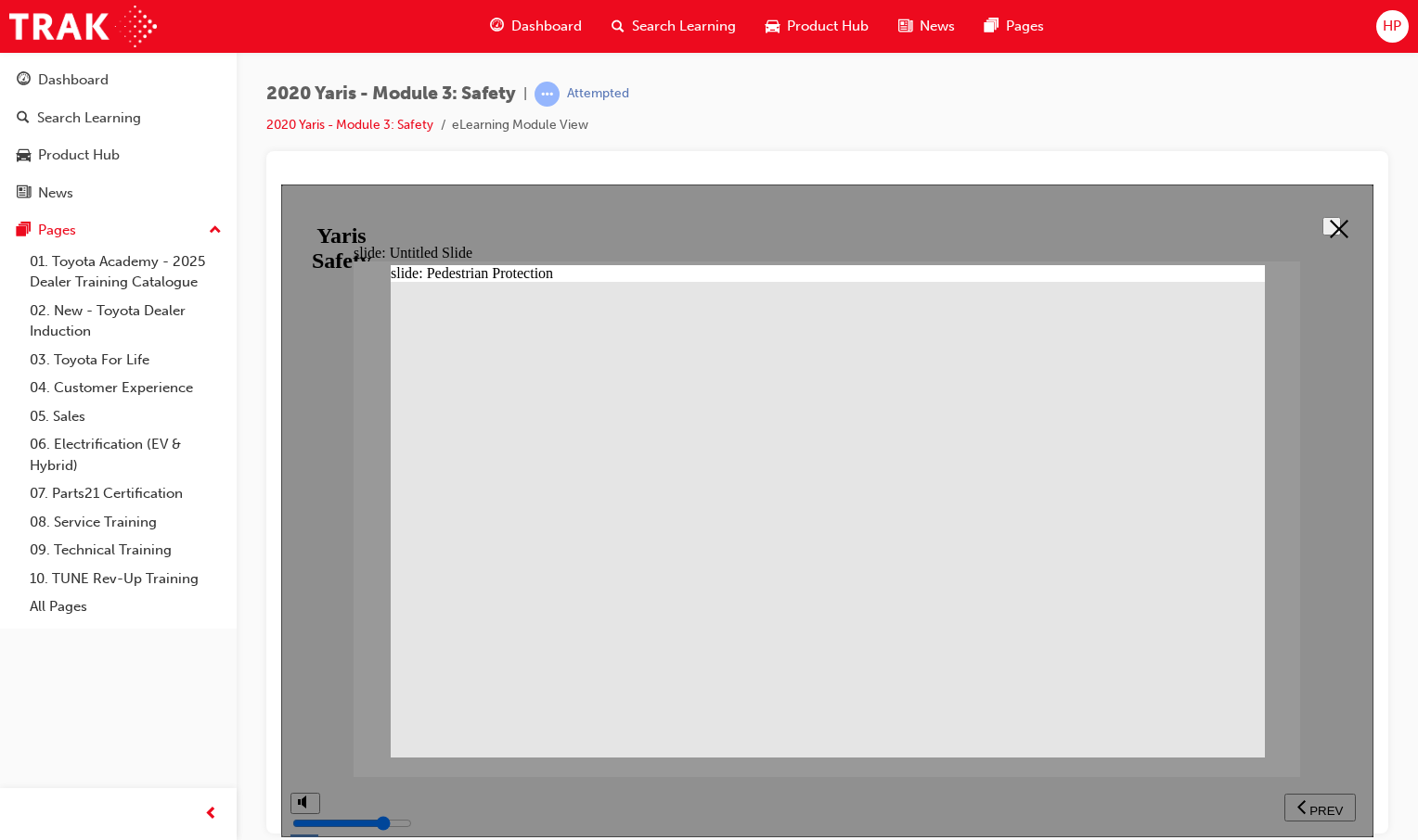
click at [1329, 216] on button at bounding box center [1331, 225] width 18 height 18
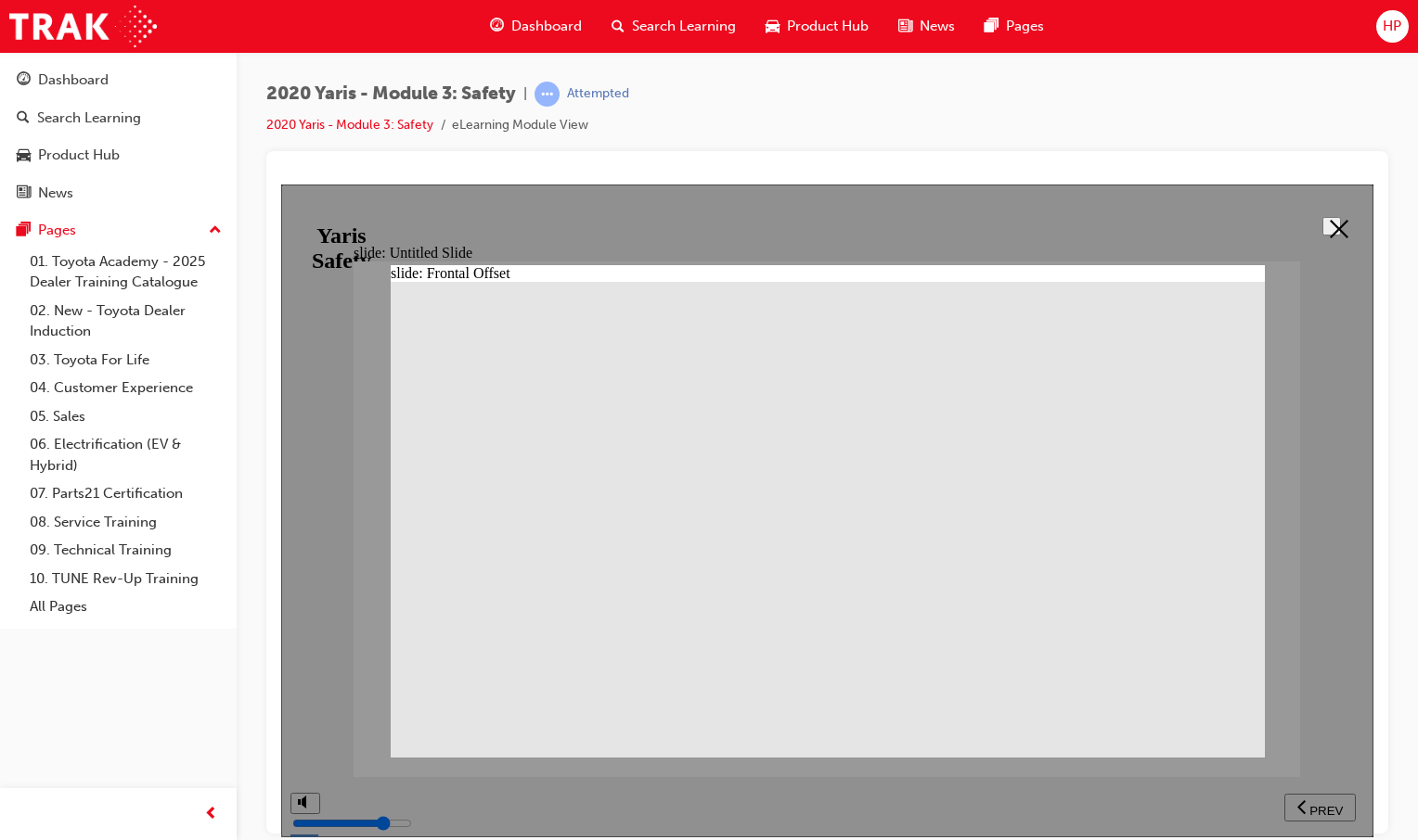
click at [1337, 228] on icon at bounding box center [1339, 227] width 18 height 18
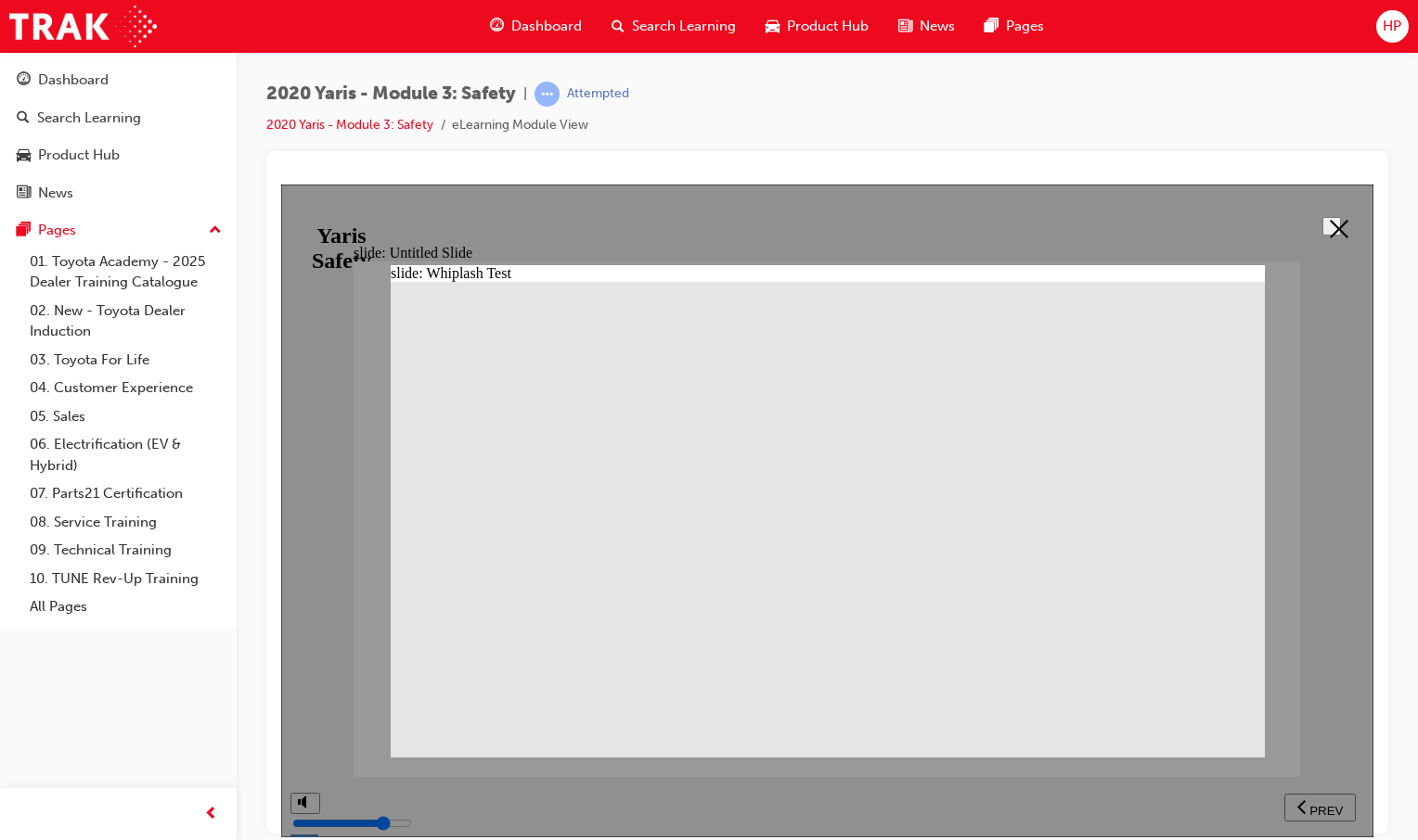
click at [1324, 234] on button at bounding box center [1331, 225] width 18 height 18
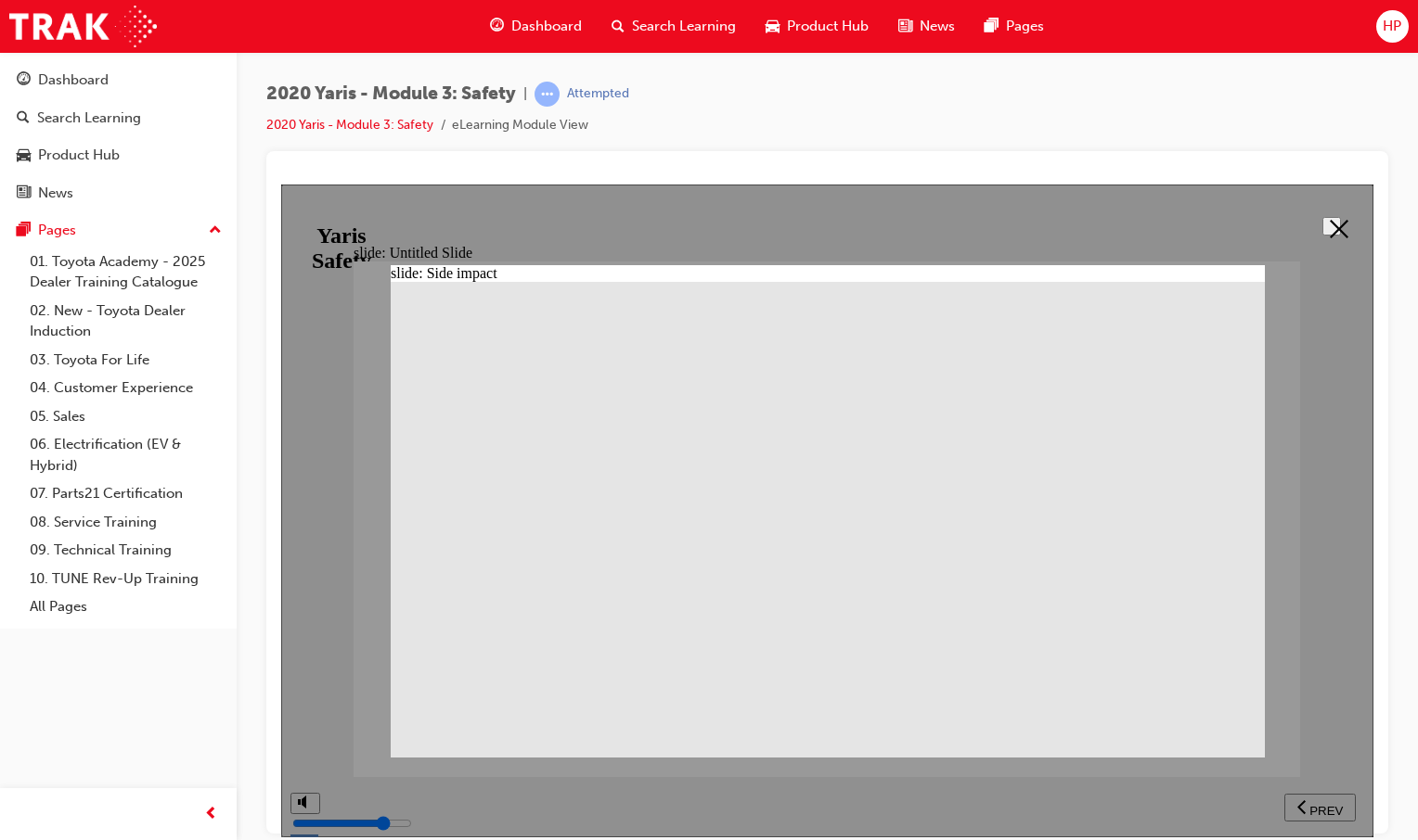
click at [1327, 234] on button at bounding box center [1331, 225] width 18 height 18
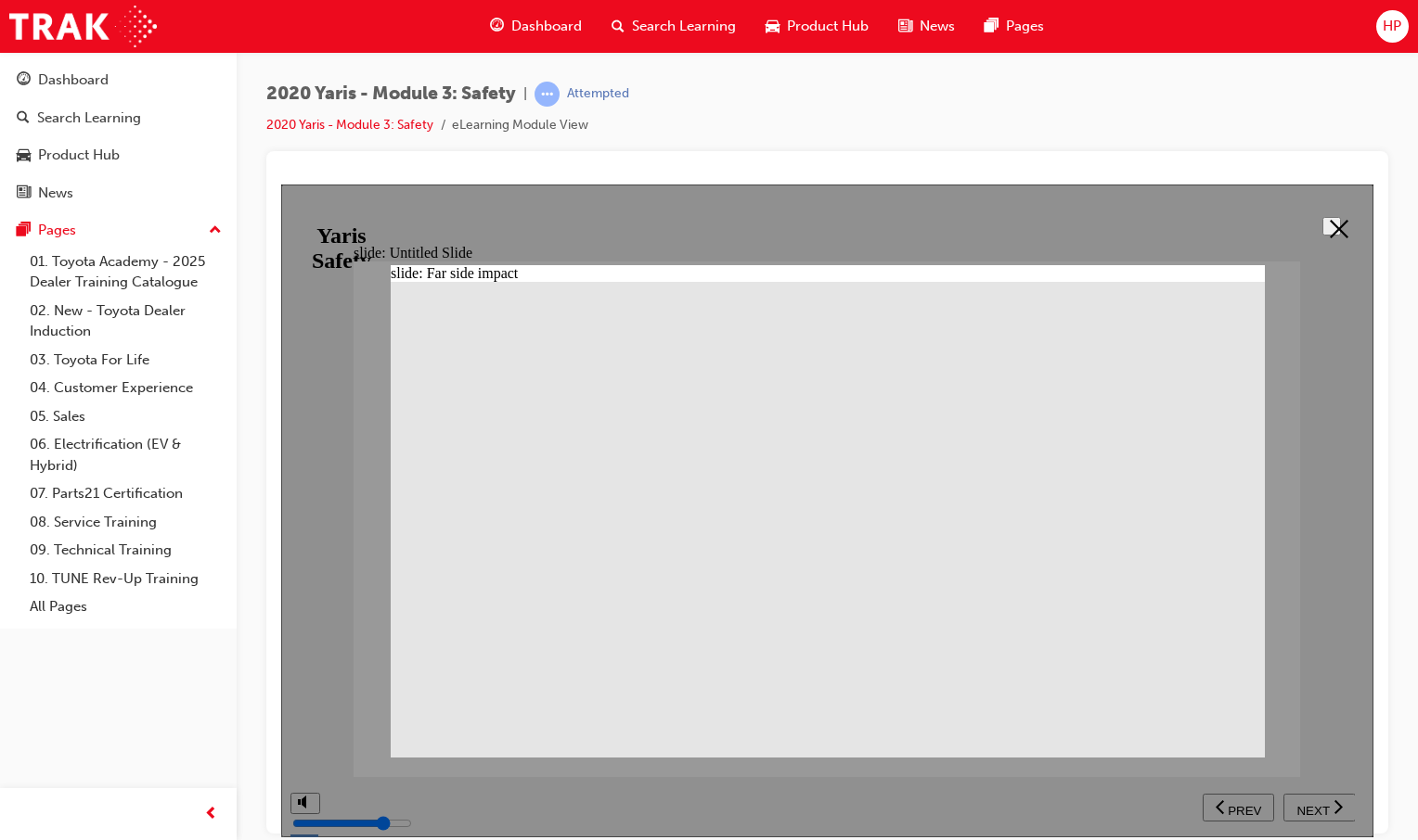
click at [1329, 216] on button at bounding box center [1331, 225] width 18 height 18
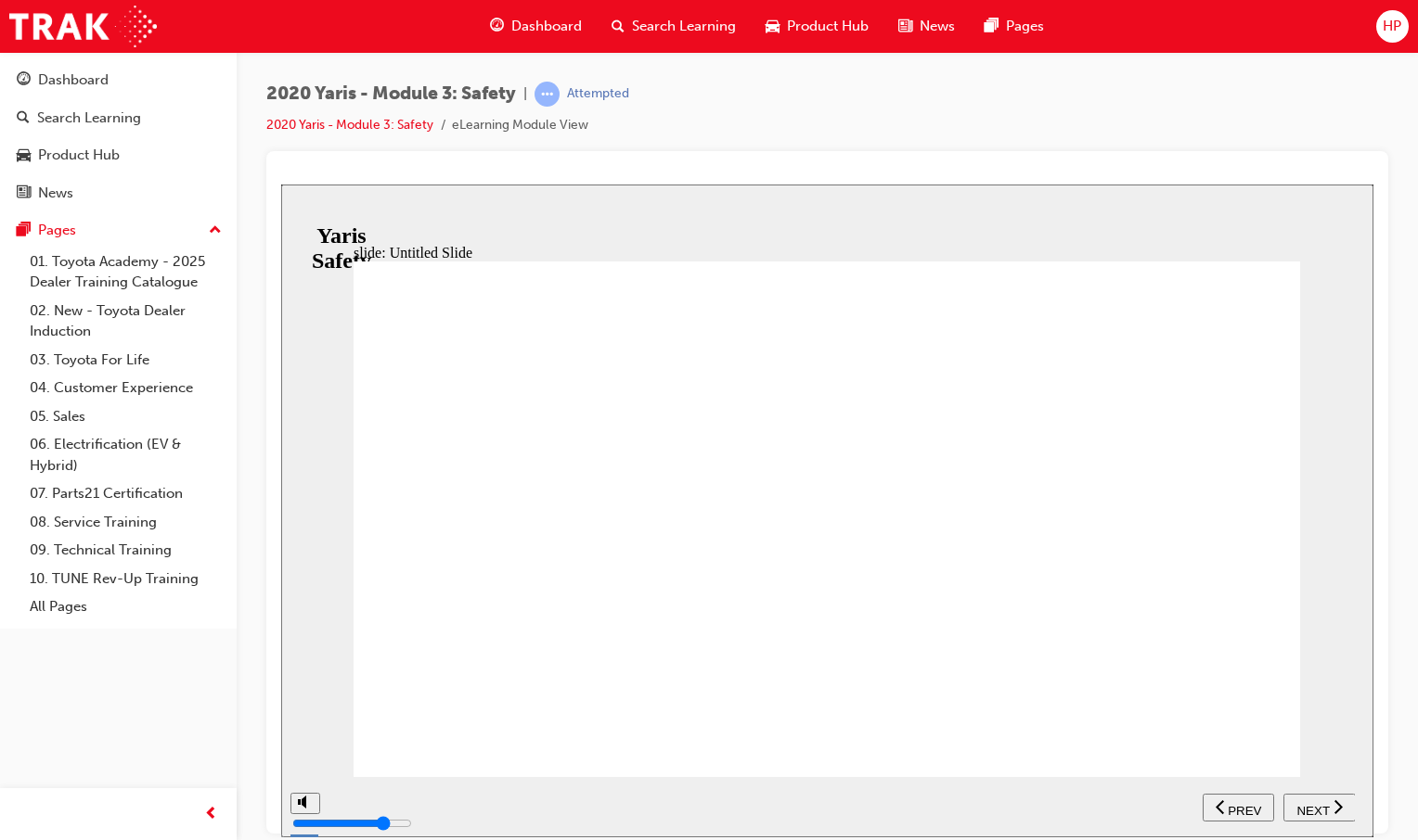
click at [1340, 804] on icon "next" at bounding box center [1337, 805] width 9 height 14
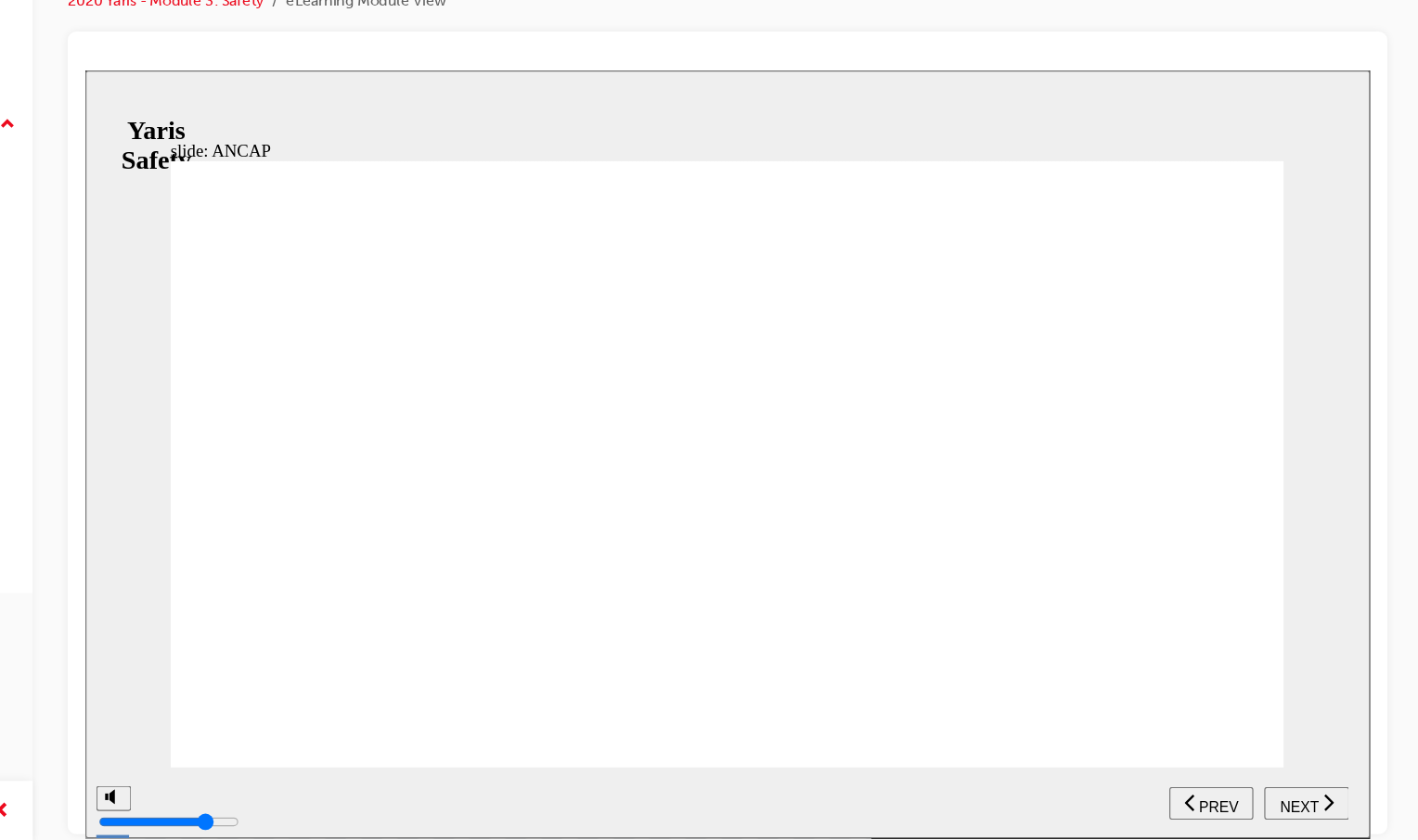
click at [1124, 689] on span "NEXT" at bounding box center [1116, 696] width 33 height 14
click at [1134, 692] on div "NEXT" at bounding box center [1122, 693] width 57 height 19
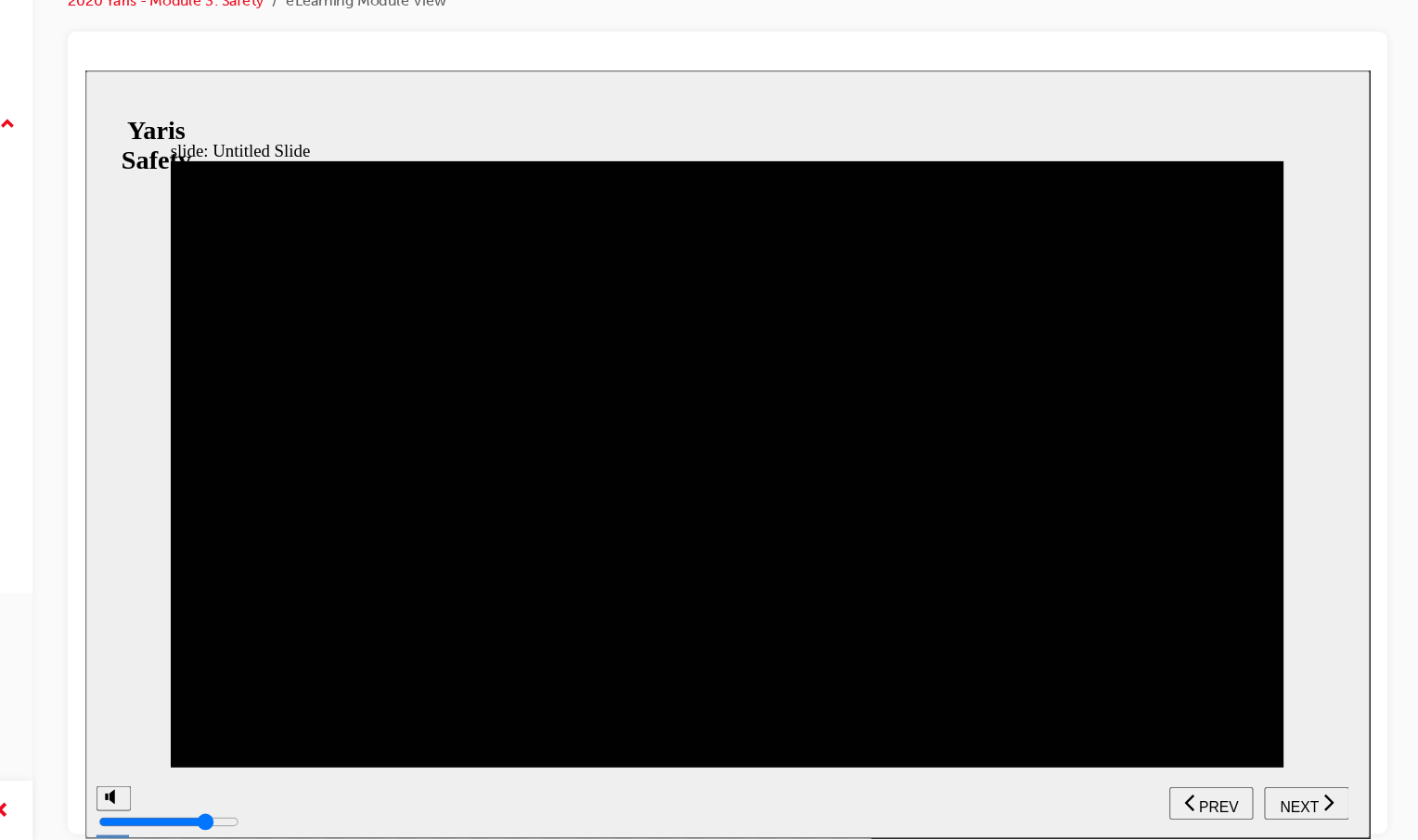
drag, startPoint x: 403, startPoint y: 241, endPoint x: 471, endPoint y: 265, distance: 72.1
click at [1100, 689] on span "NEXT" at bounding box center [1116, 696] width 33 height 14
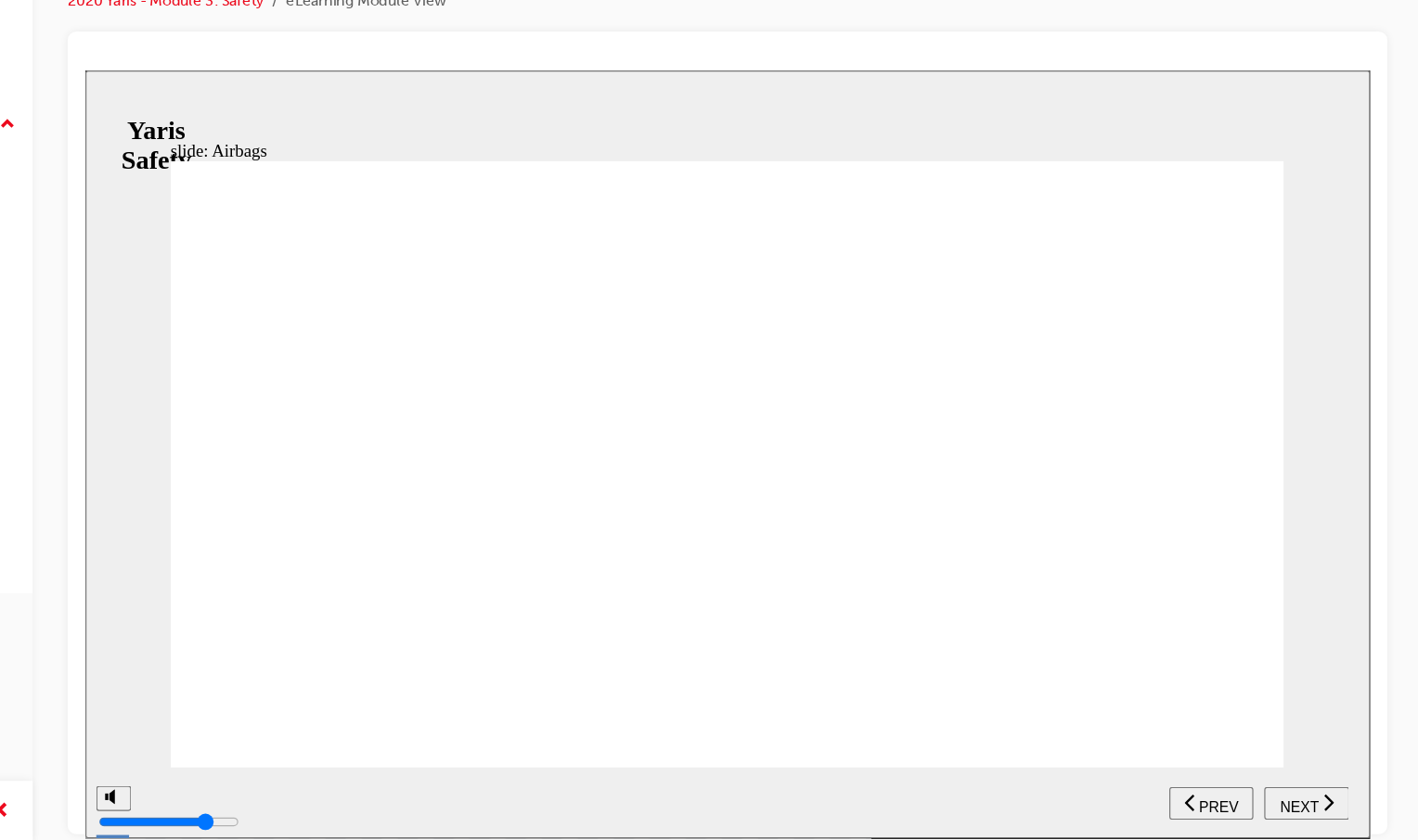
click at [1114, 682] on button "NEXT" at bounding box center [1122, 693] width 73 height 28
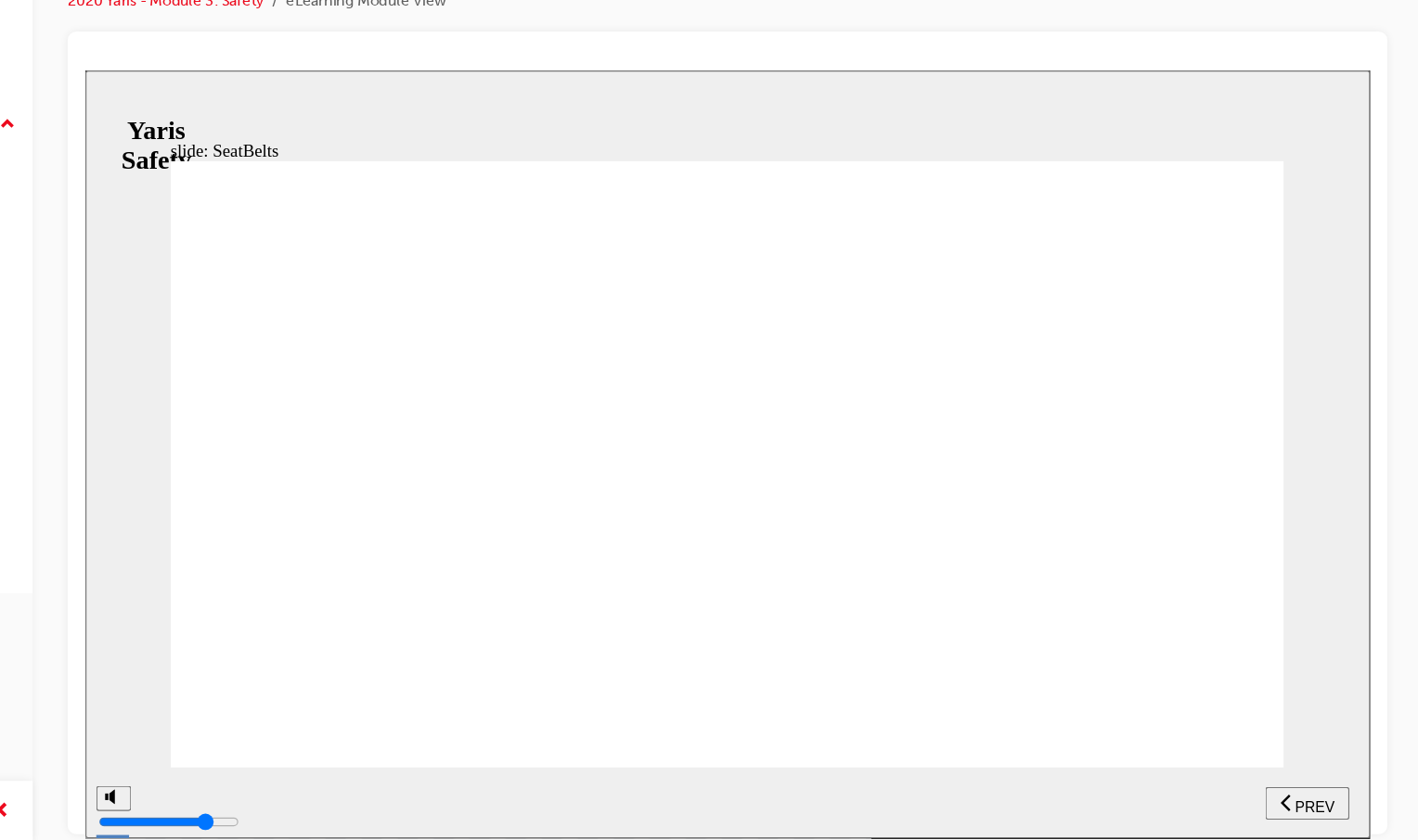
click at [1098, 691] on div "NEXT" at bounding box center [1122, 693] width 57 height 19
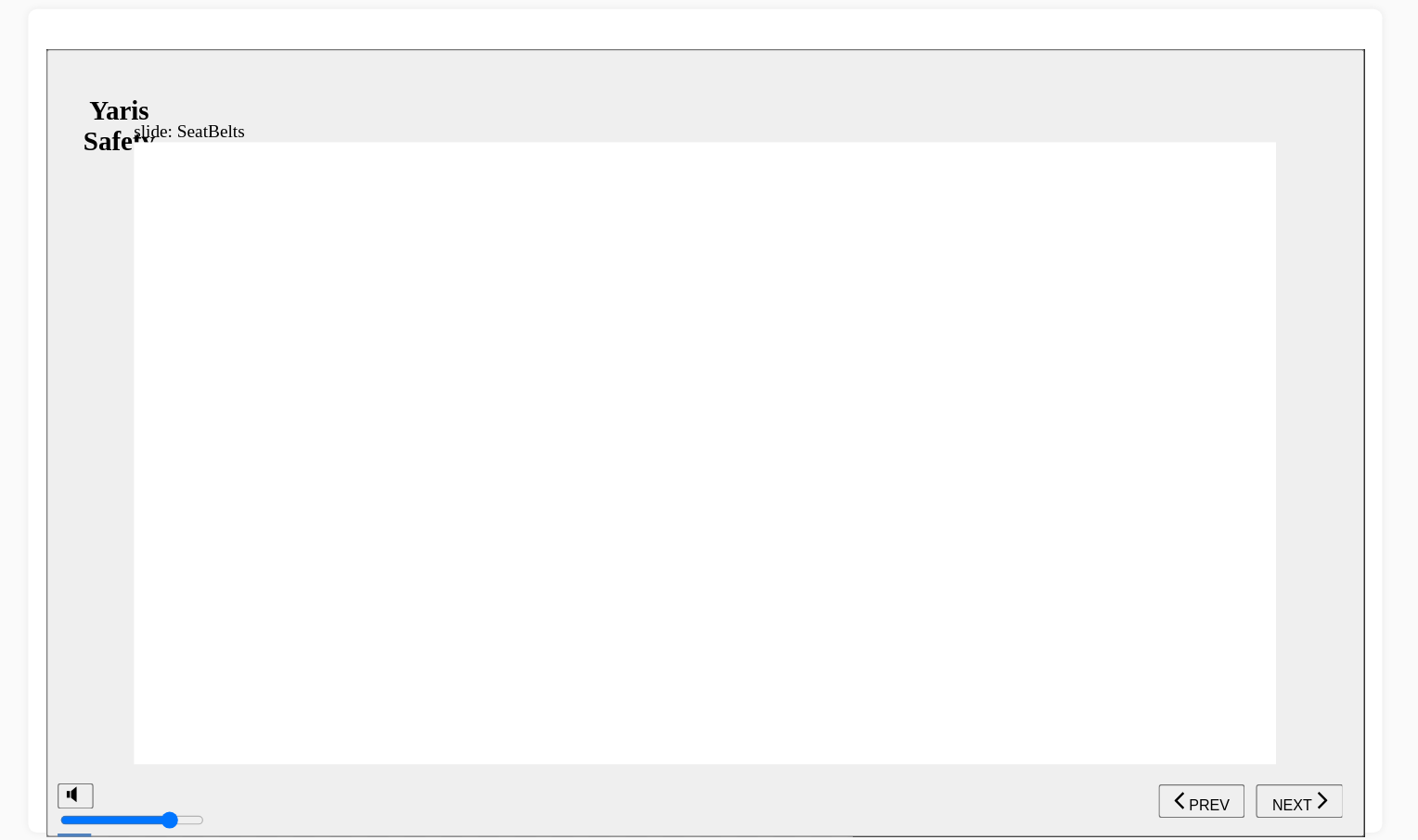
click at [992, 672] on div "PREV" at bounding box center [1002, 672] width 56 height 19
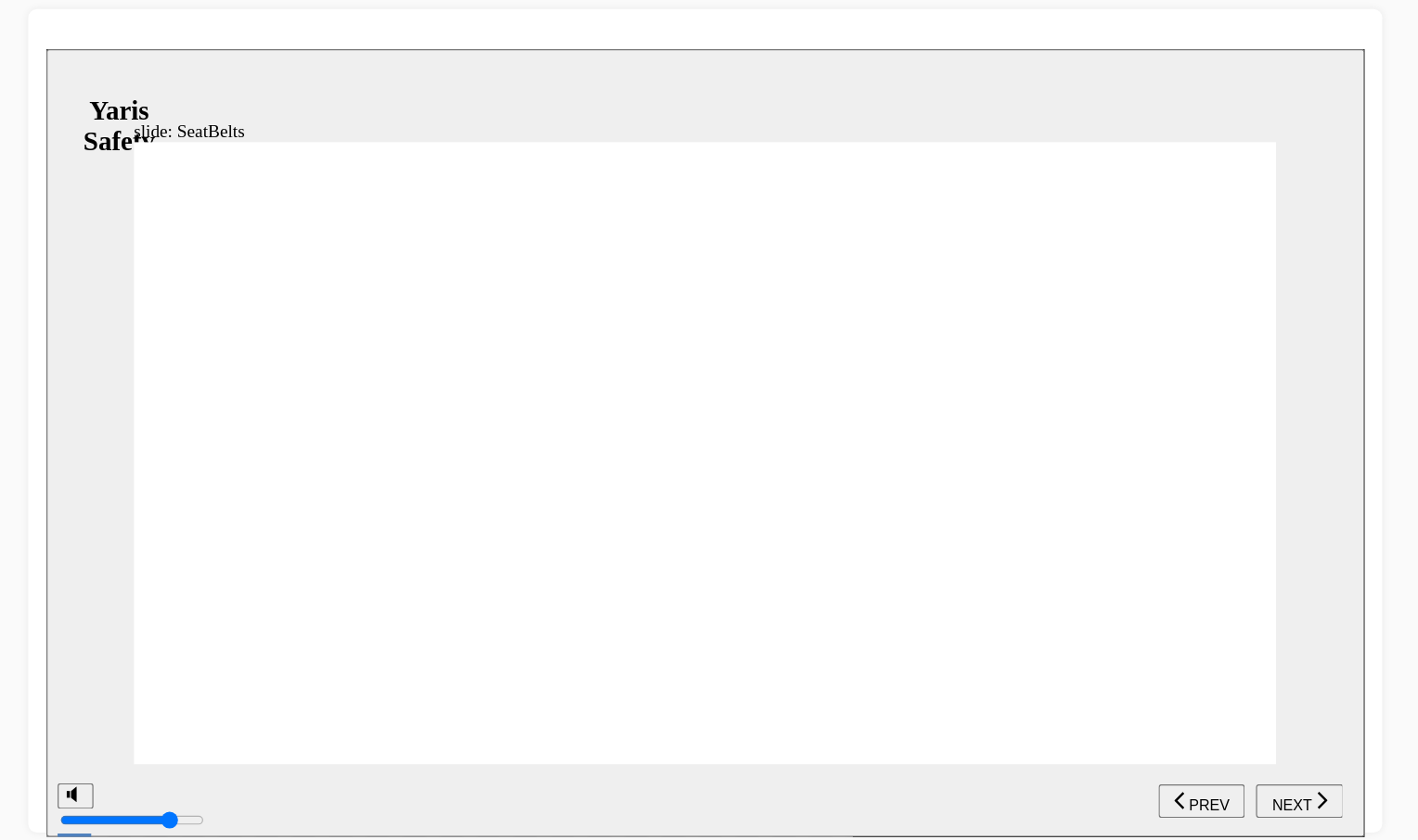
click at [1089, 675] on span "NEXT" at bounding box center [1077, 675] width 33 height 14
click at [1072, 668] on span "NEXT" at bounding box center [1077, 675] width 33 height 14
click at [1083, 676] on span "NEXT" at bounding box center [1077, 675] width 33 height 14
click at [1091, 675] on span "NEXT" at bounding box center [1077, 675] width 33 height 14
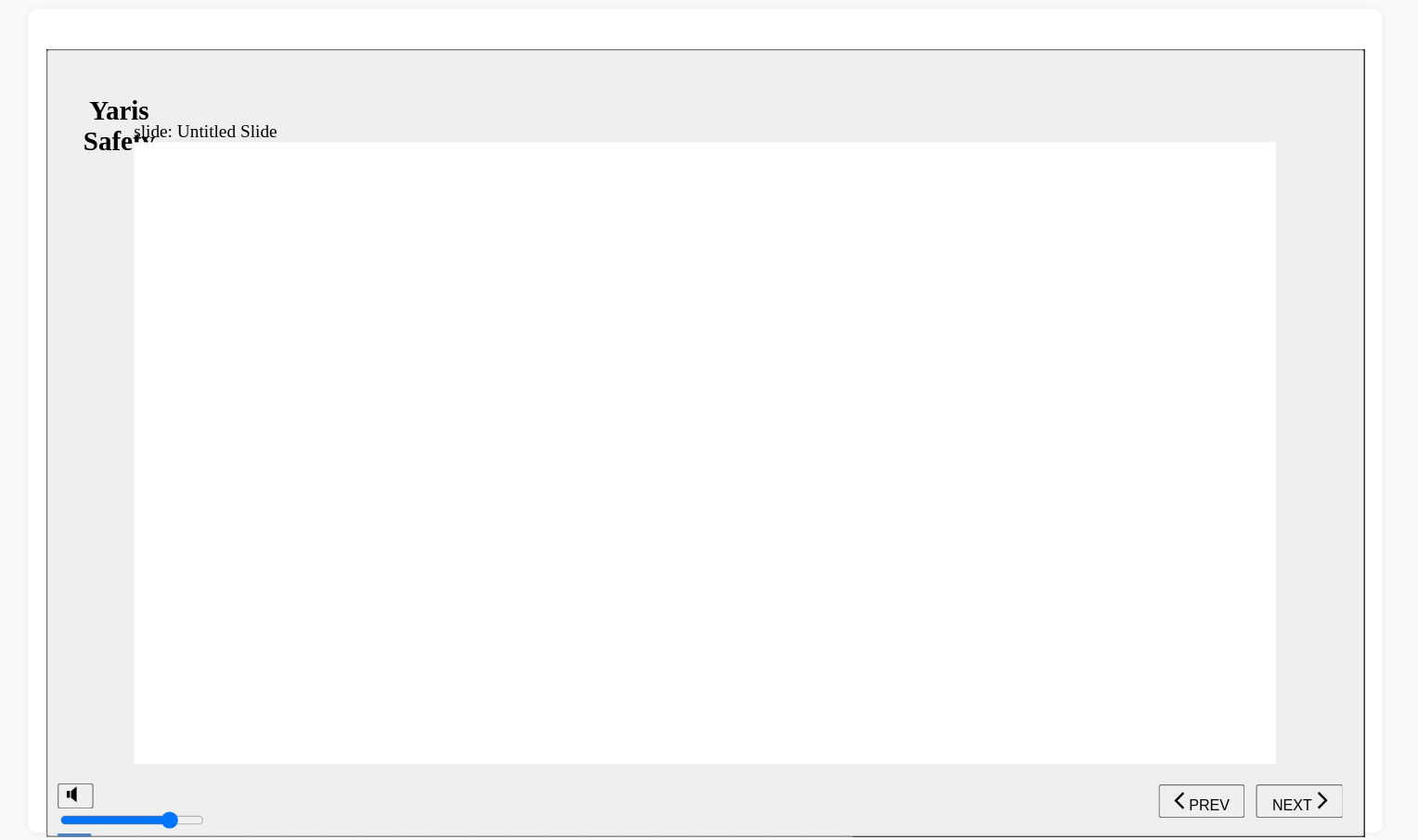
click at [1091, 675] on span "NEXT" at bounding box center [1077, 675] width 33 height 14
click at [1008, 668] on span "PREV" at bounding box center [1009, 675] width 34 height 14
click at [1086, 668] on span "NEXT" at bounding box center [1077, 675] width 33 height 14
click at [967, 681] on button "PREV" at bounding box center [1003, 672] width 72 height 28
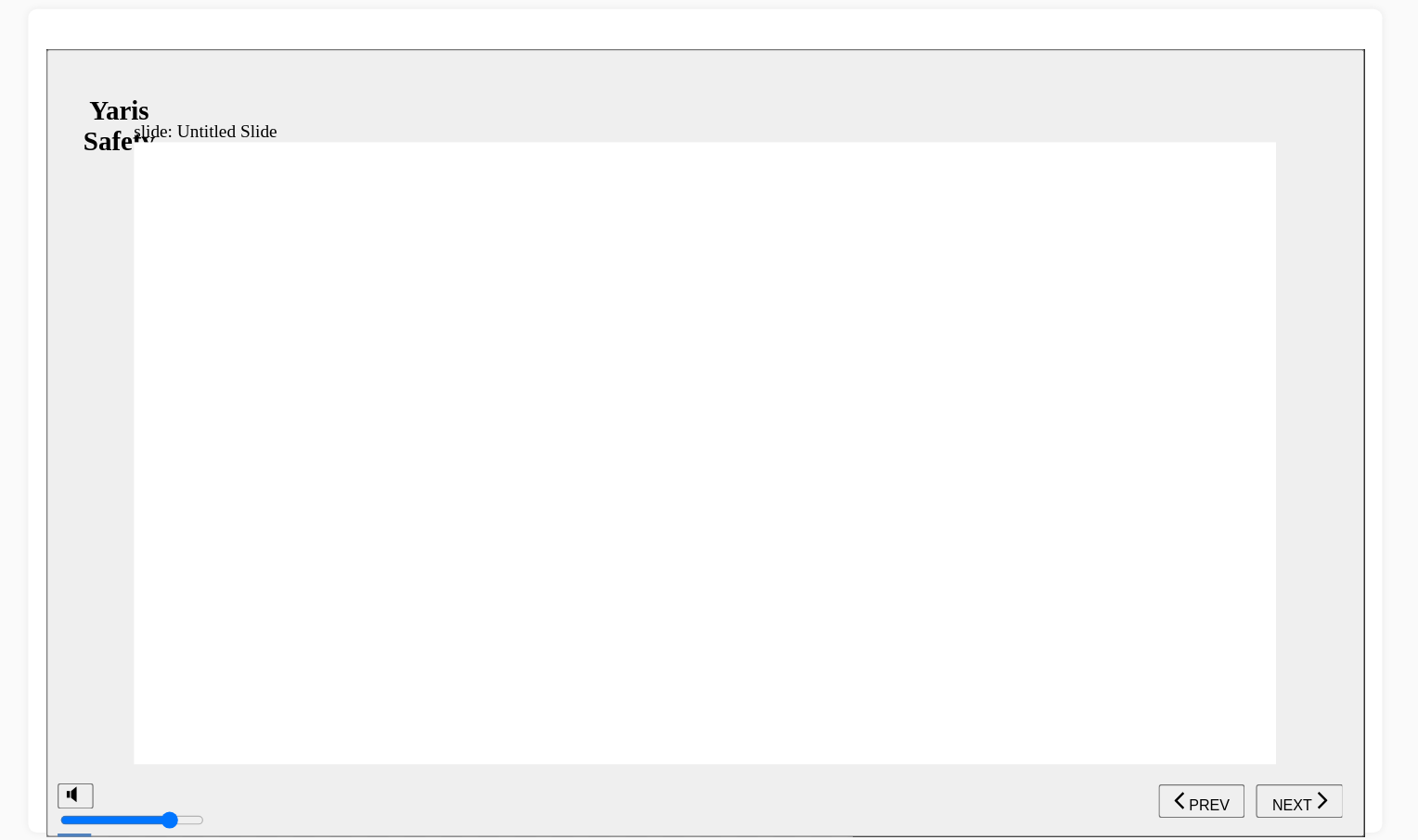
click at [1097, 660] on button "NEXT" at bounding box center [1083, 672] width 73 height 28
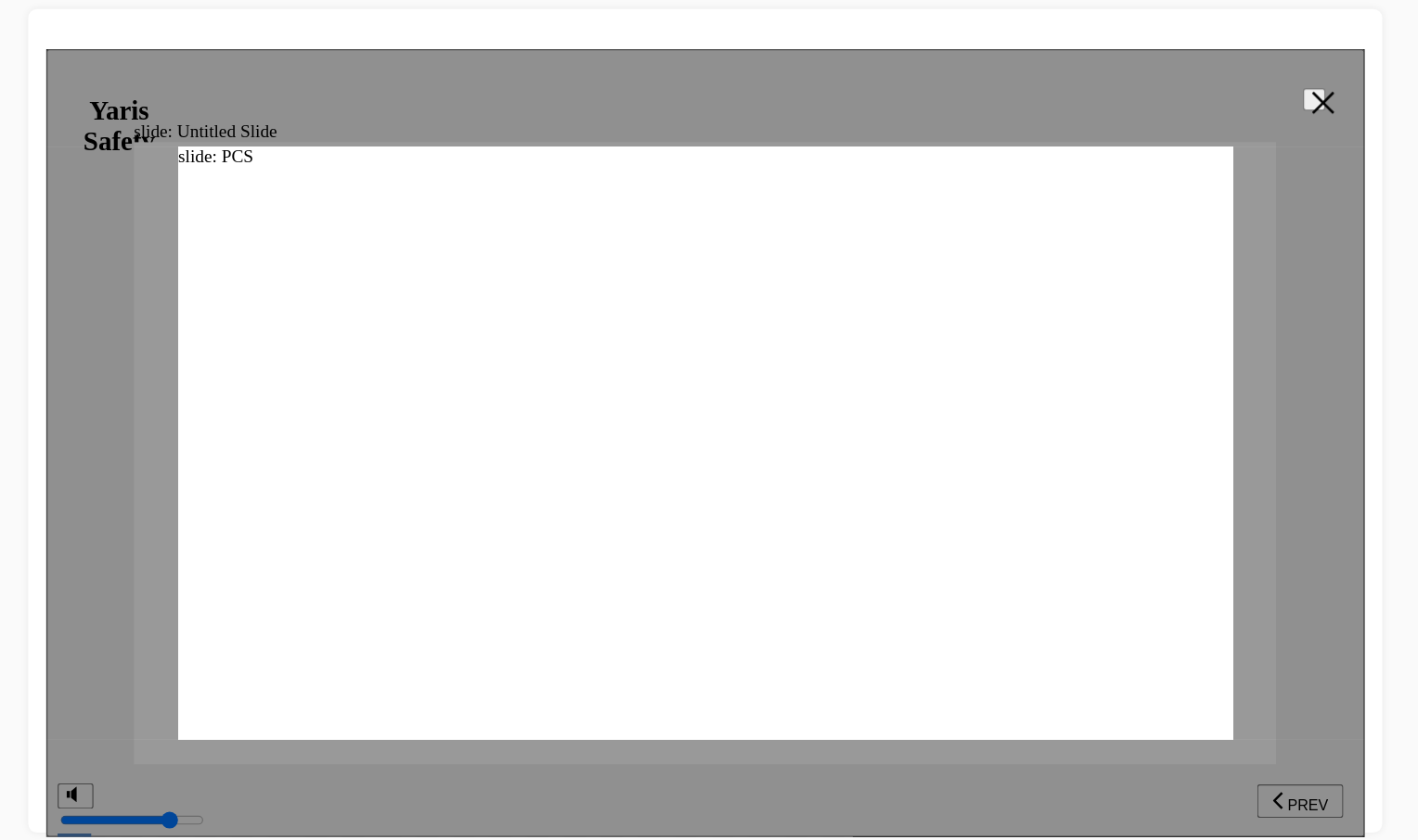
click at [1094, 86] on icon at bounding box center [1102, 92] width 18 height 18
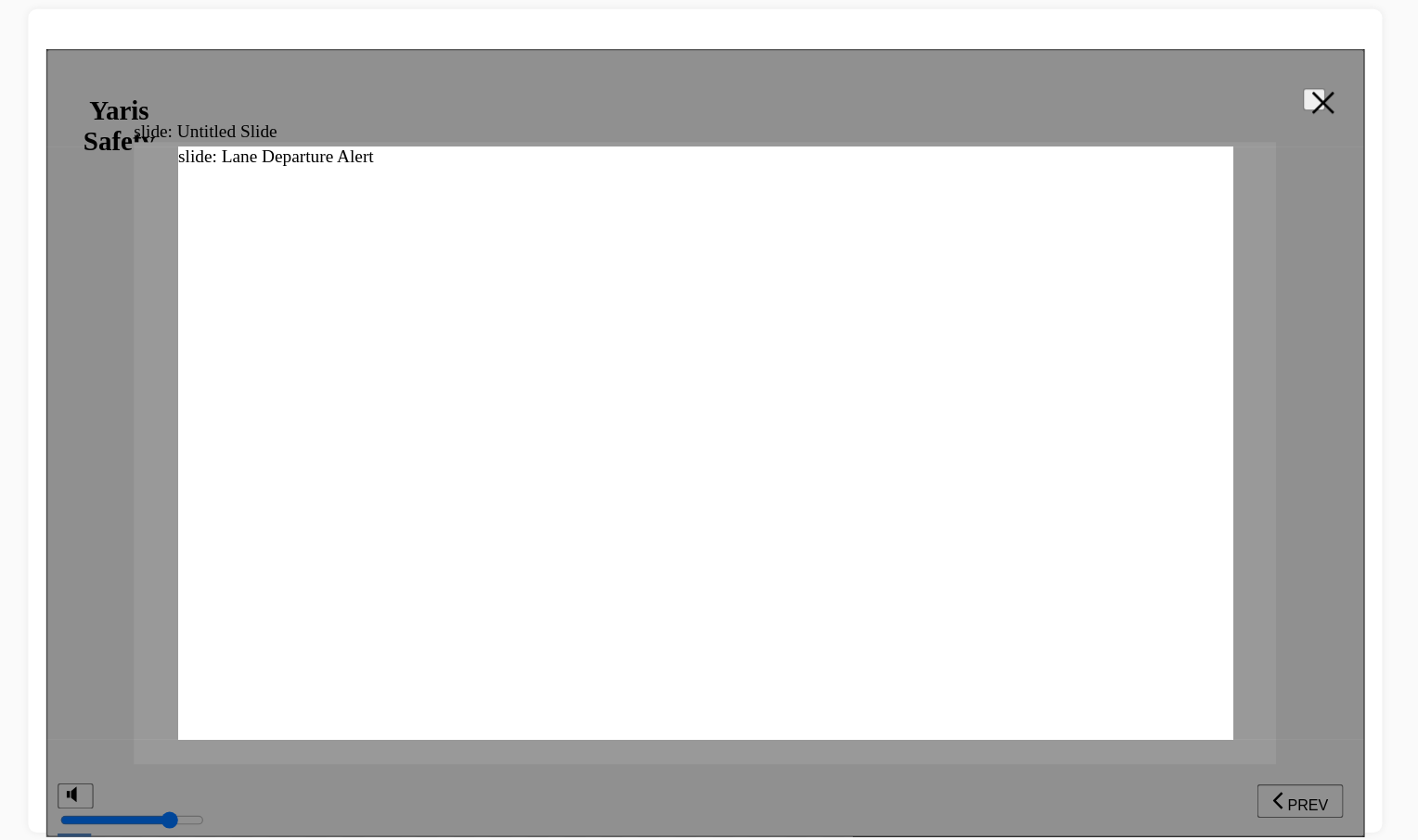
scroll to position [152, 0]
click at [1094, 94] on icon at bounding box center [1102, 92] width 18 height 18
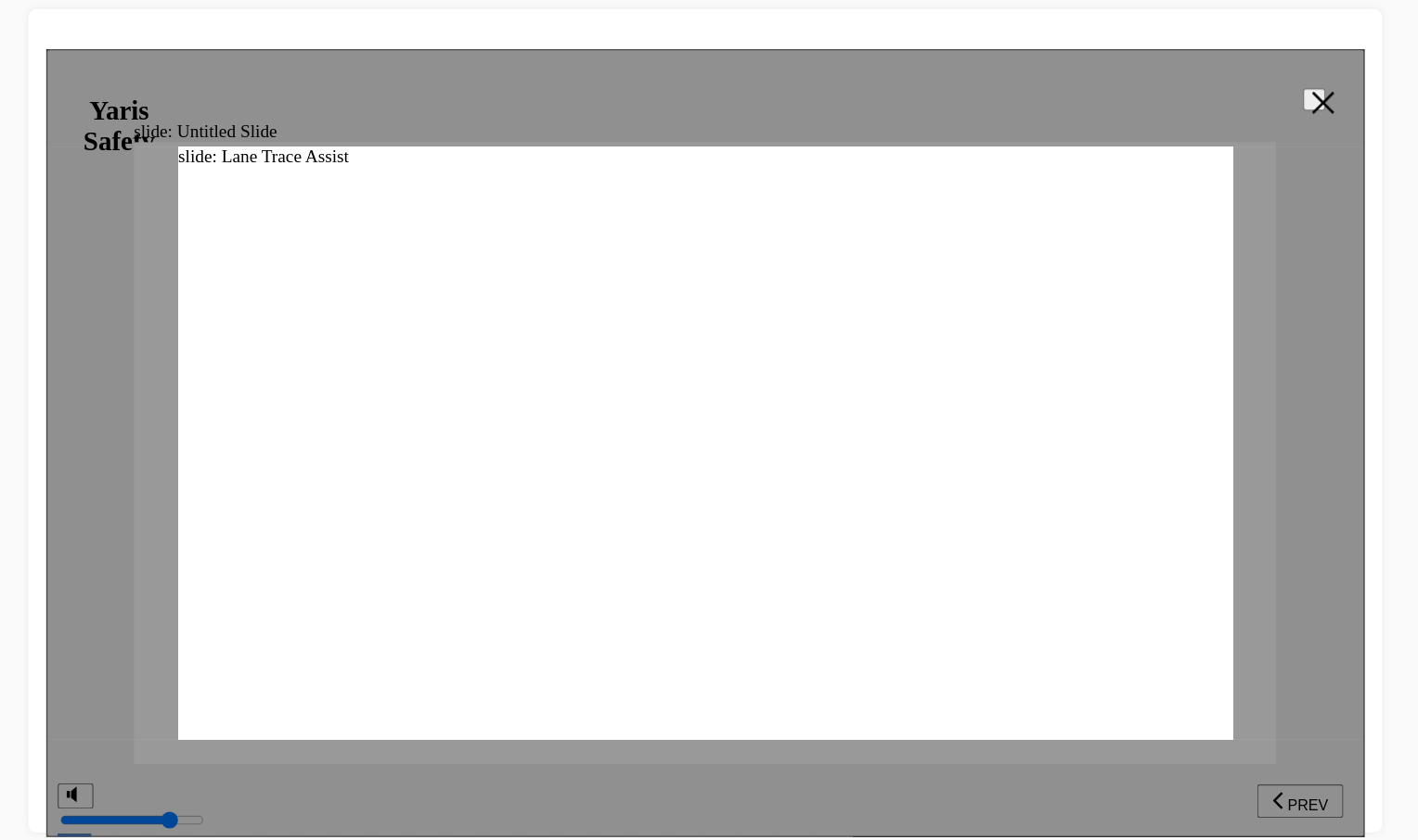
scroll to position [0, 0]
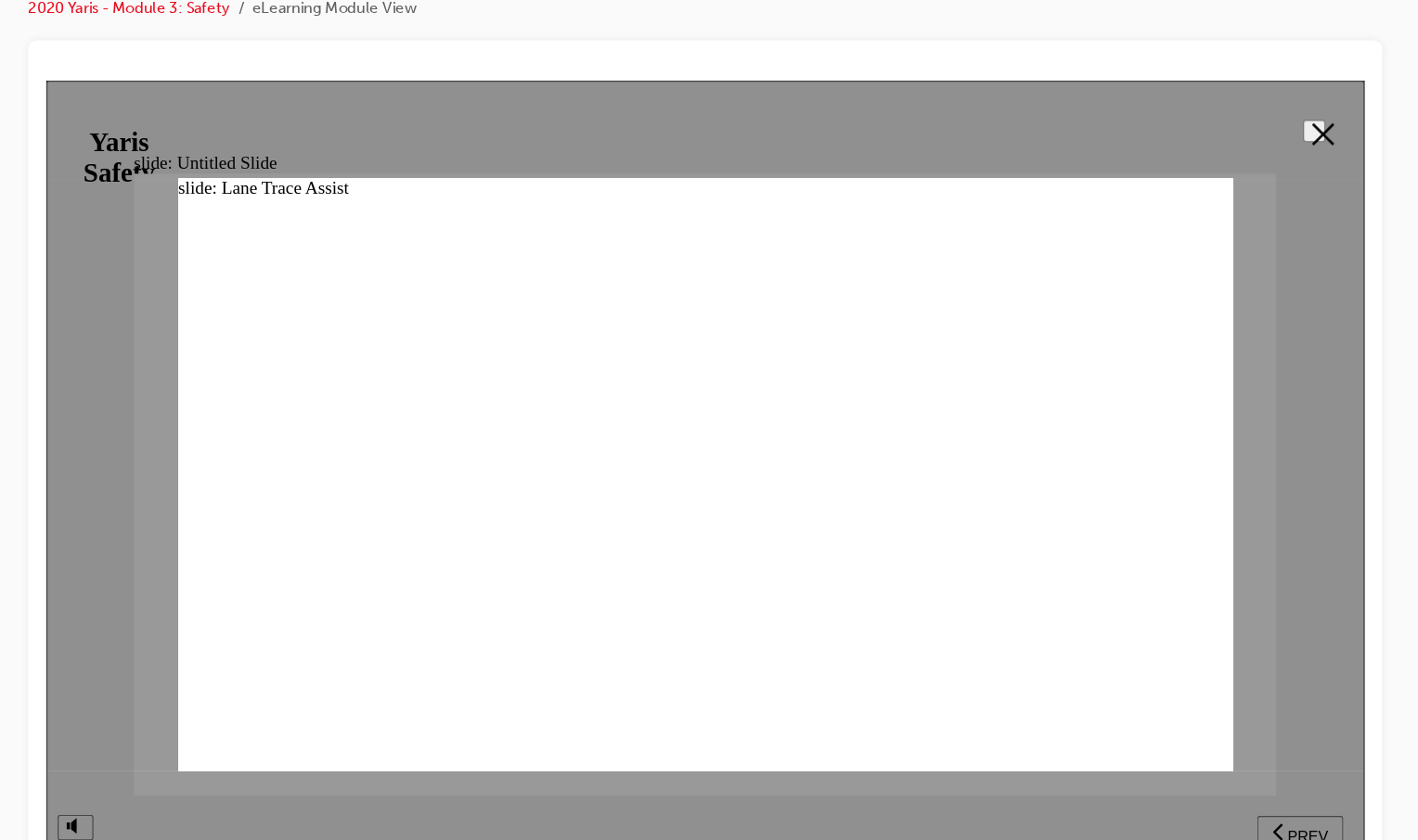
click at [1100, 124] on polygon at bounding box center [1102, 124] width 18 height 18
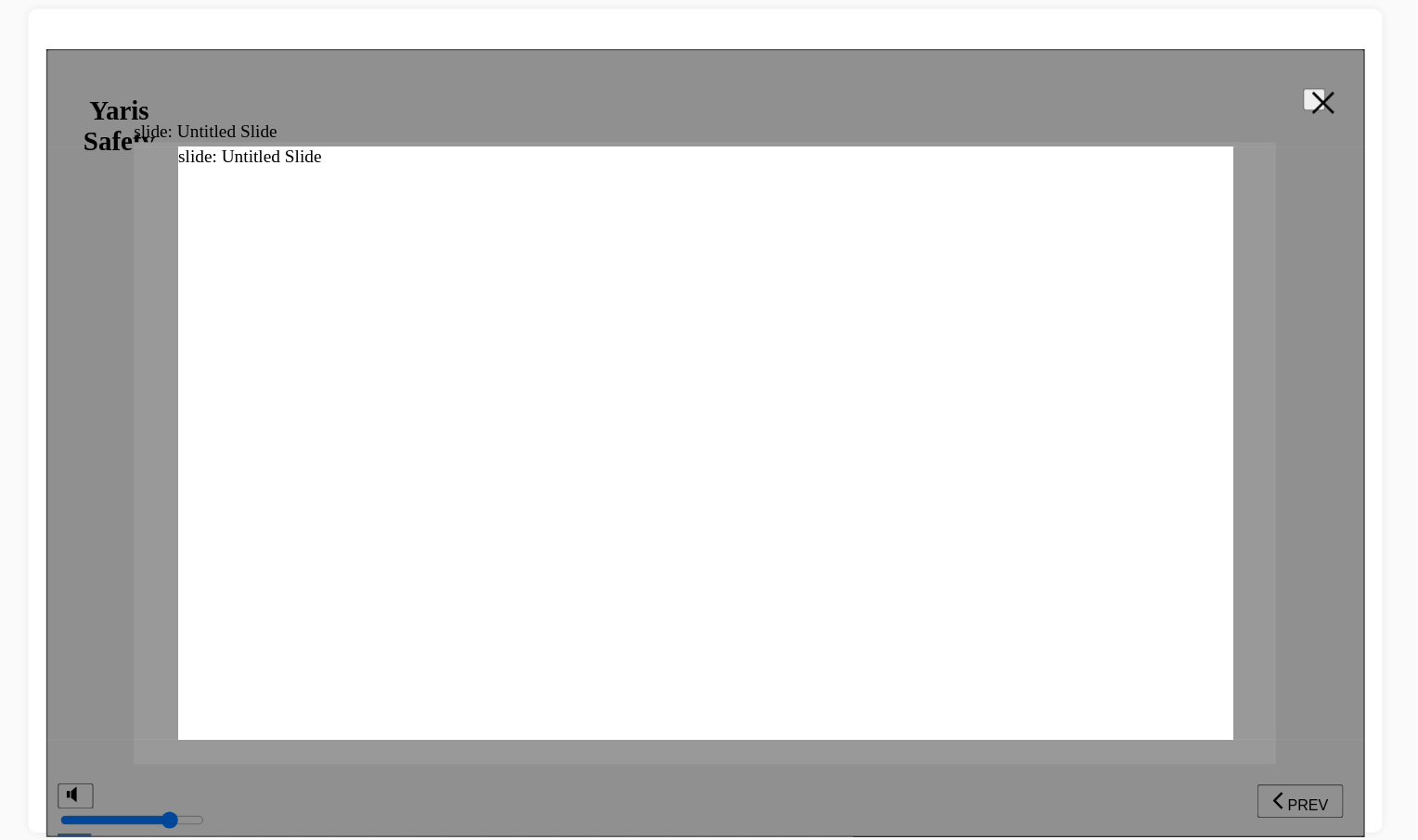
scroll to position [368, 0]
drag, startPoint x: 972, startPoint y: 337, endPoint x: 979, endPoint y: 493, distance: 156.2
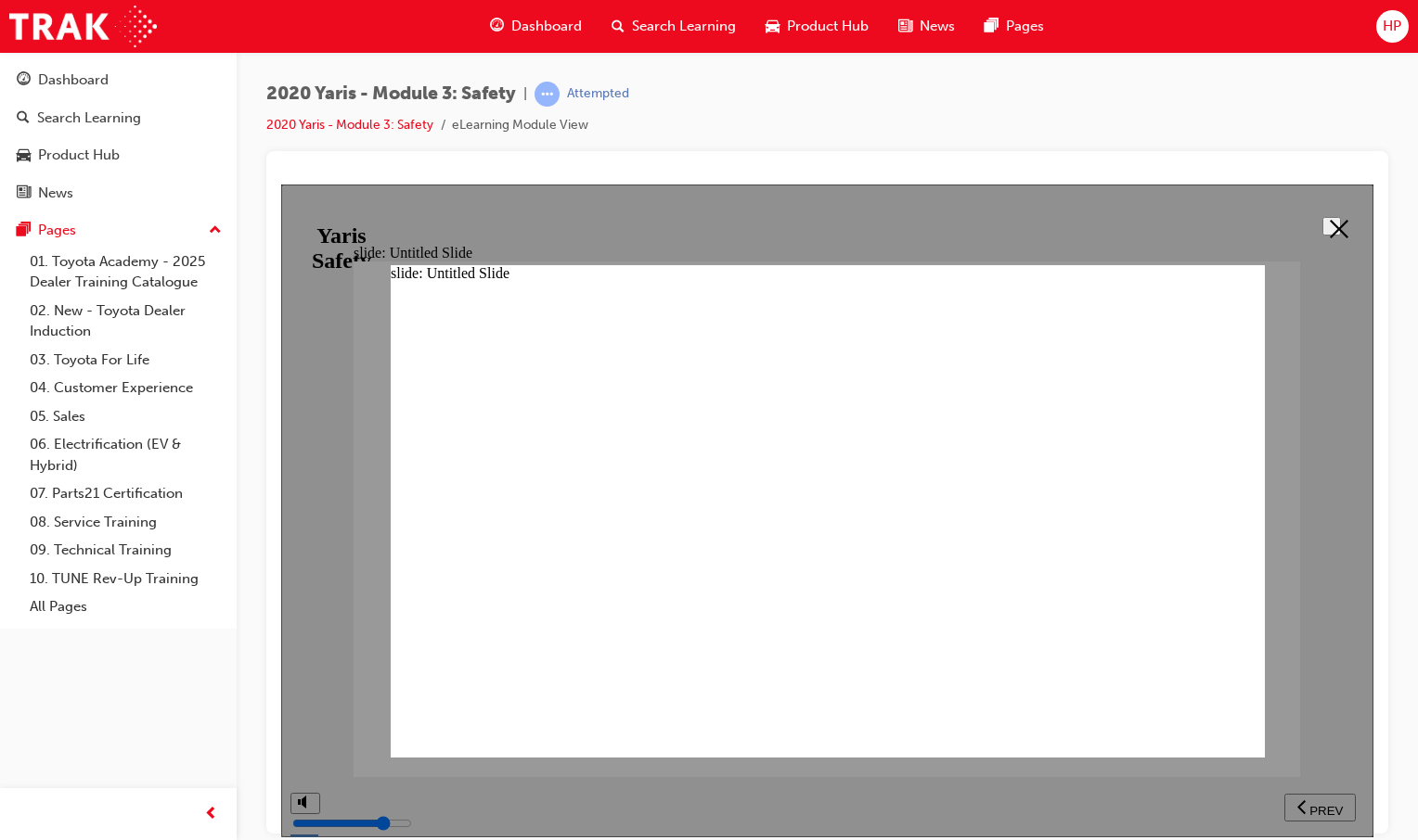
scroll to position [546, 0]
click at [1330, 233] on icon at bounding box center [1339, 227] width 18 height 18
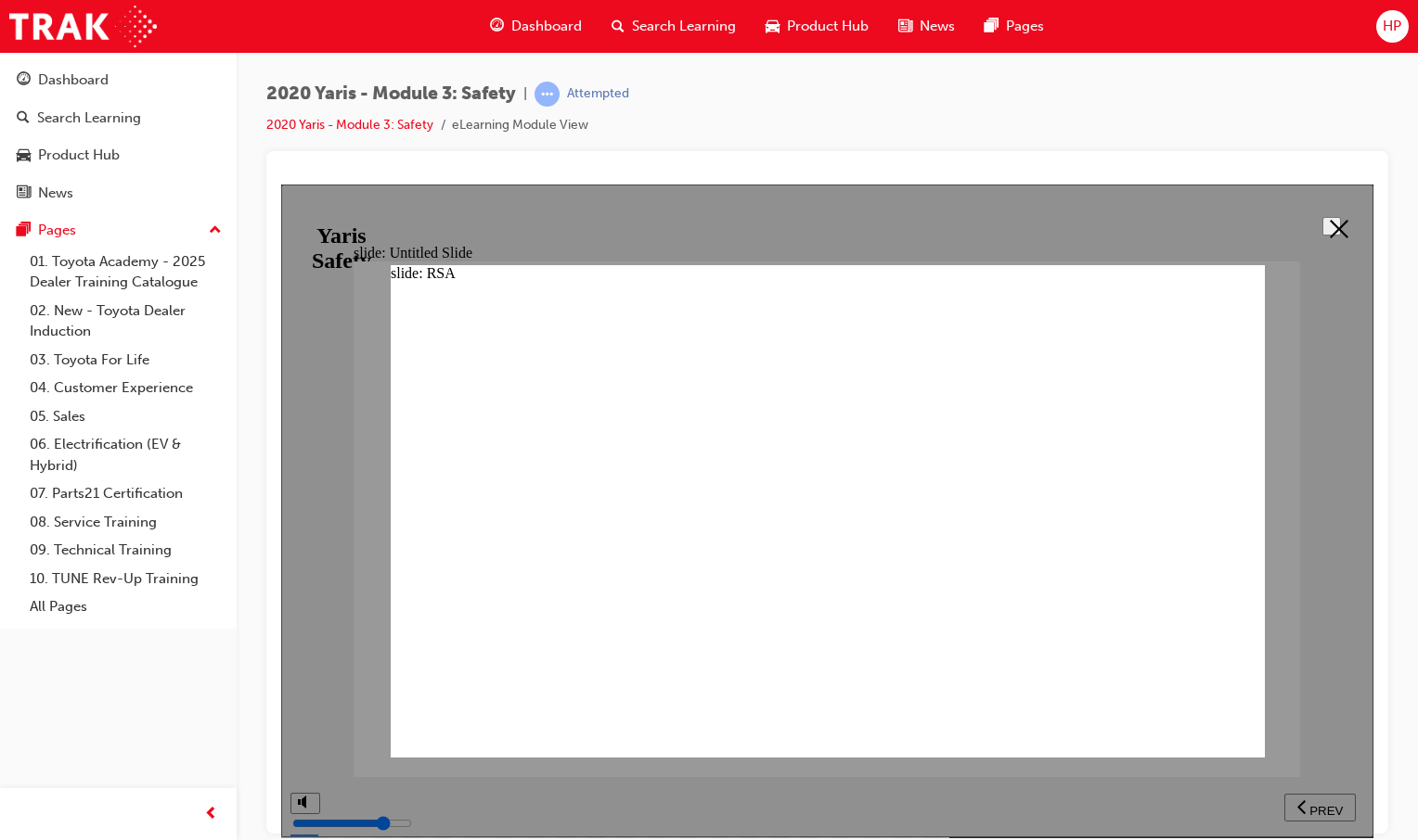
click at [1322, 231] on button at bounding box center [1331, 225] width 18 height 18
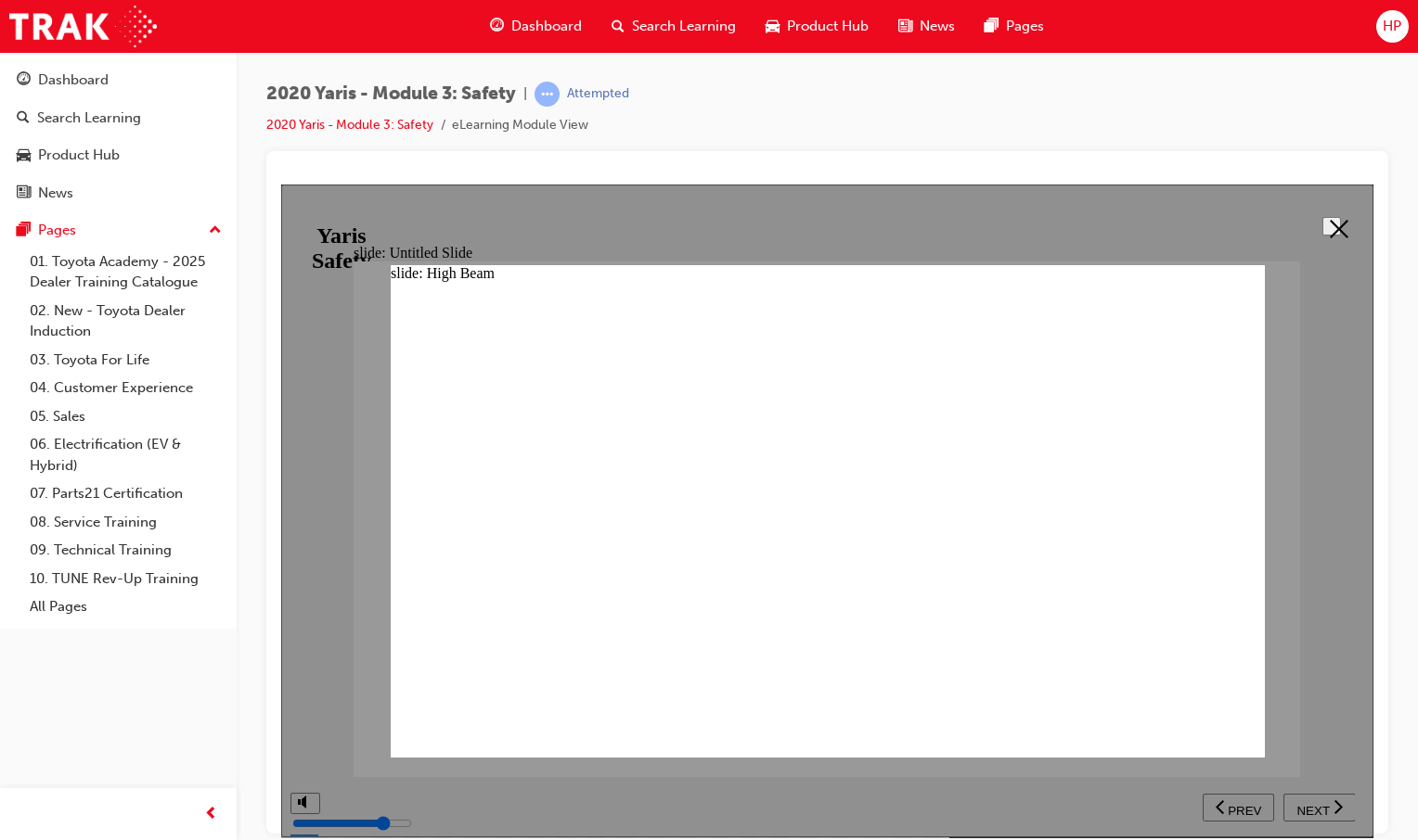
click at [1327, 234] on button at bounding box center [1331, 225] width 18 height 18
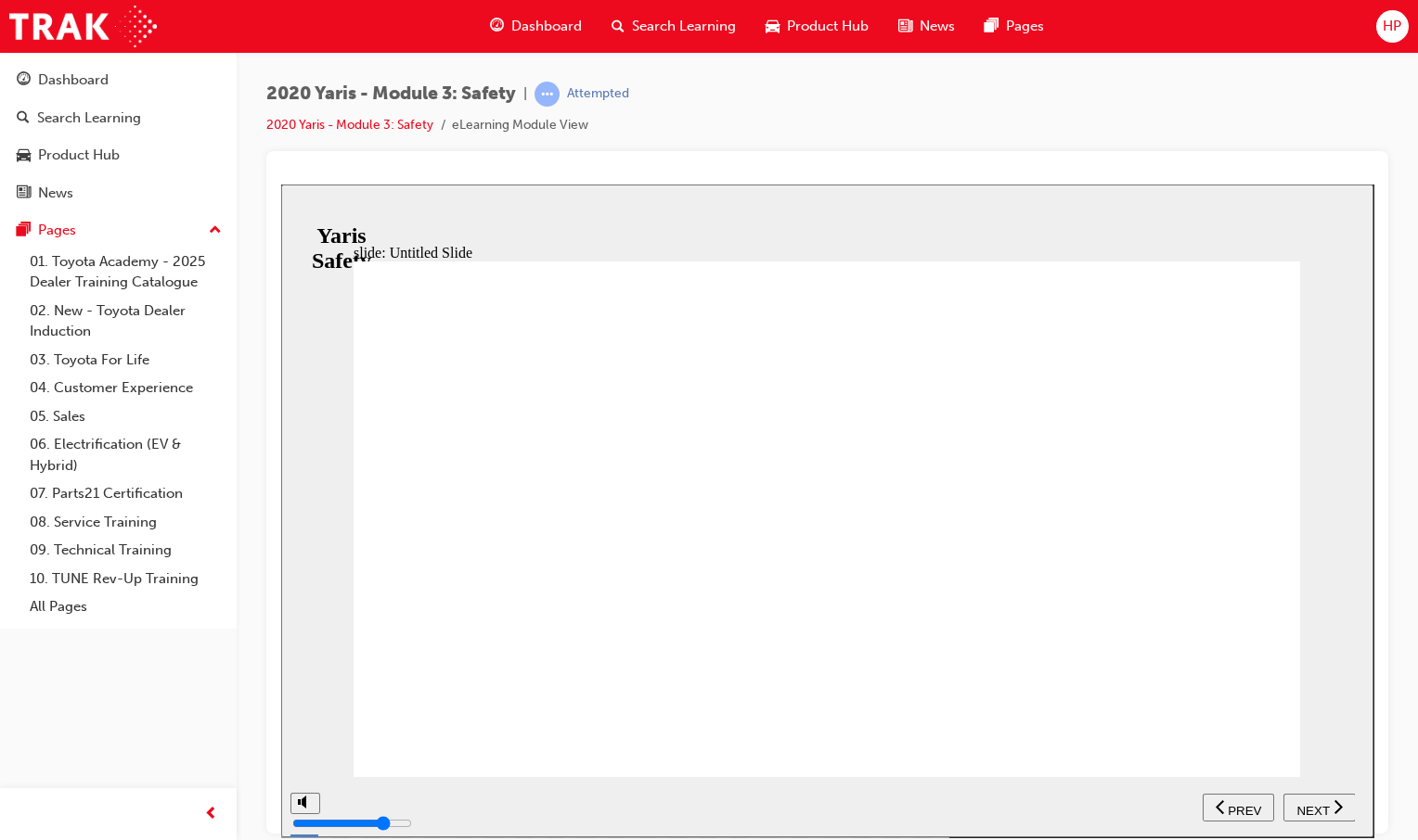
click at [1327, 801] on div "NEXT" at bounding box center [1318, 807] width 57 height 19
click at [1222, 813] on icon "previous" at bounding box center [1221, 805] width 10 height 16
click at [1336, 800] on icon "next" at bounding box center [1338, 805] width 10 height 16
click at [1317, 797] on div "NEXT" at bounding box center [1318, 807] width 57 height 19
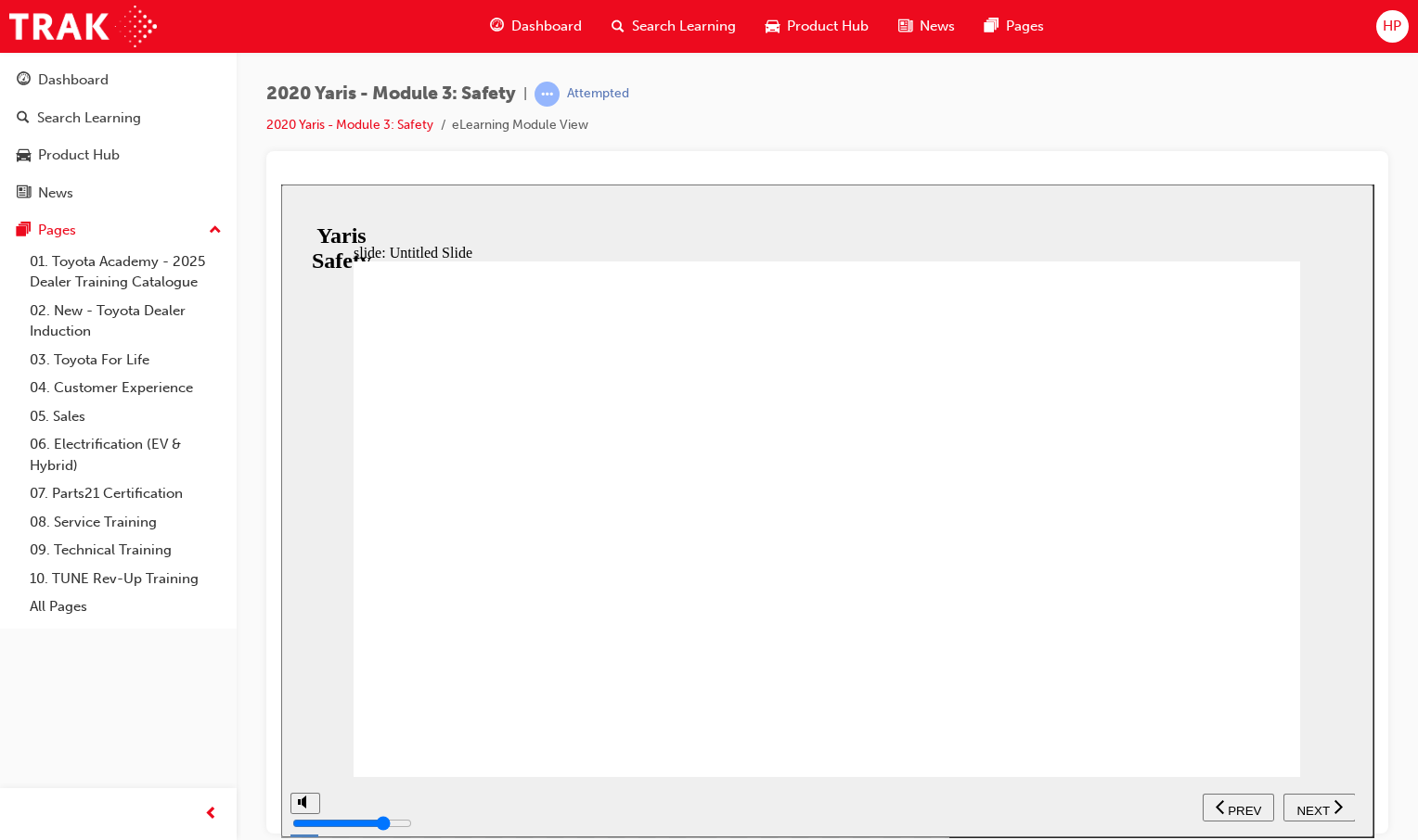
click at [1317, 795] on button "NEXT" at bounding box center [1319, 807] width 73 height 28
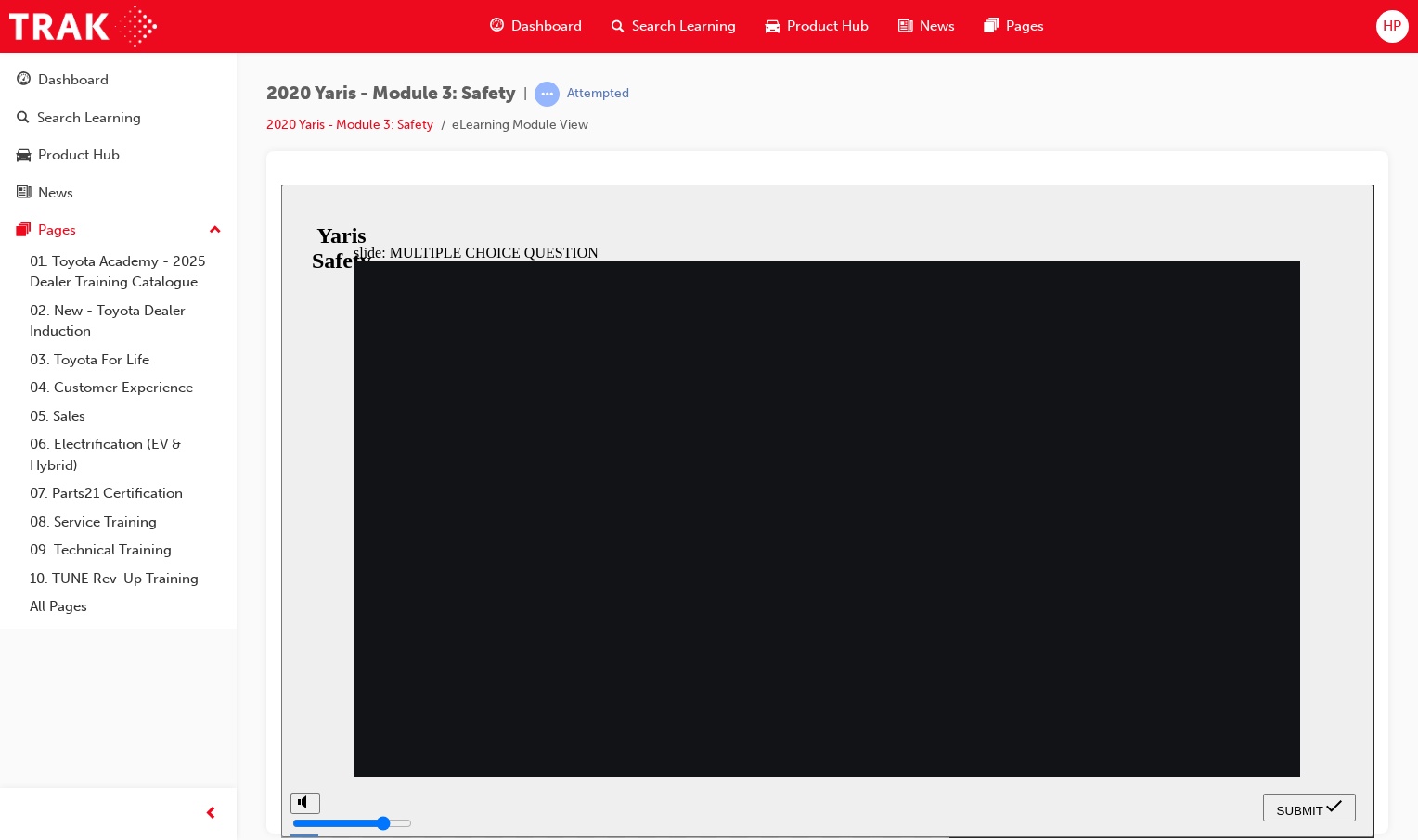
radio input "true"
click at [1292, 803] on span "SUBMIT" at bounding box center [1300, 810] width 46 height 14
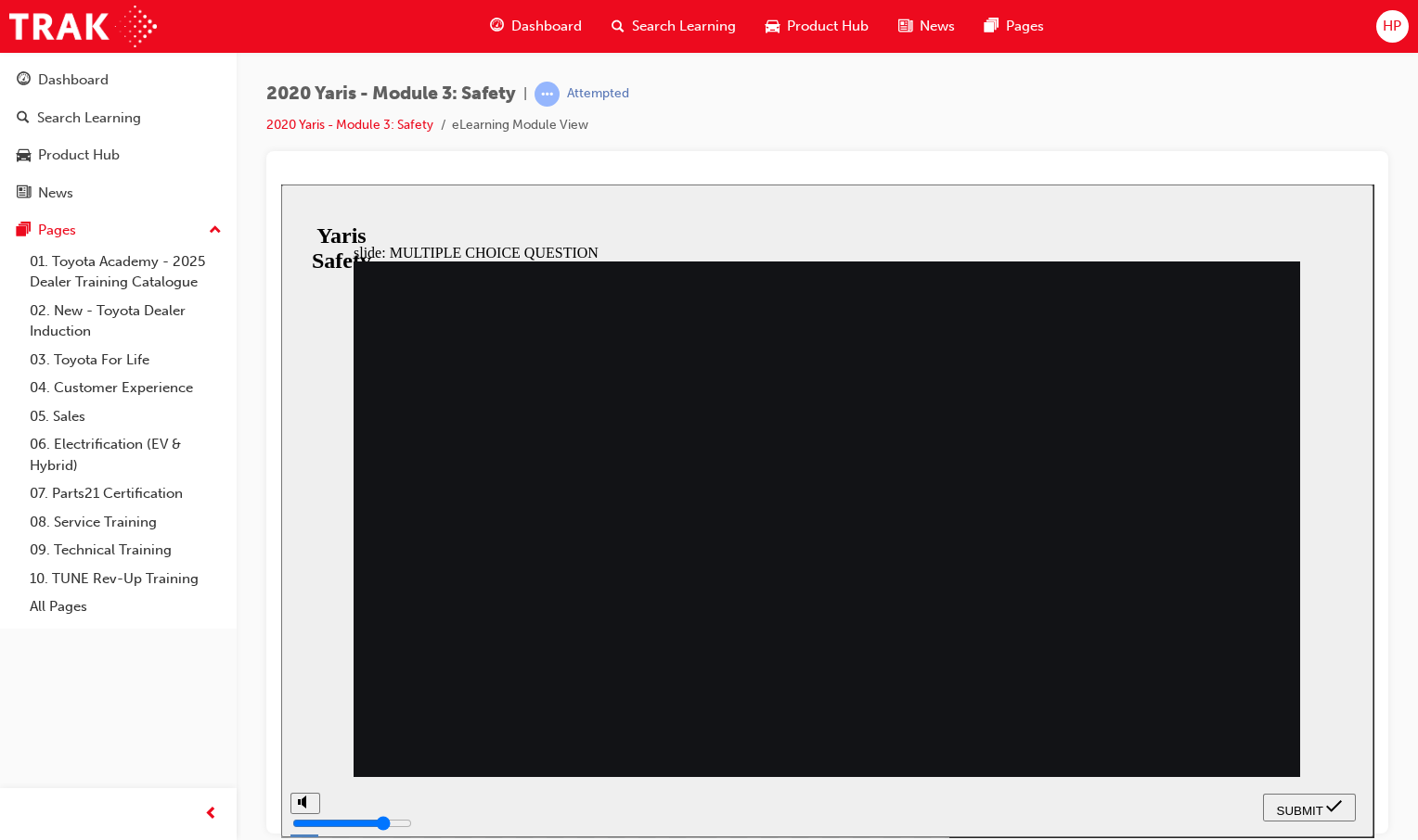
radio input "true"
click at [1273, 795] on button "SUBMIT" at bounding box center [1309, 807] width 93 height 28
radio input "true"
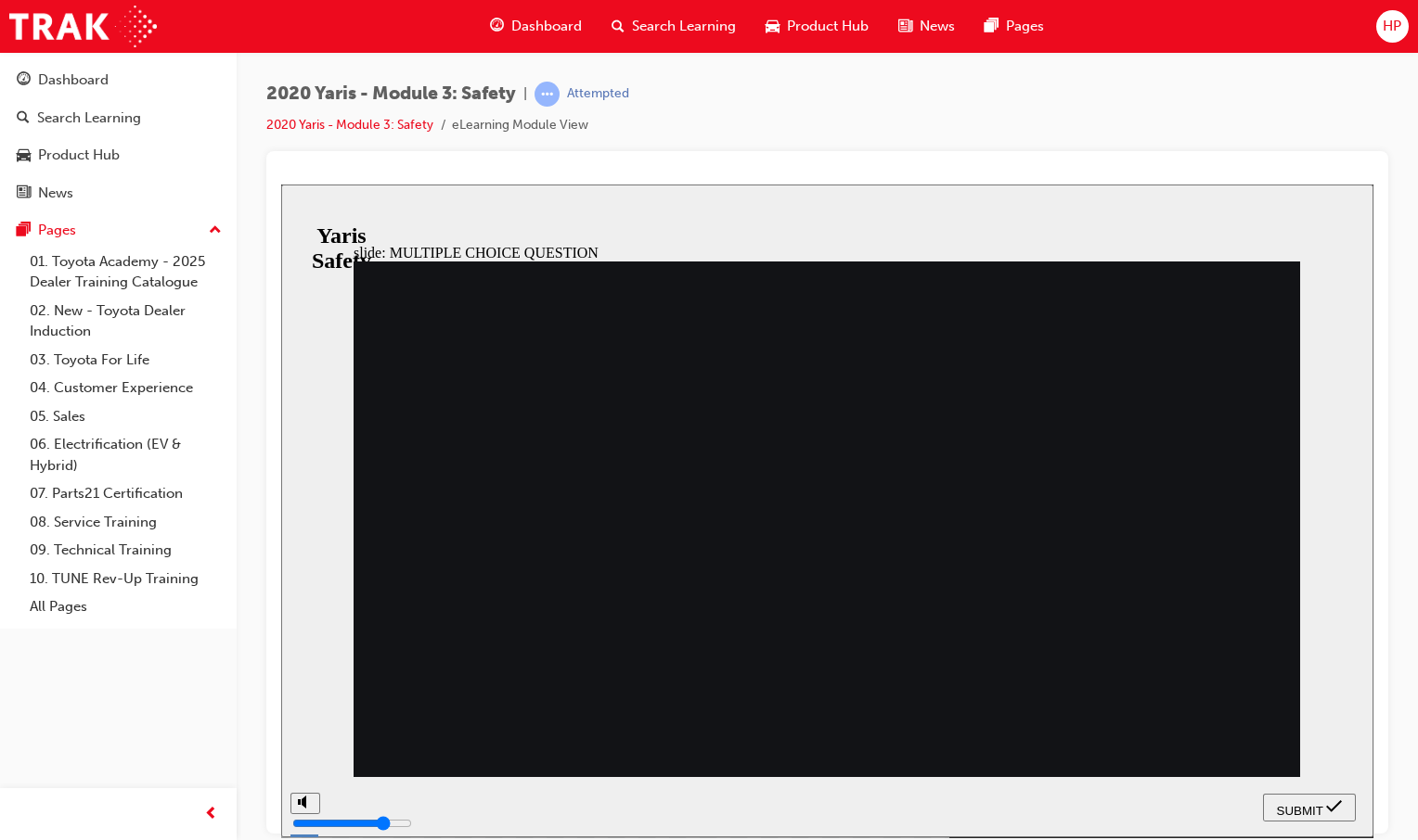
click at [1262, 795] on button "SUBMIT" at bounding box center [1309, 807] width 93 height 28
radio input "true"
click at [1317, 819] on button "SUBMIT" at bounding box center [1309, 807] width 93 height 28
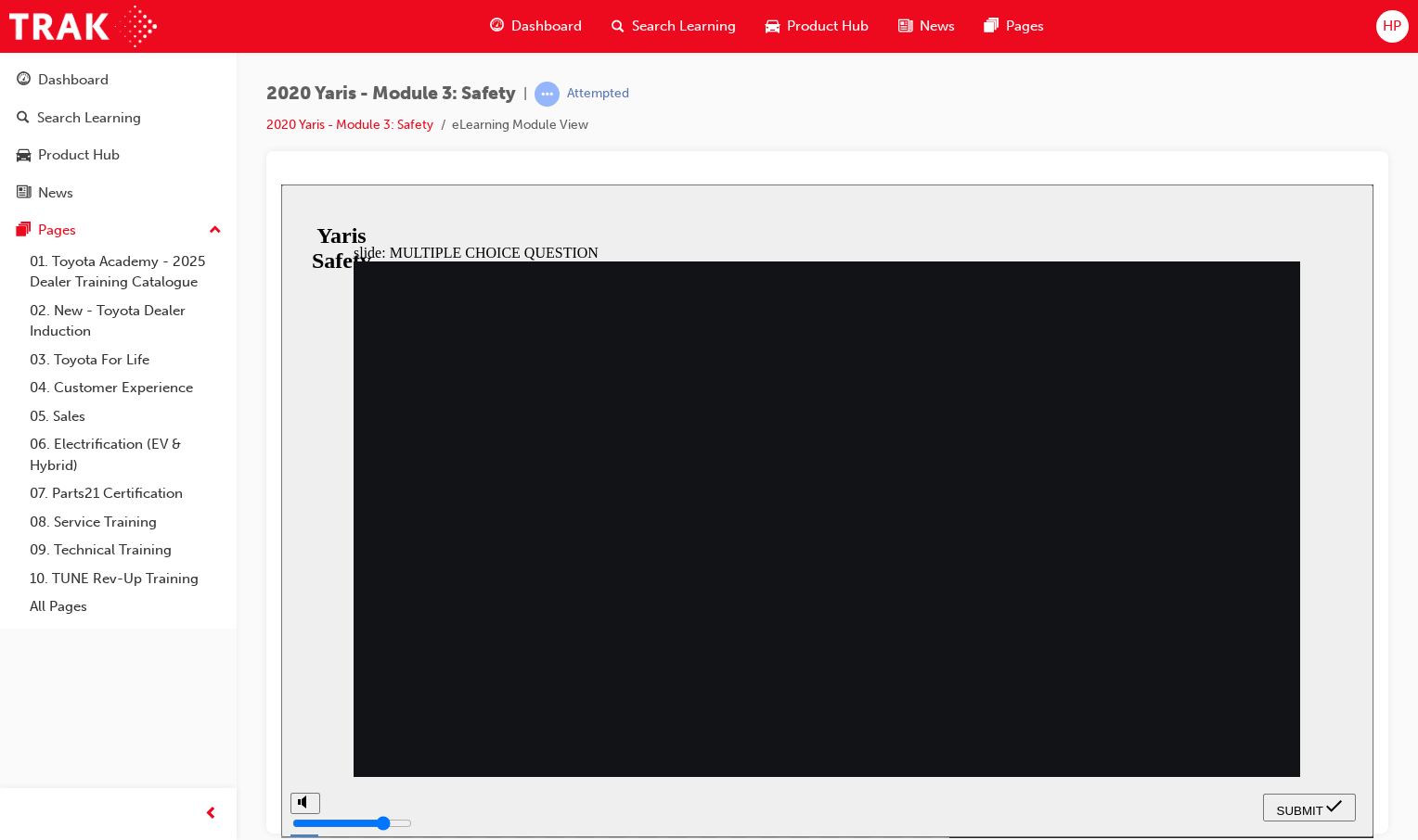
radio input "true"
click at [1330, 814] on icon "submit" at bounding box center [1334, 805] width 15 height 16
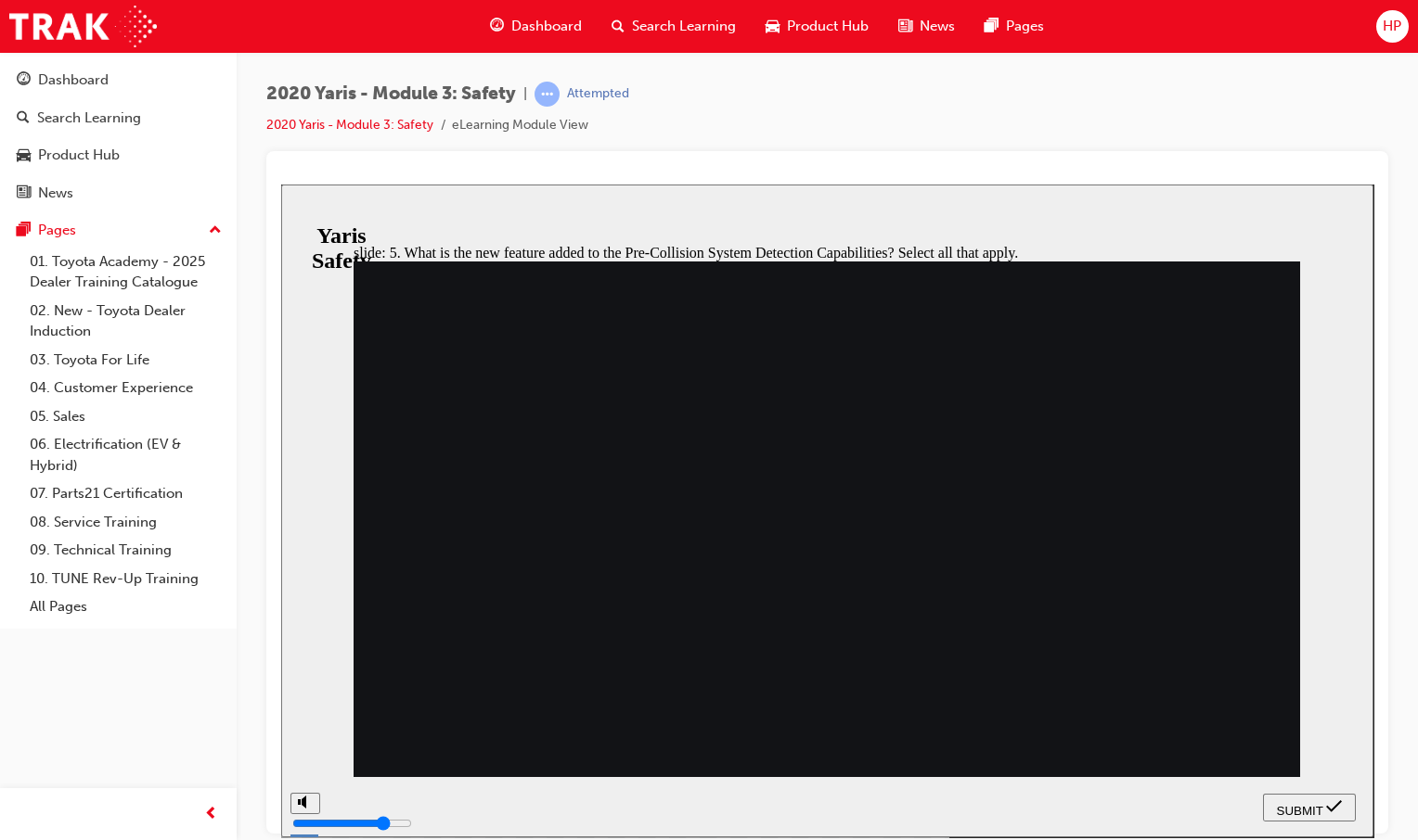
checkbox input "true"
click at [1270, 807] on div "SUBMIT" at bounding box center [1309, 807] width 78 height 19
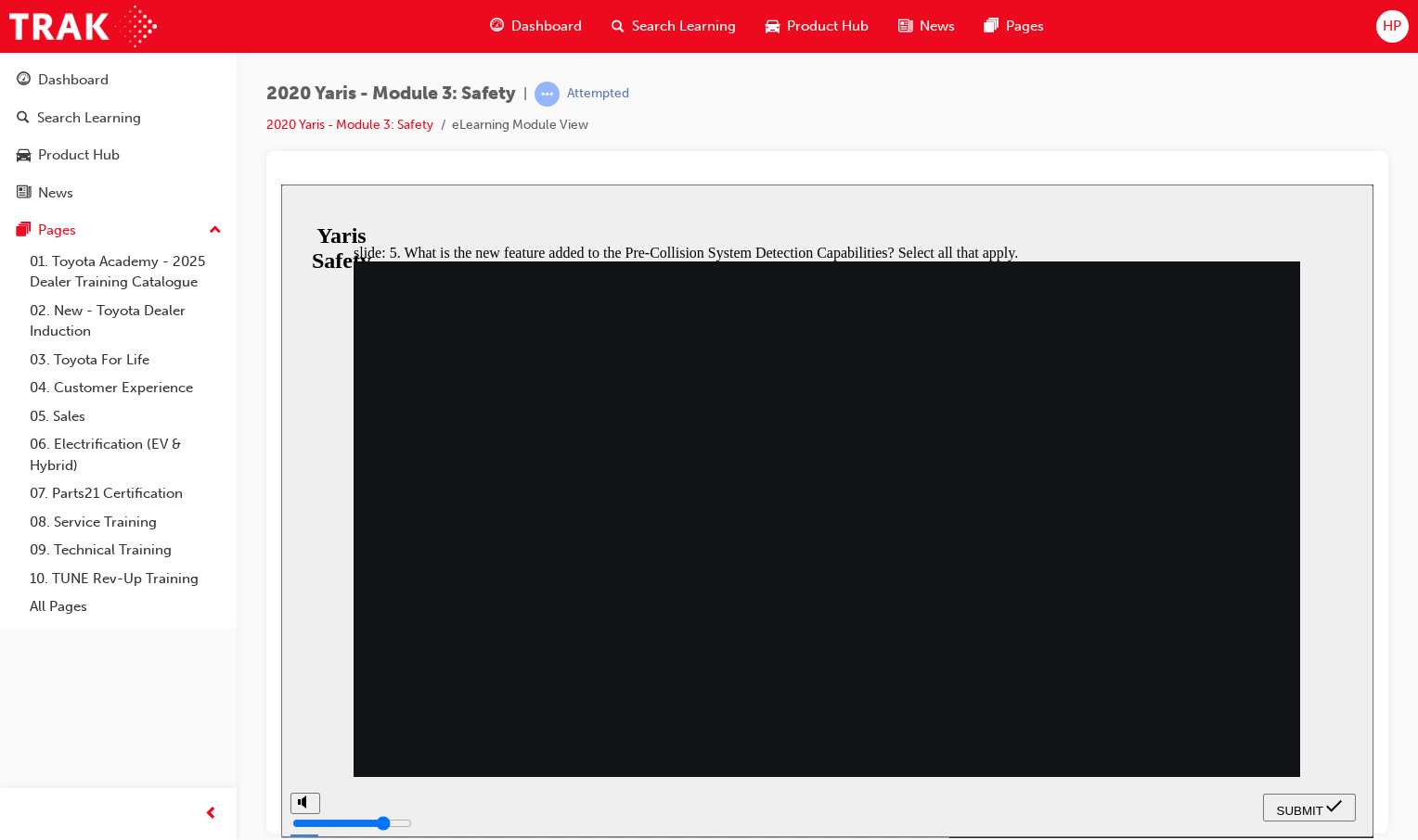
checkbox input "true"
click at [1328, 815] on icon "submit" at bounding box center [1334, 805] width 15 height 16
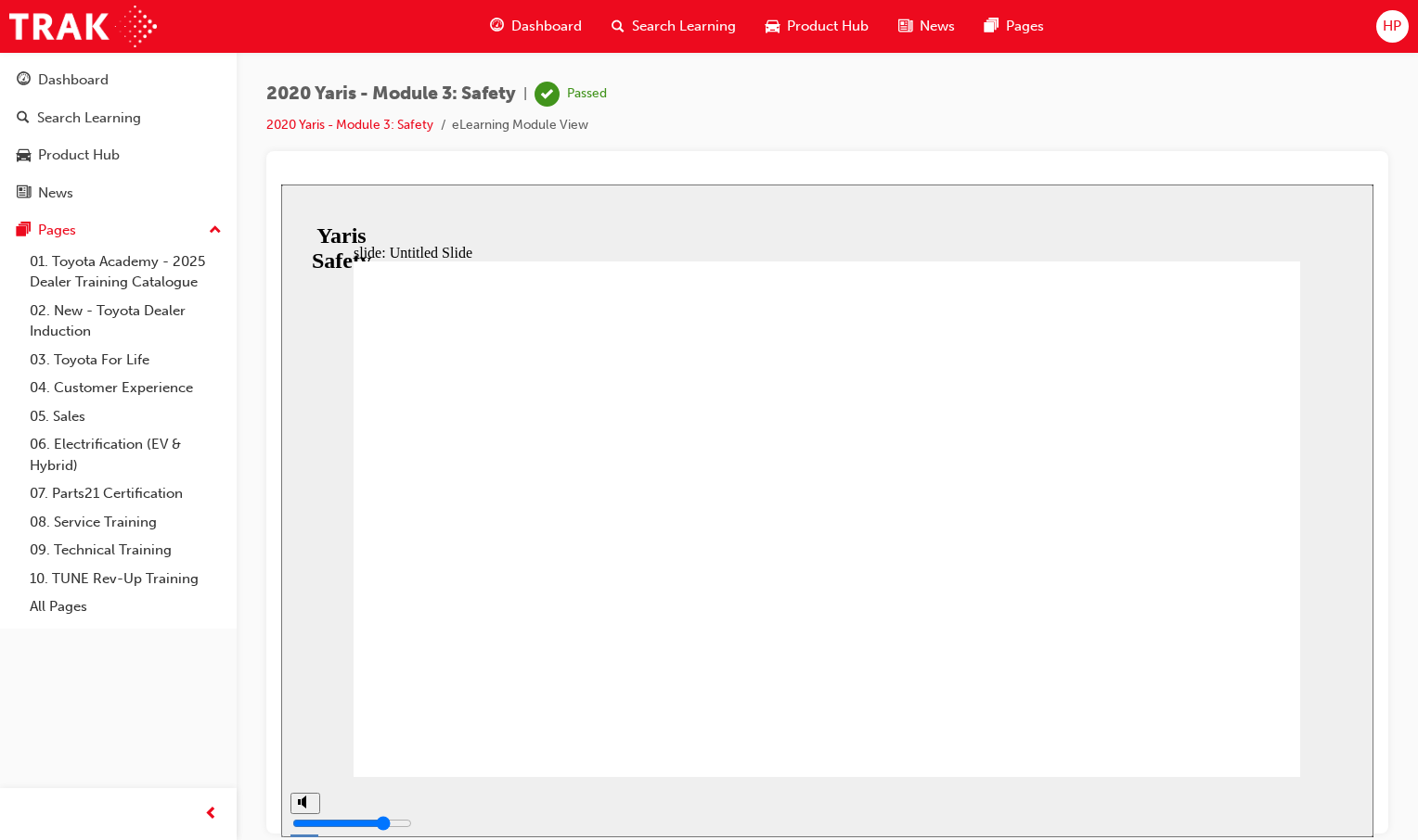
click at [528, 16] on span "Dashboard" at bounding box center [546, 26] width 71 height 21
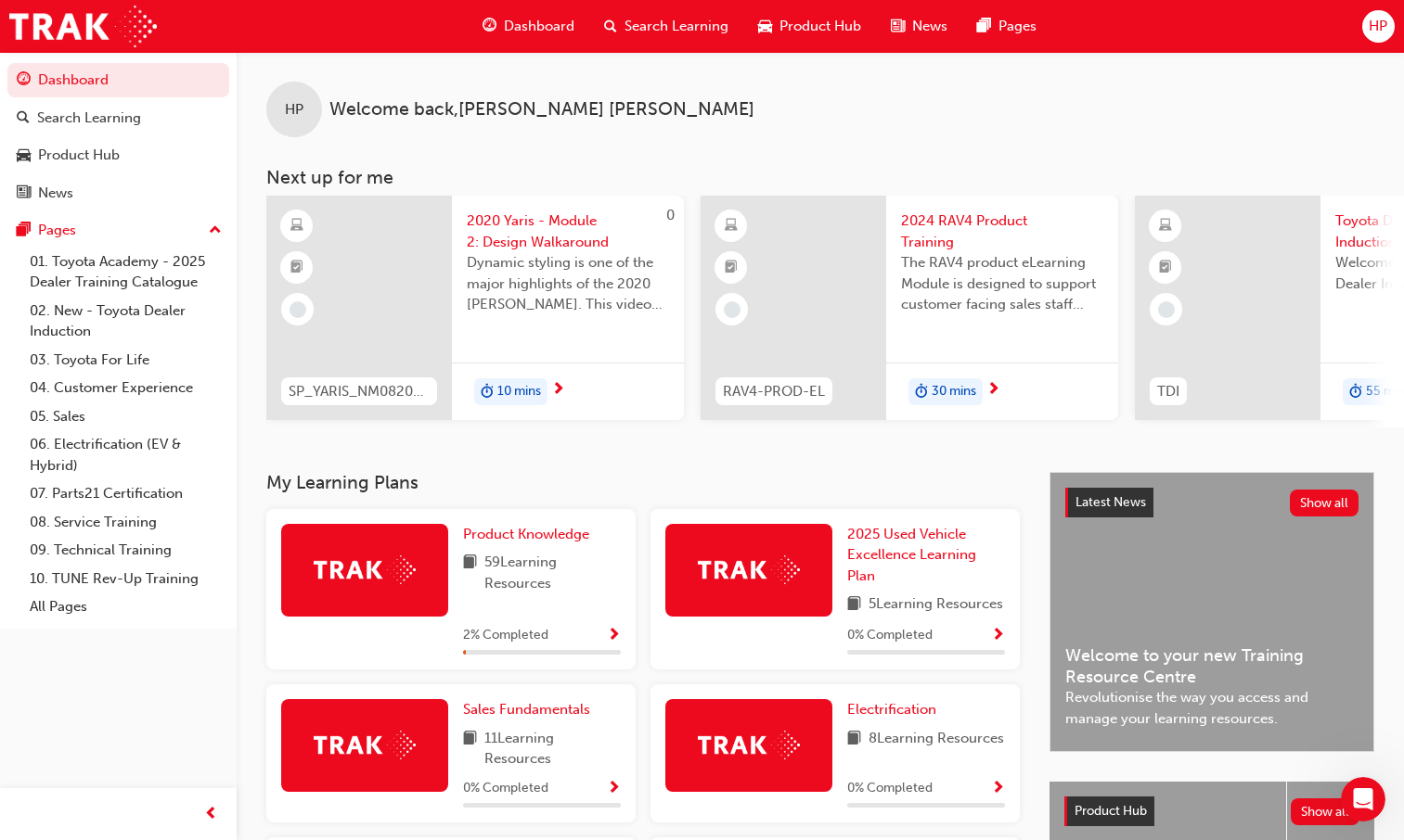
click at [507, 554] on div "Product Knowledge 59 Learning Resources 2 % Completed" at bounding box center [541, 590] width 158 height 132
click at [499, 543] on span "Product Knowledge" at bounding box center [526, 533] width 126 height 16
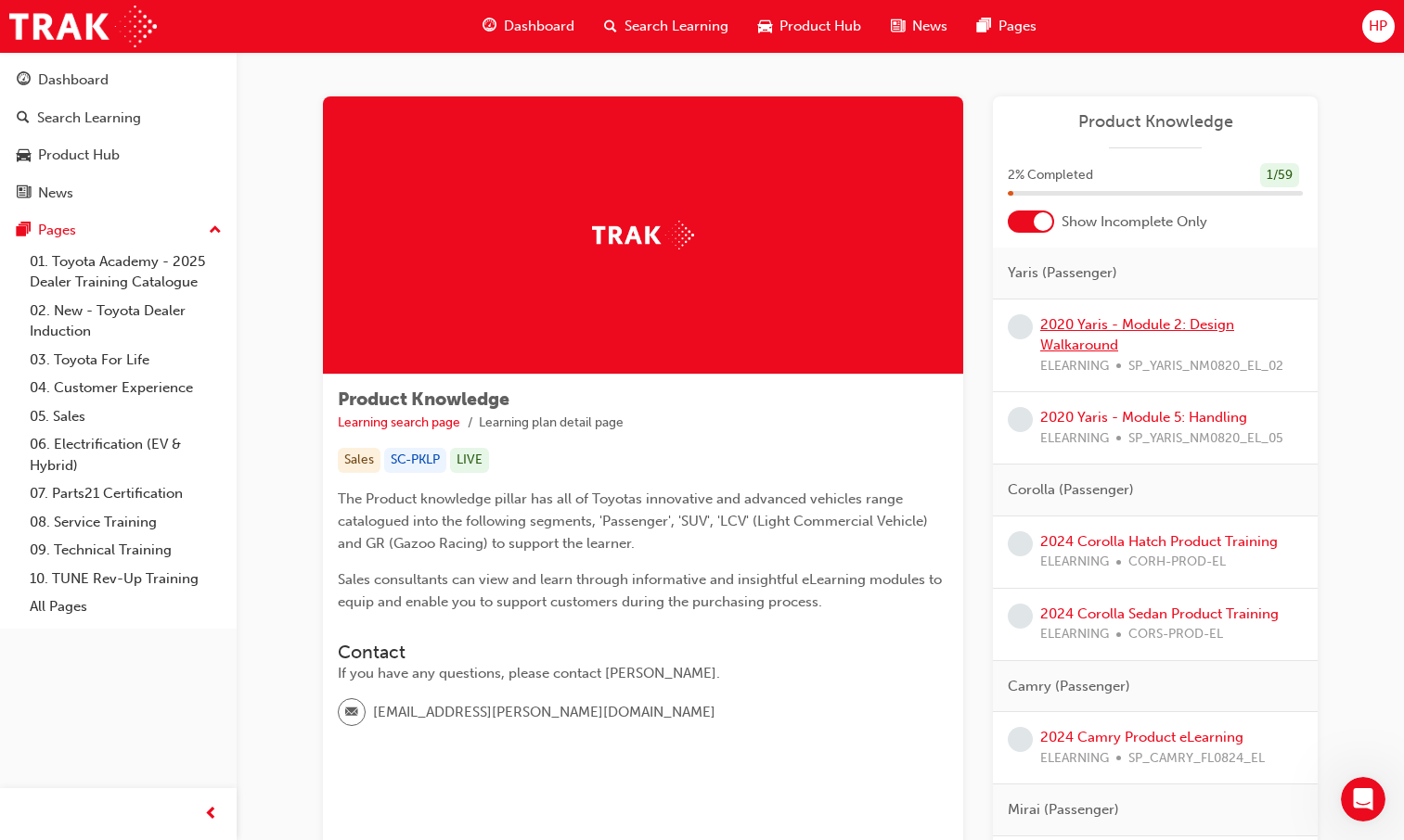
click at [1059, 339] on link "2020 Yaris - Module 2: Design Walkaround" at bounding box center [1137, 335] width 194 height 38
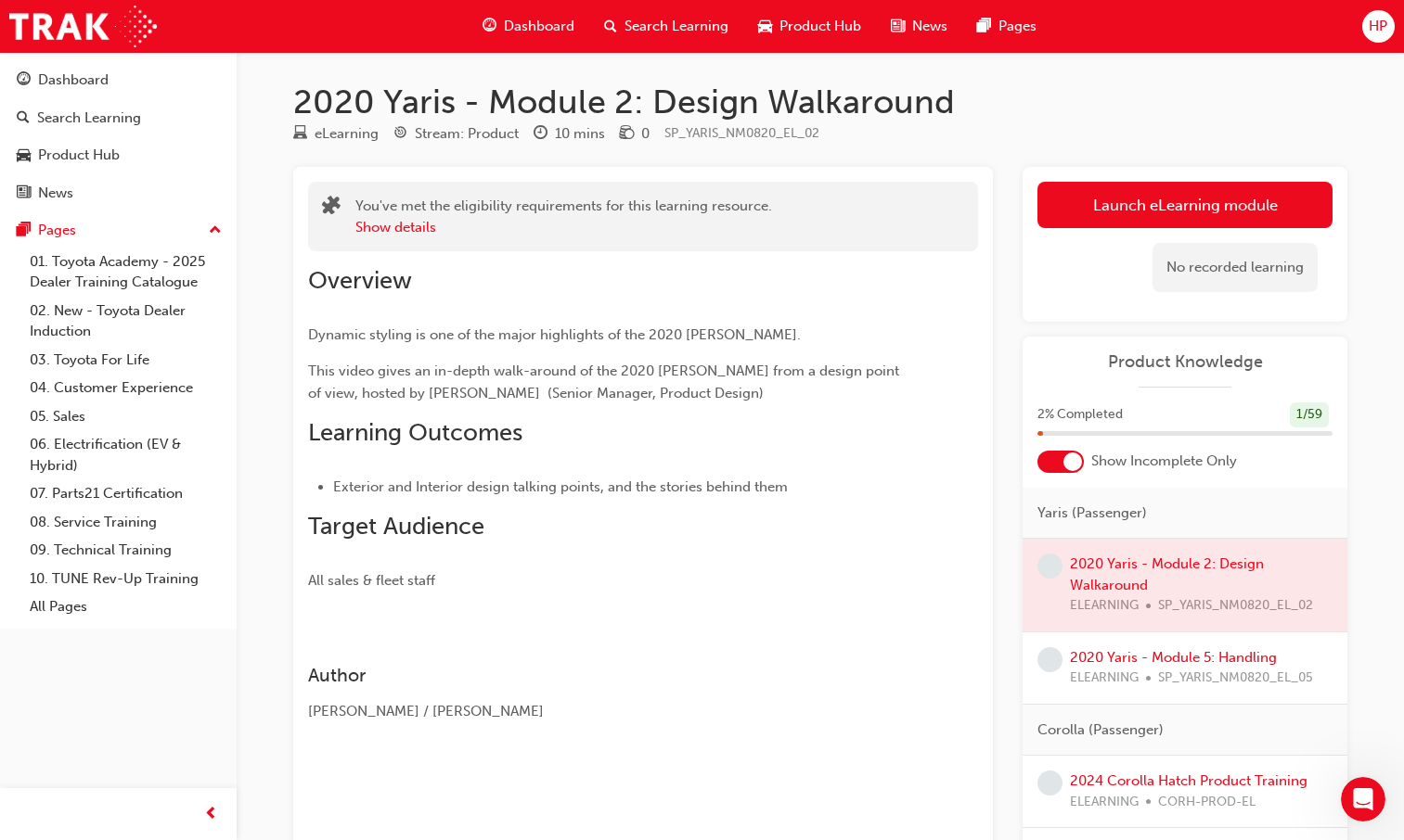
click at [1088, 571] on div at bounding box center [1184, 585] width 324 height 93
click at [1072, 228] on div "No recorded learning" at bounding box center [1185, 267] width 295 height 78
click at [1065, 213] on link "Launch eLearning module" at bounding box center [1185, 205] width 295 height 46
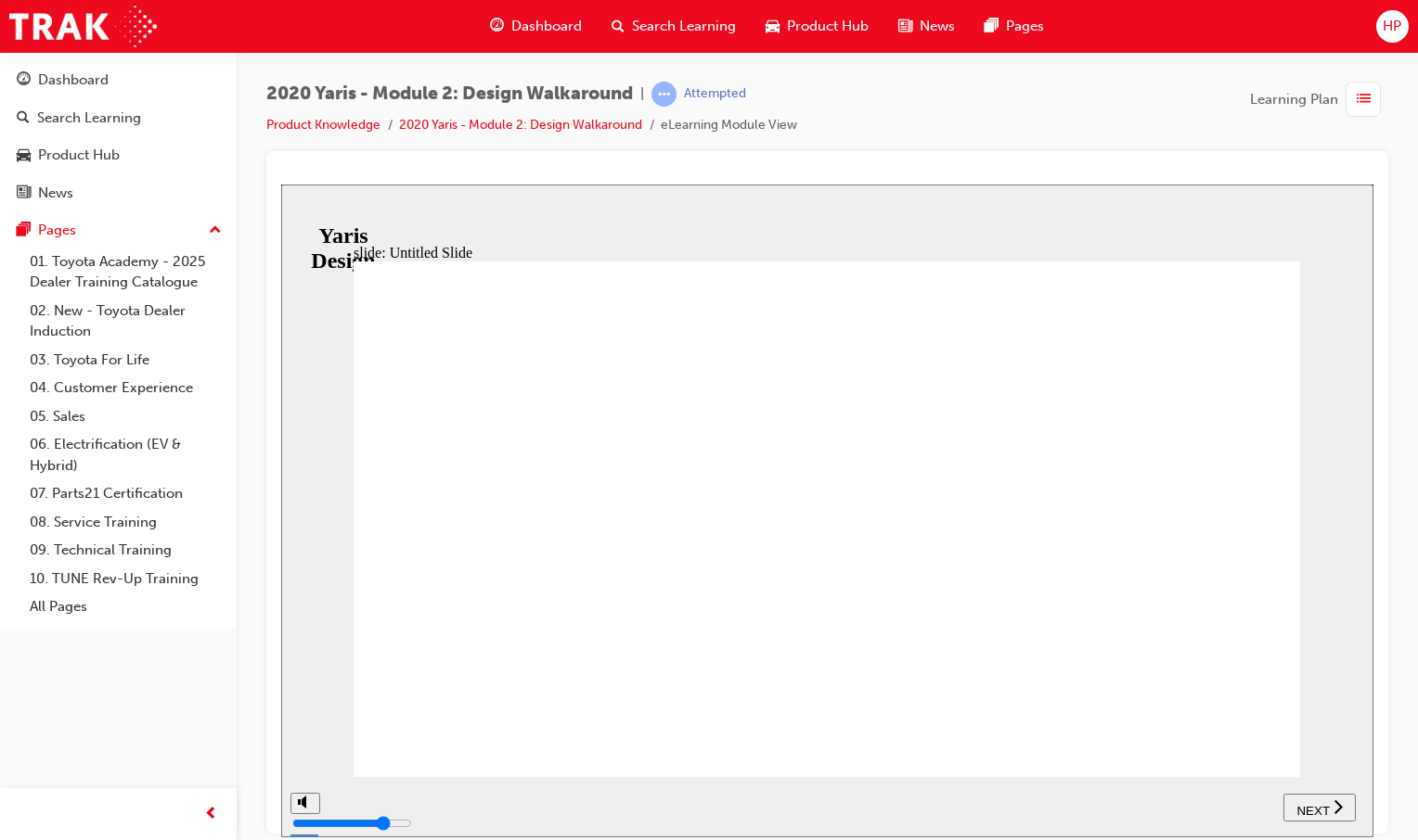
click at [1325, 811] on span "NEXT" at bounding box center [1312, 810] width 33 height 14
click at [346, 800] on rect "play/pause" at bounding box center [347, 798] width 3 height 13
drag, startPoint x: 340, startPoint y: 800, endPoint x: 344, endPoint y: 811, distance: 11.7
click at [345, 804] on icon "play/pause" at bounding box center [349, 798] width 11 height 12
click at [1330, 819] on button "NEXT" at bounding box center [1328, 807] width 73 height 28
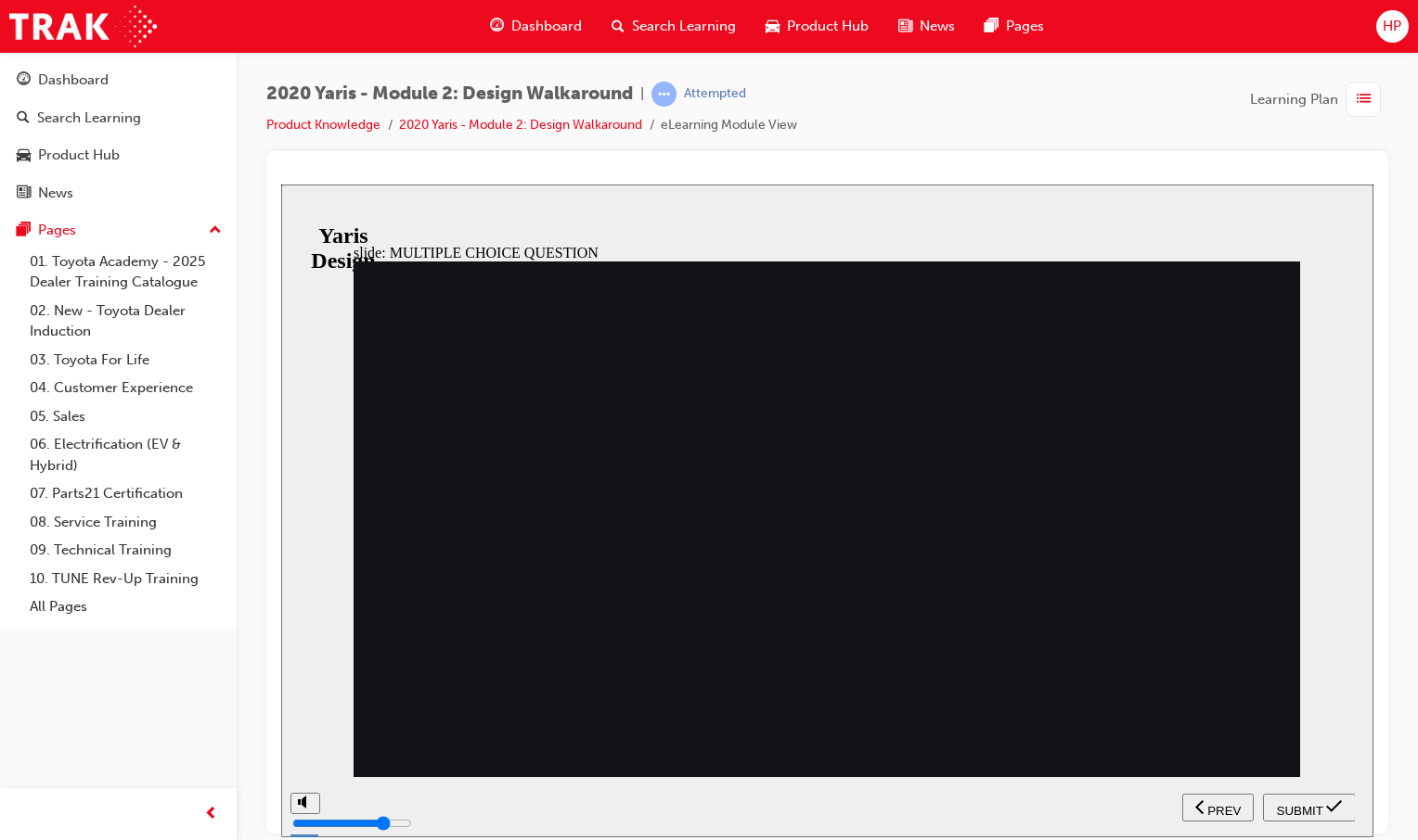
click at [1282, 803] on span "SUBMIT" at bounding box center [1300, 810] width 46 height 14
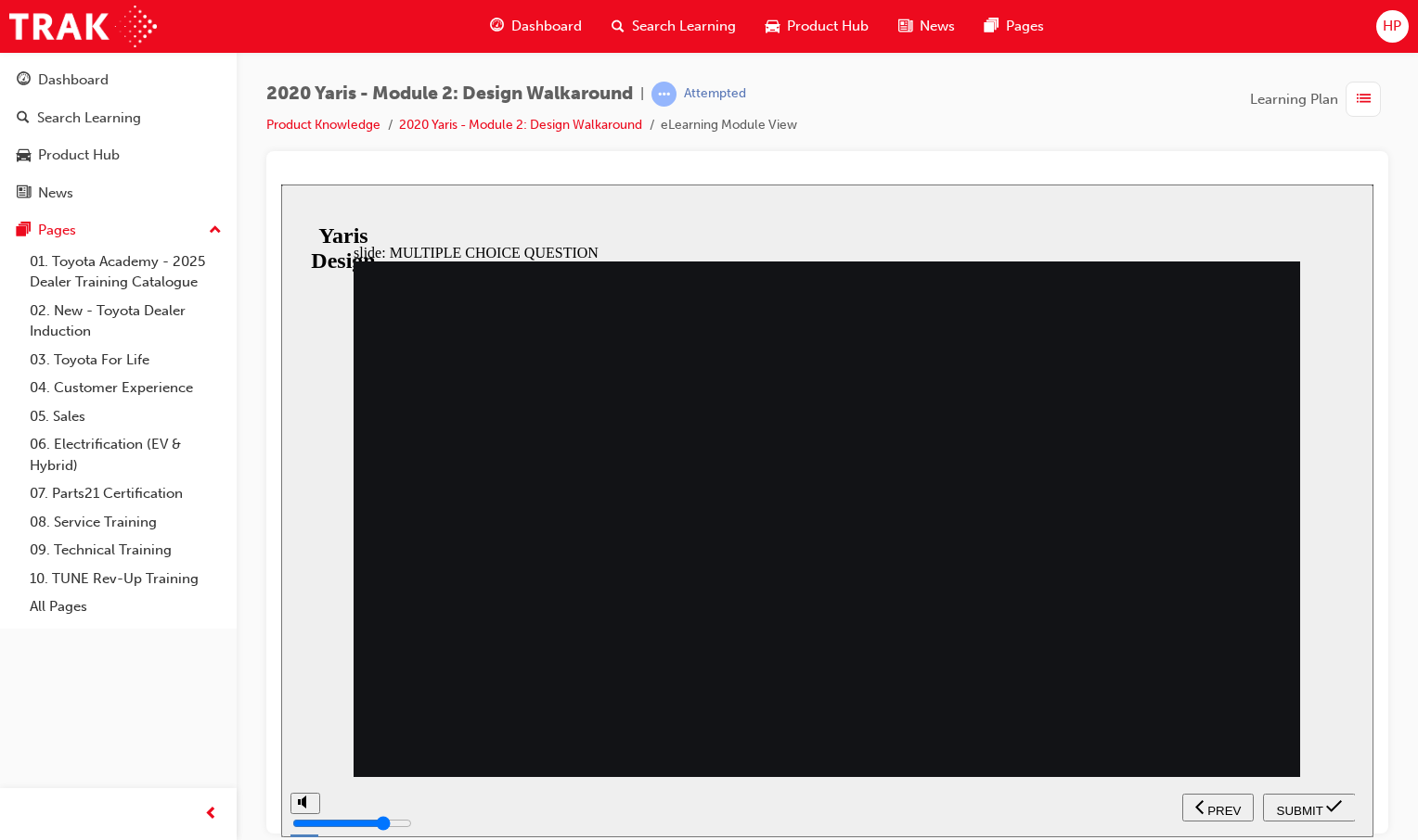
radio input "false"
radio input "true"
click at [1343, 802] on div "SUBMIT" at bounding box center [1309, 807] width 78 height 19
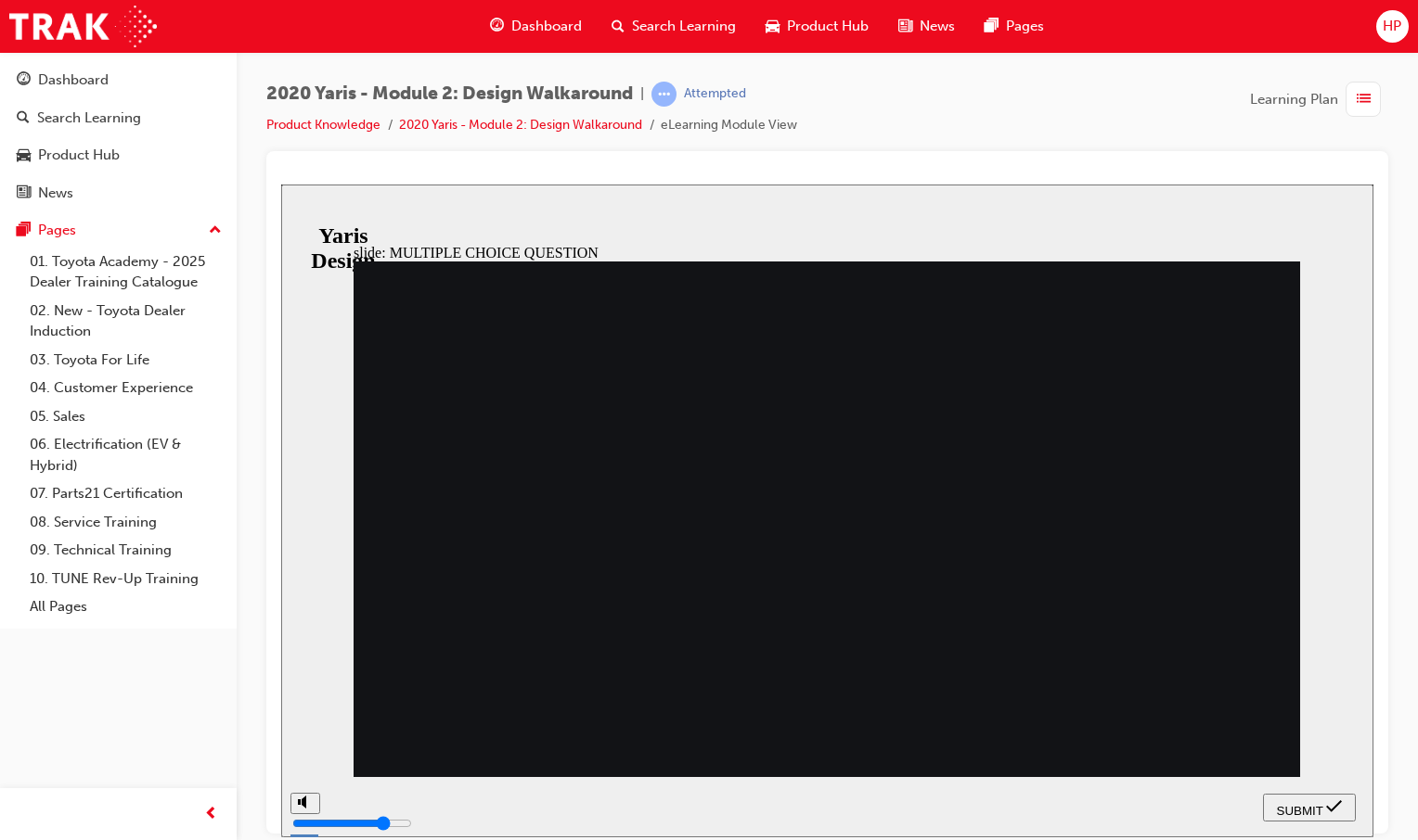
click at [1281, 790] on nav "SUBMIT NEXT PREV" at bounding box center [1309, 806] width 93 height 60
click at [1288, 803] on span "SUBMIT" at bounding box center [1300, 810] width 46 height 14
radio input "false"
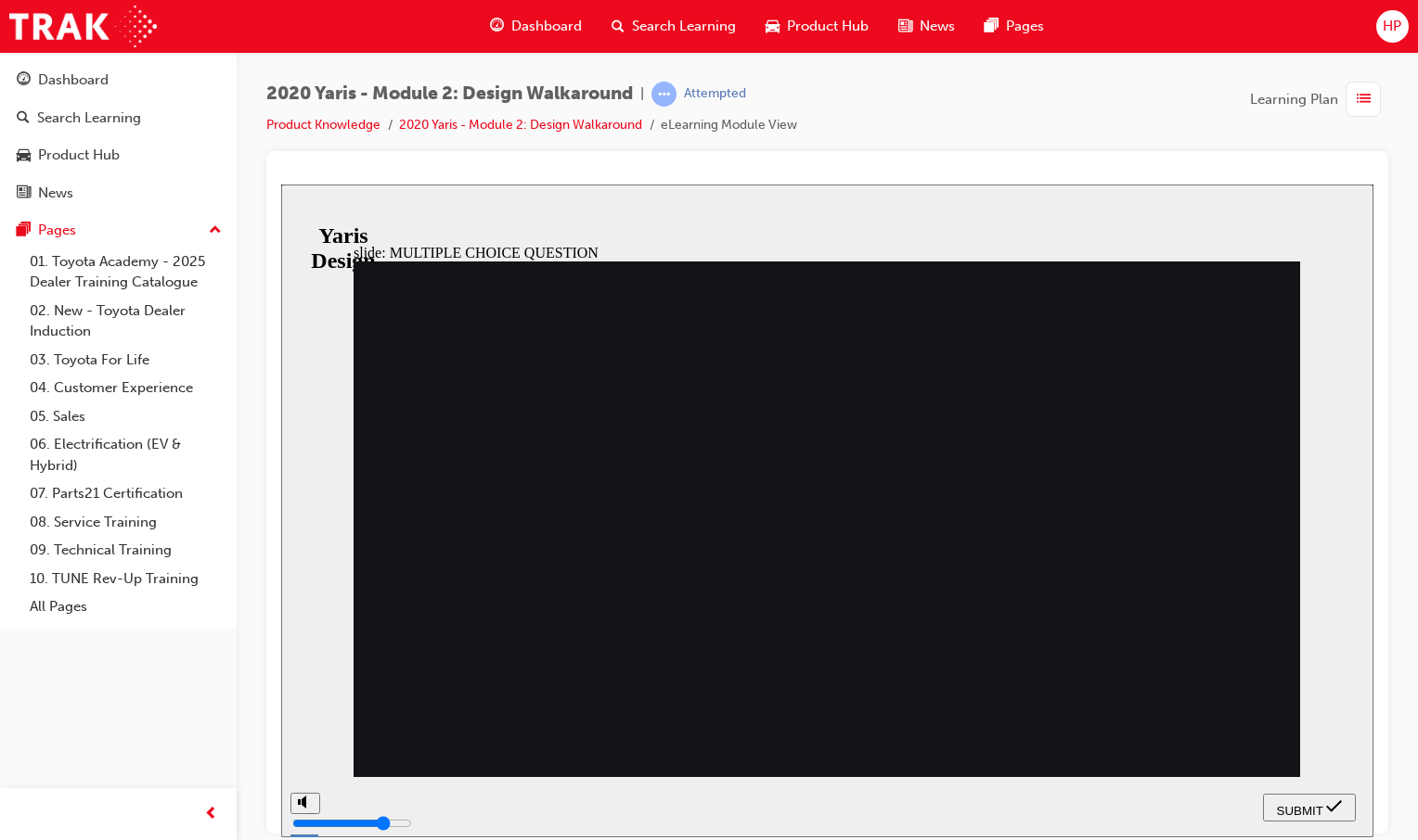
radio input "true"
click at [1321, 801] on div "SUBMIT" at bounding box center [1309, 807] width 78 height 19
click at [1319, 813] on span "SUBMIT" at bounding box center [1300, 810] width 46 height 14
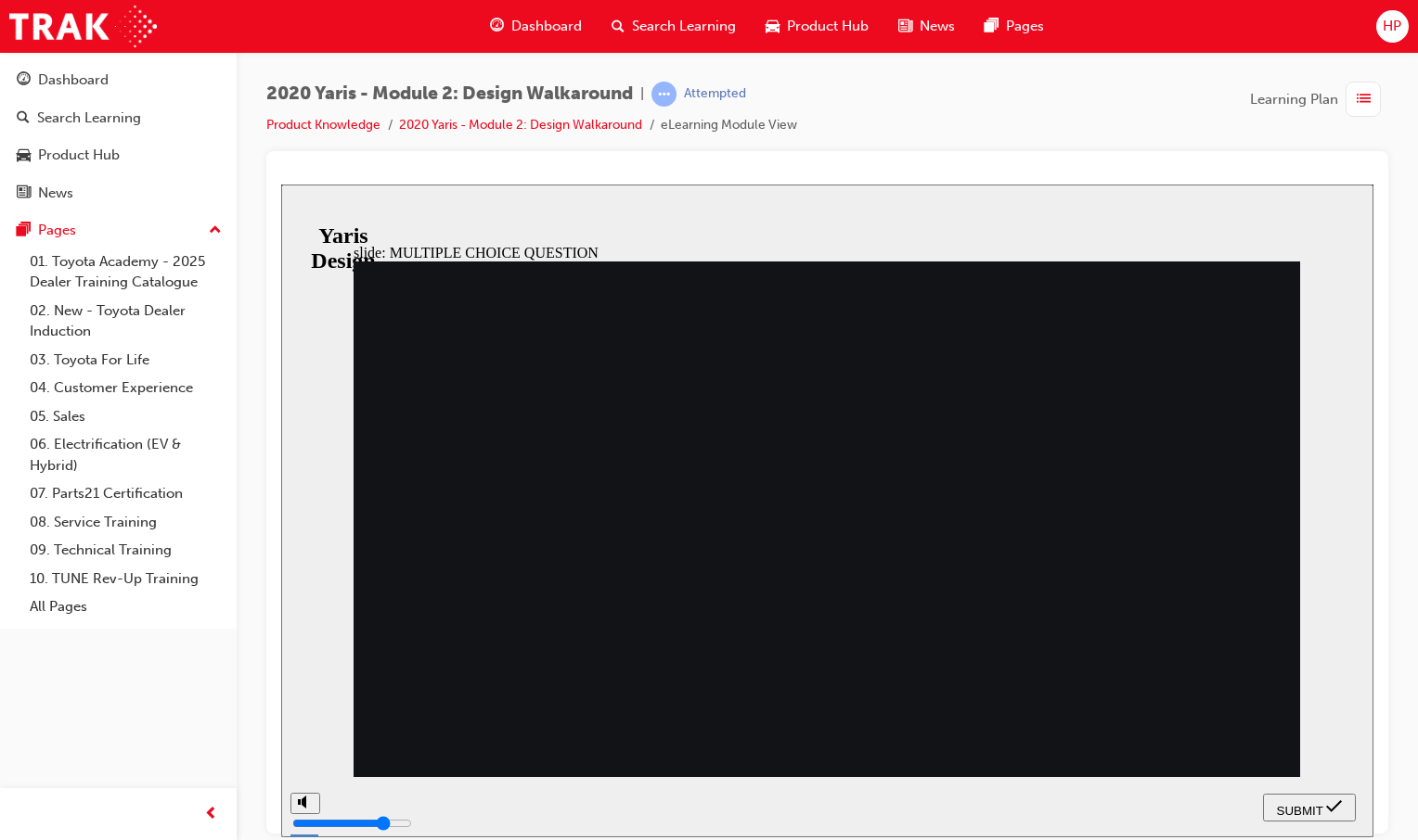
radio input "false"
radio input "true"
click at [1317, 803] on span "SUBMIT" at bounding box center [1300, 810] width 46 height 14
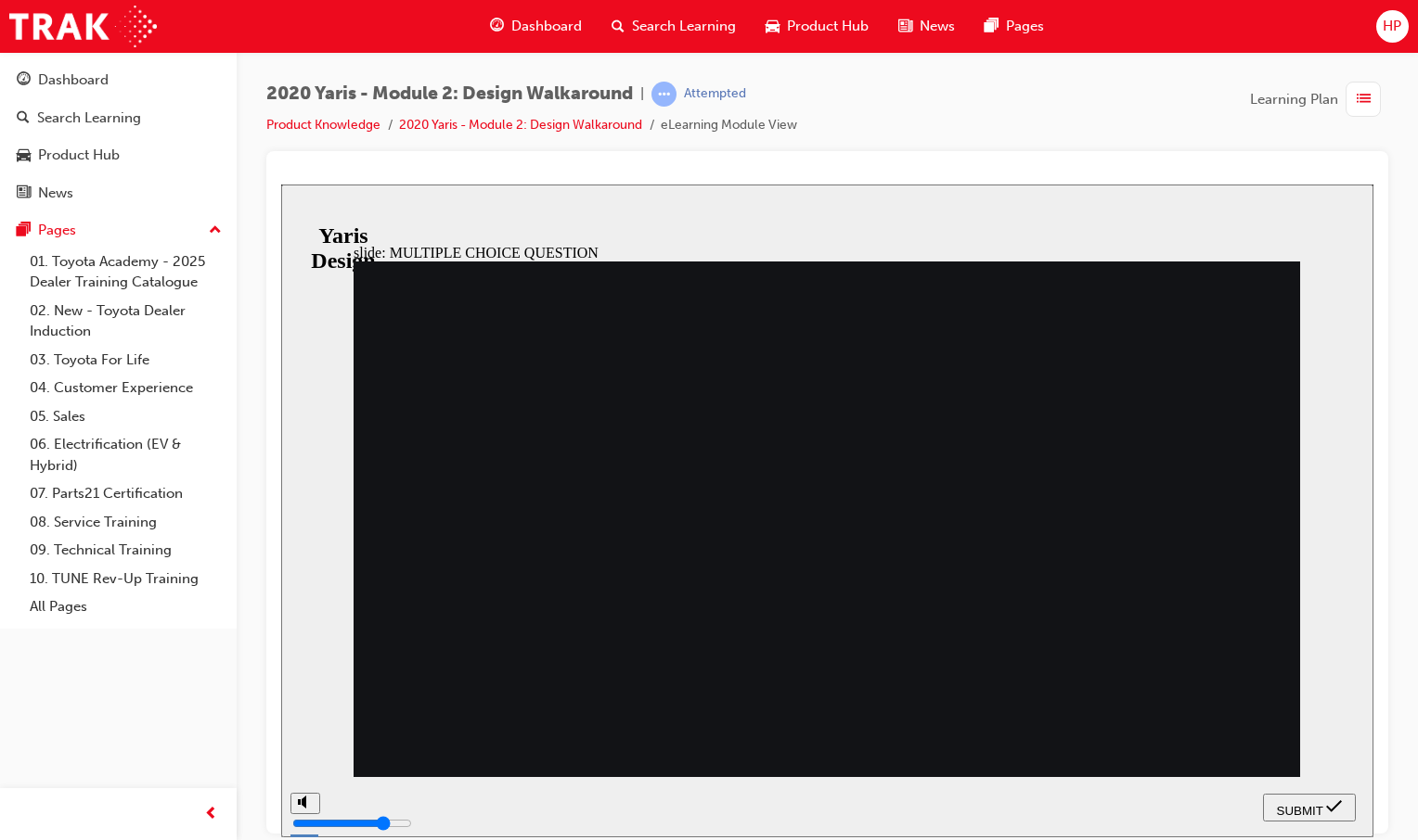
click at [1287, 803] on span "SUBMIT" at bounding box center [1300, 810] width 46 height 14
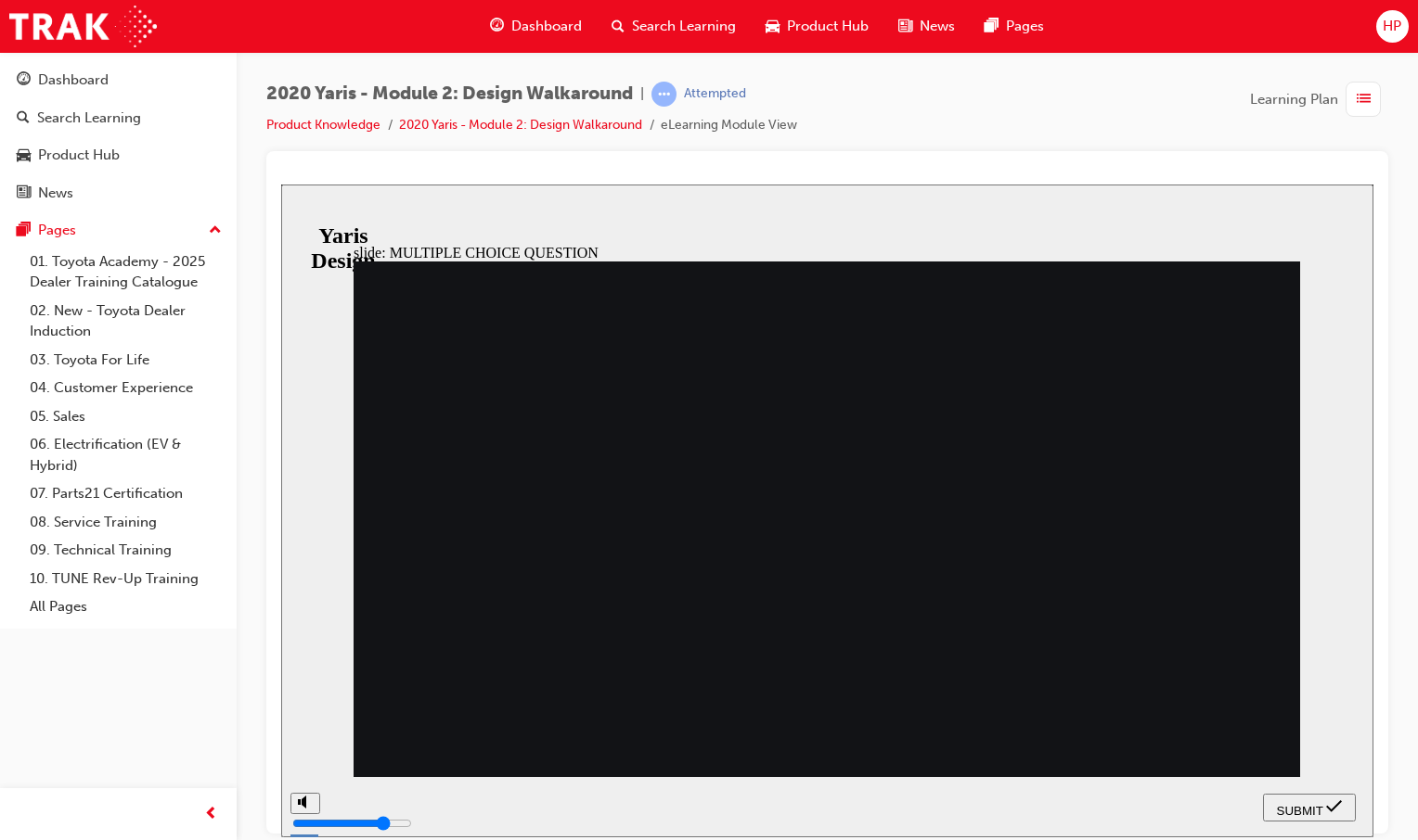
radio input "false"
radio input "true"
click at [1297, 816] on button "SUBMIT" at bounding box center [1309, 807] width 93 height 28
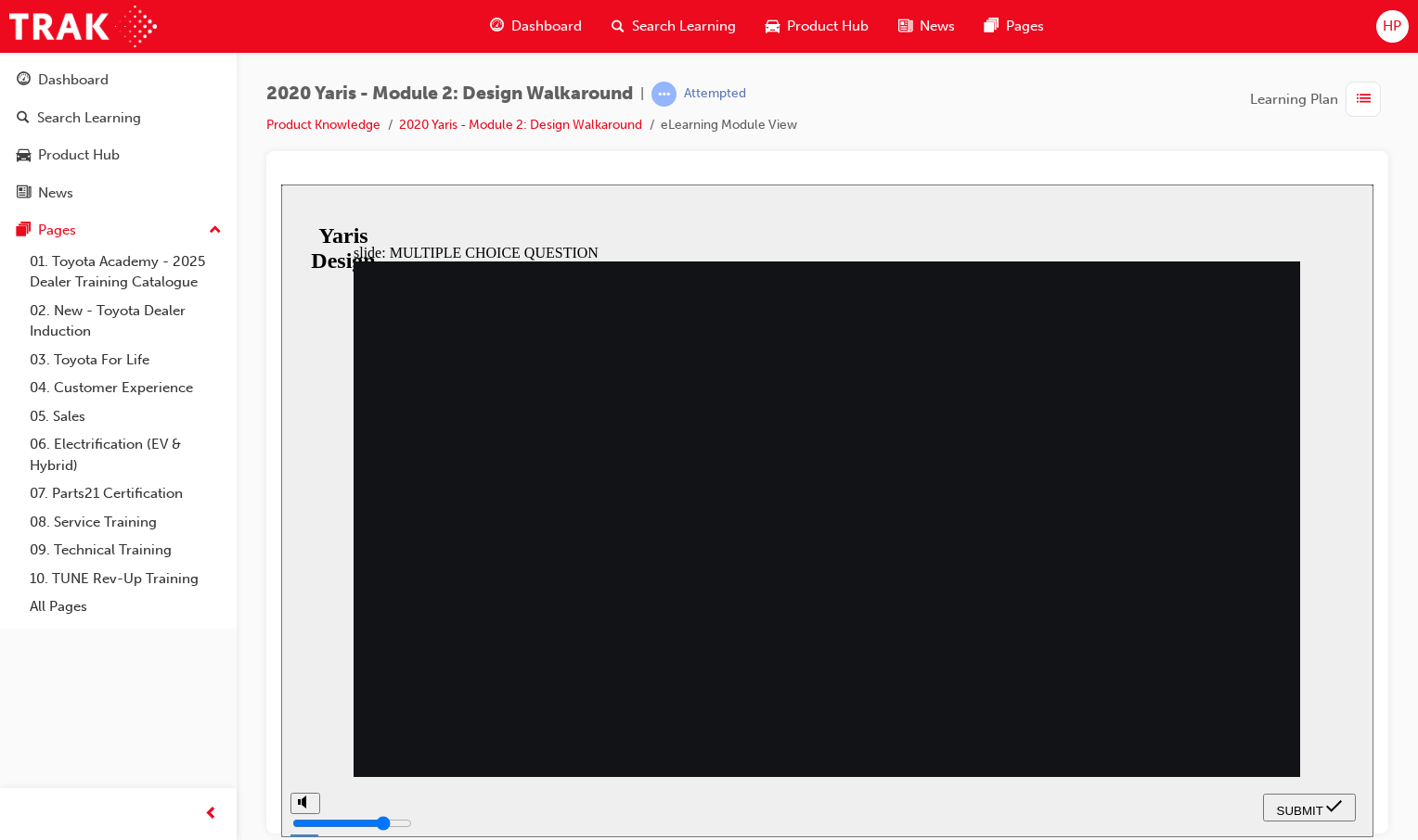
radio input "true"
click at [1287, 804] on span "SUBMIT" at bounding box center [1300, 810] width 46 height 14
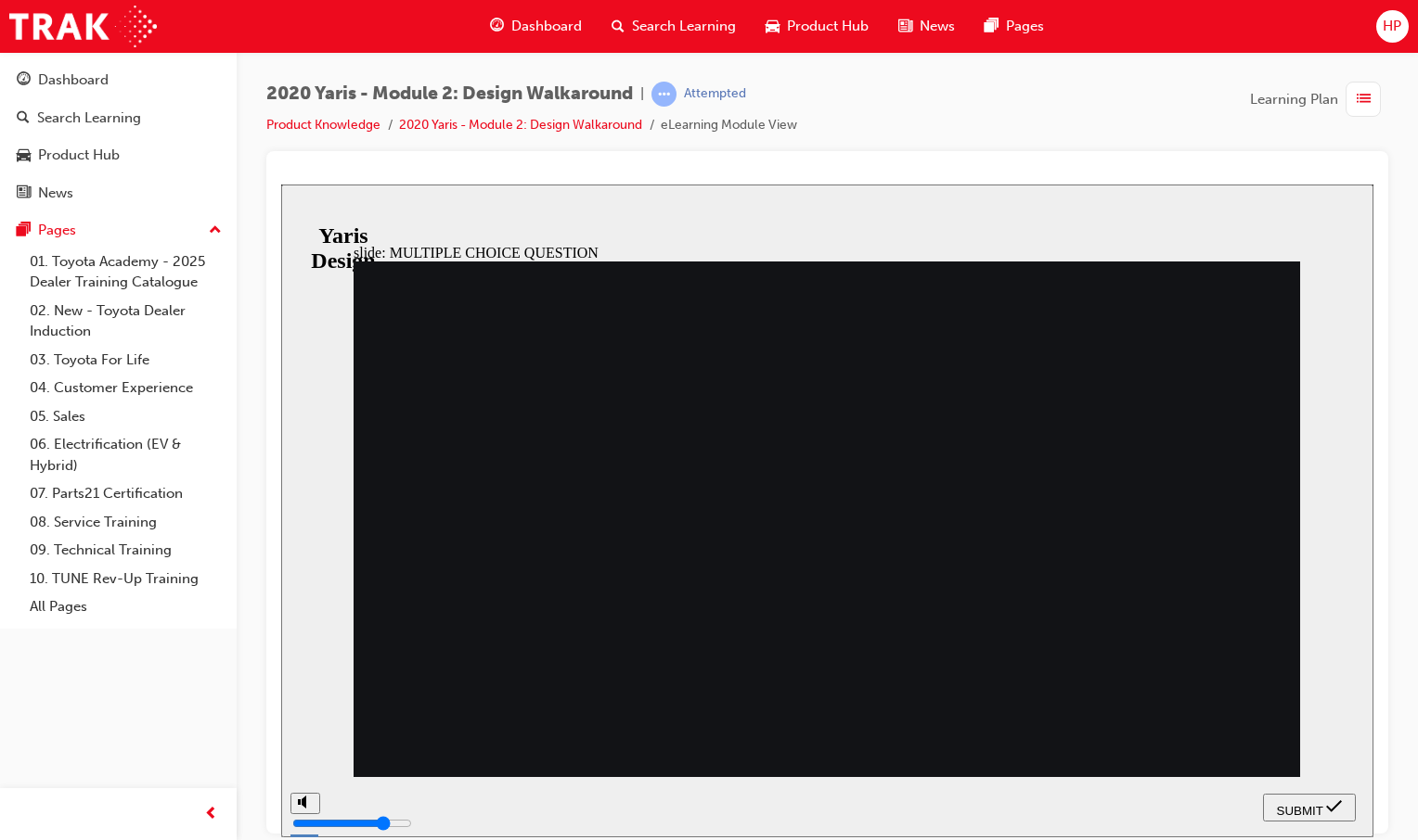
radio input "true"
click at [1340, 807] on icon "submit" at bounding box center [1334, 805] width 15 height 16
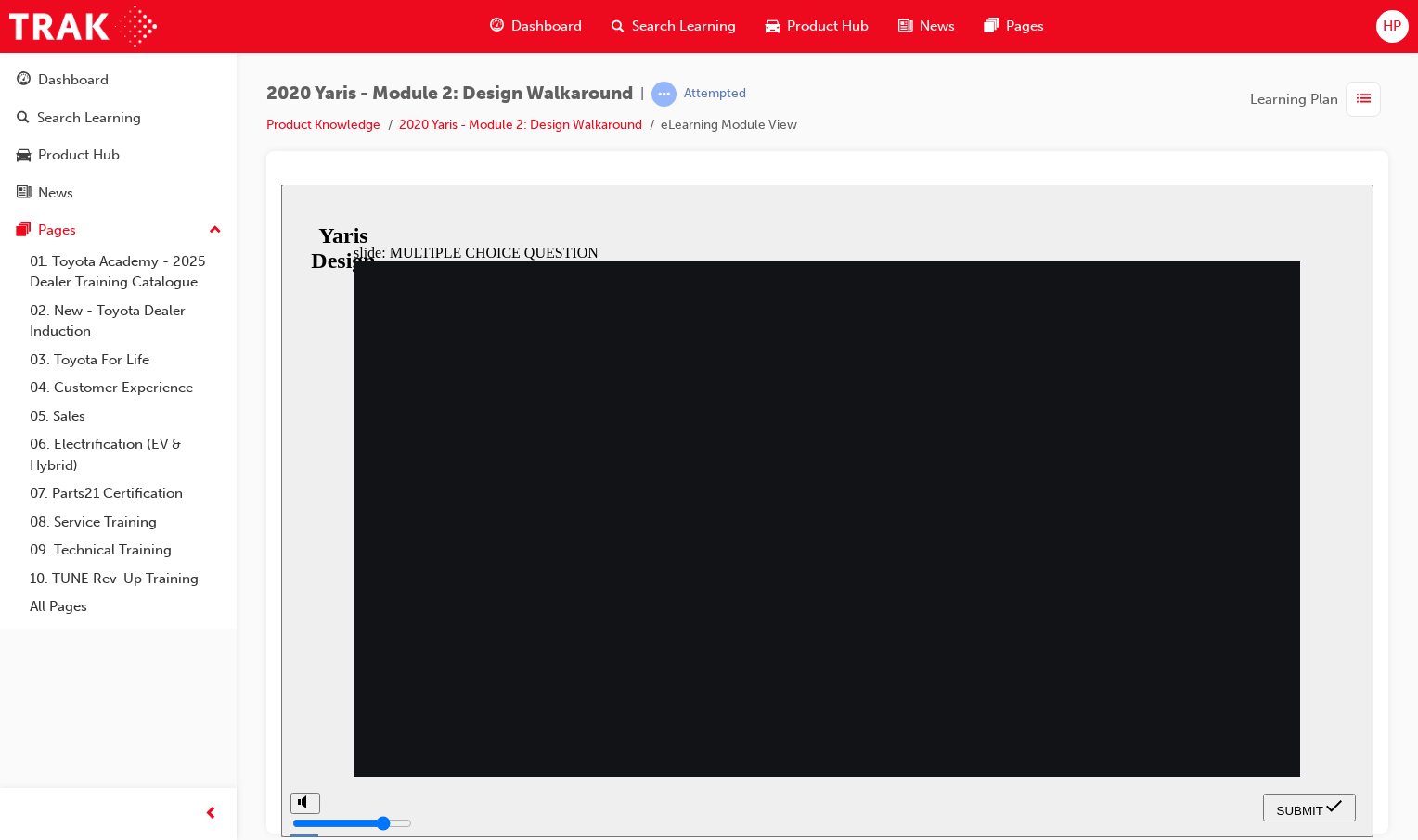
click at [1286, 796] on button "SUBMIT" at bounding box center [1309, 807] width 93 height 28
radio input "false"
radio input "true"
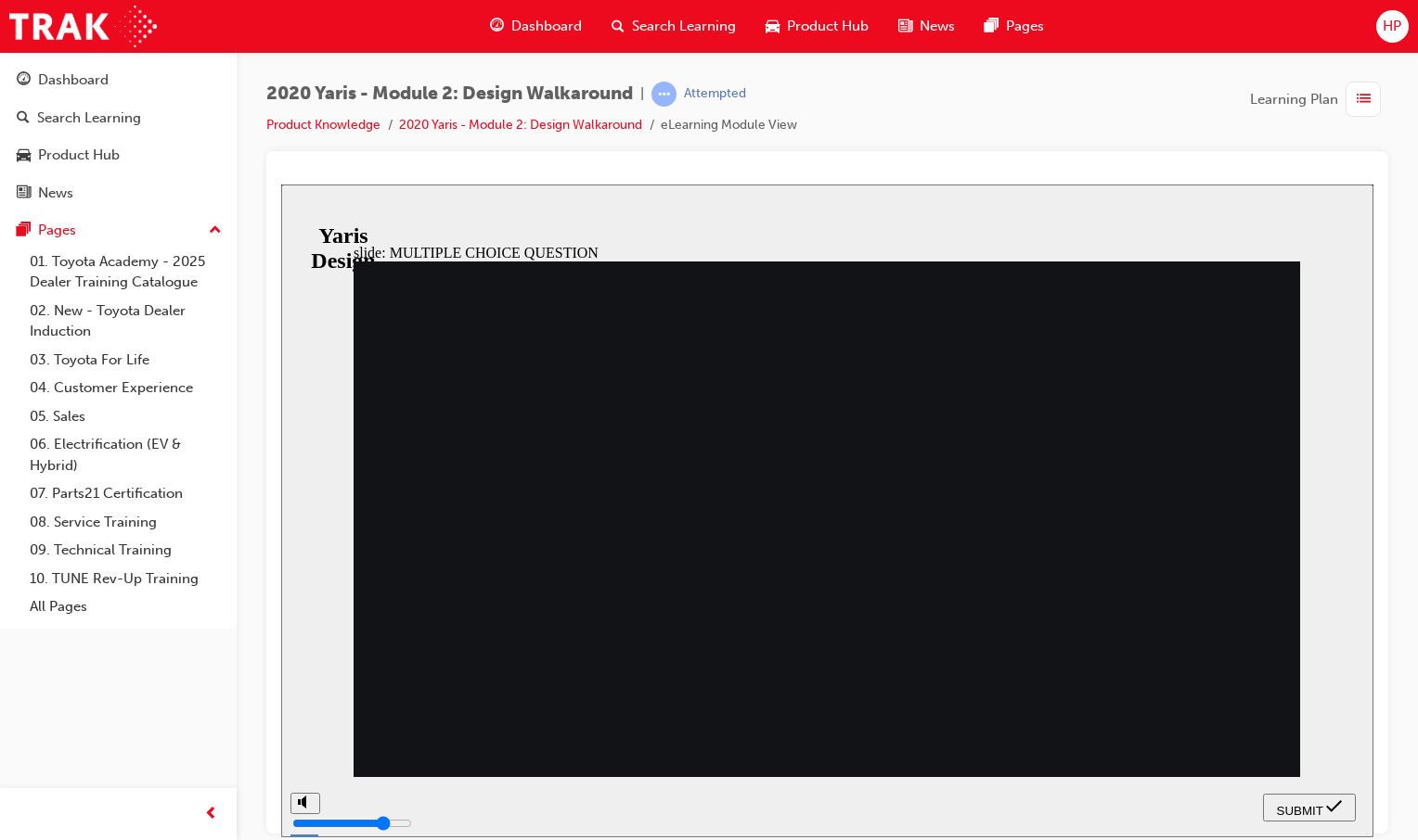
click at [1285, 803] on span "SUBMIT" at bounding box center [1300, 810] width 46 height 14
radio input "true"
click at [1292, 782] on nav "SUBMIT NEXT PREV" at bounding box center [1309, 806] width 93 height 60
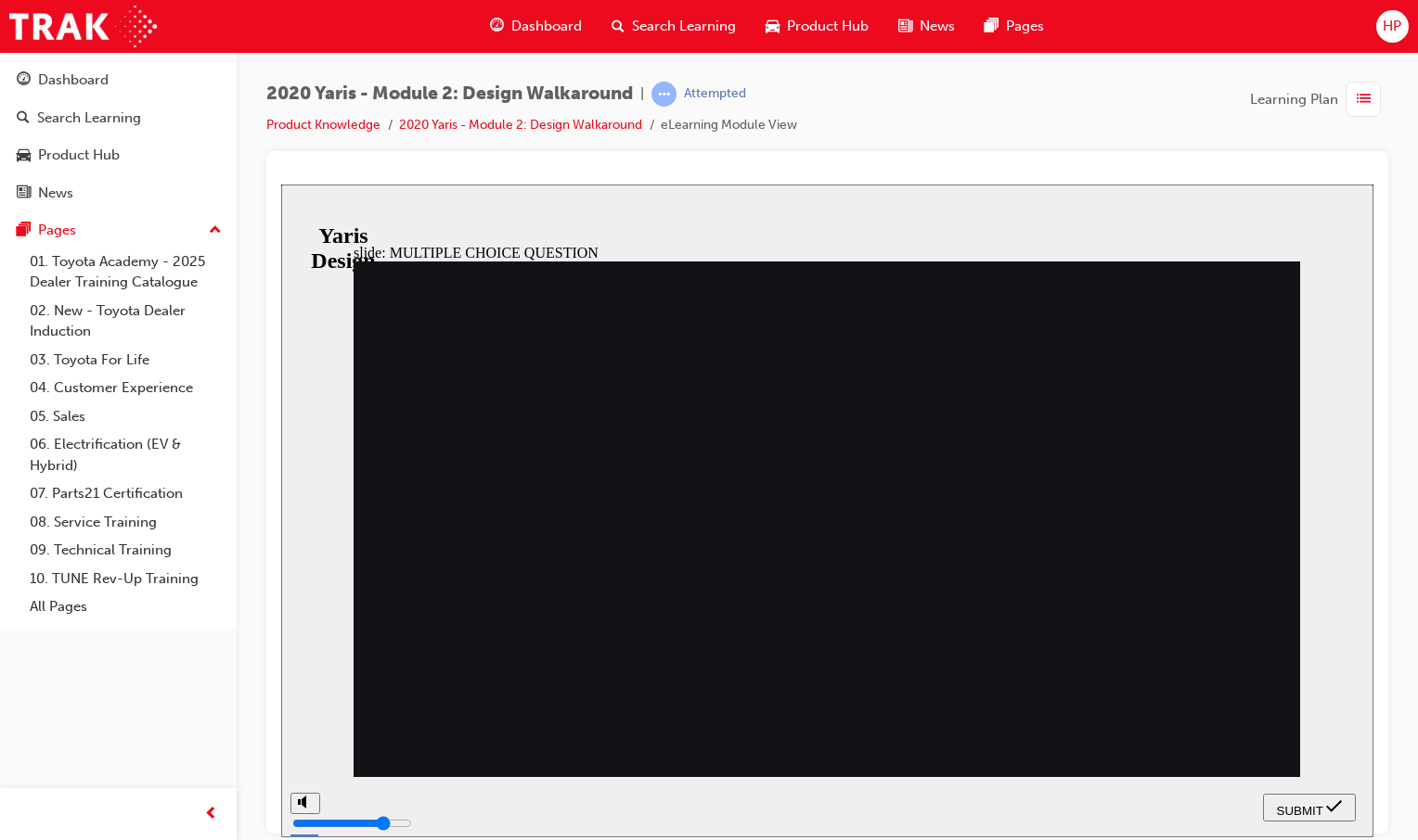
click at [1294, 804] on span "SUBMIT" at bounding box center [1300, 810] width 46 height 14
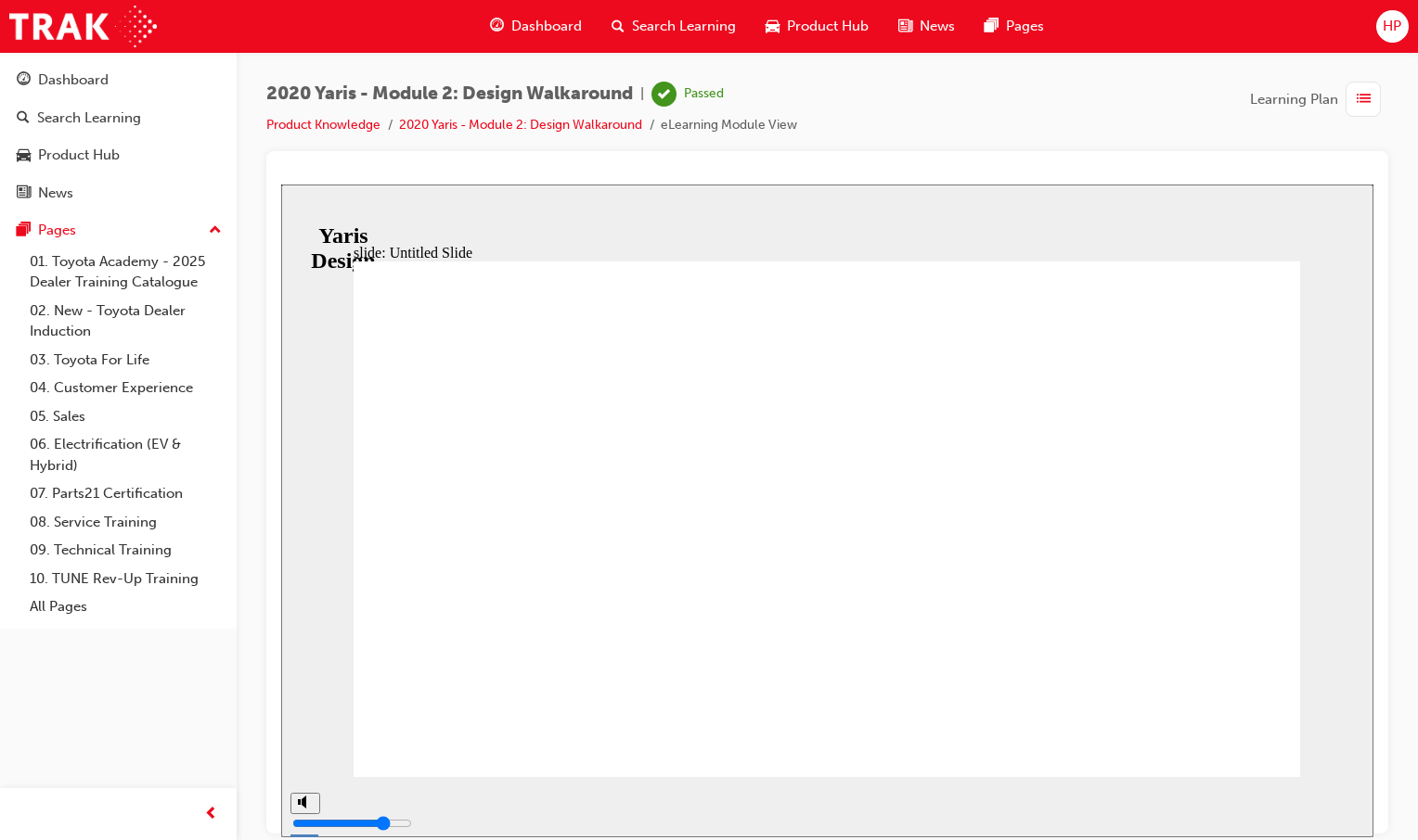
click at [527, 32] on span "Dashboard" at bounding box center [546, 26] width 71 height 21
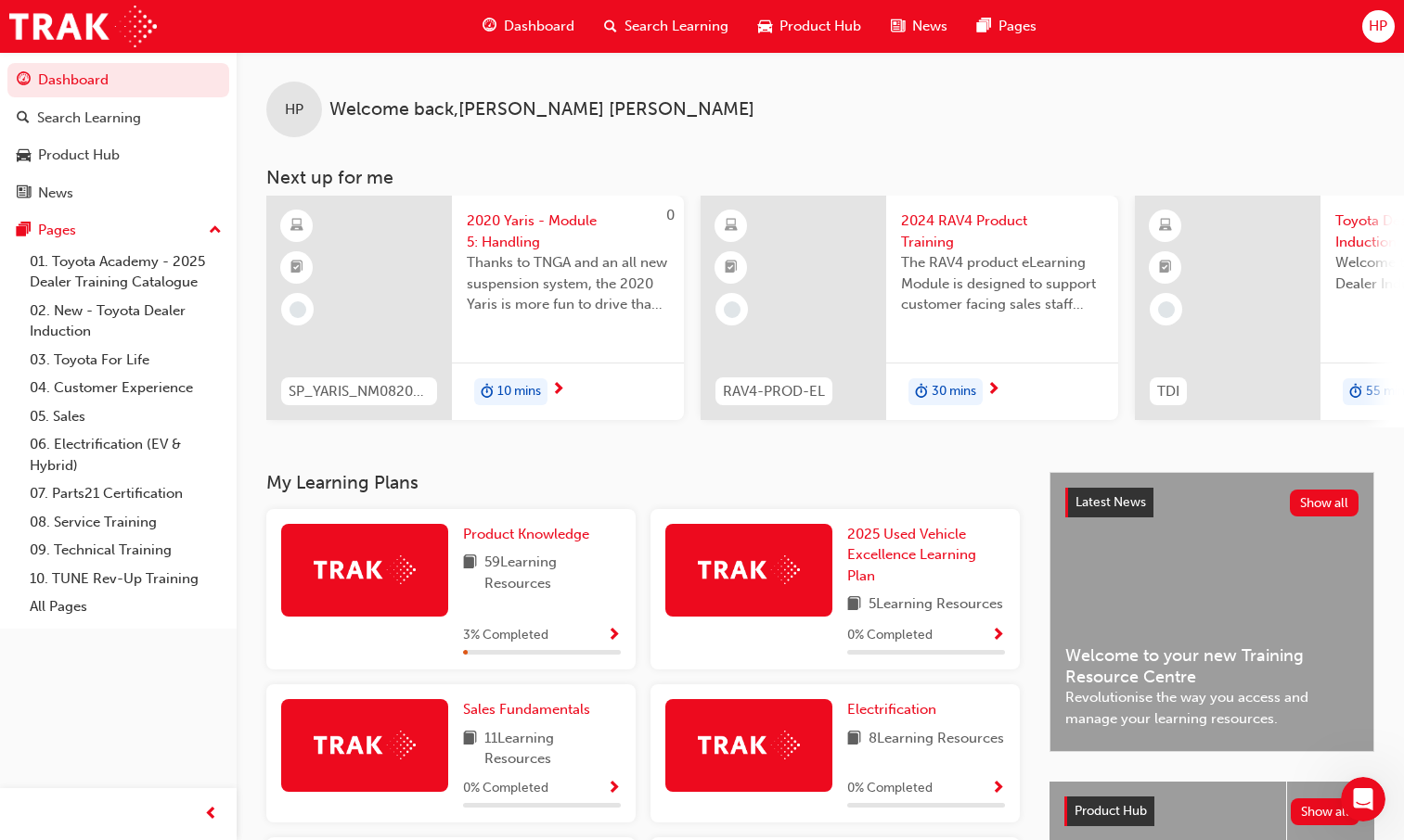
click at [615, 645] on span "Show Progress" at bounding box center [614, 636] width 14 height 16
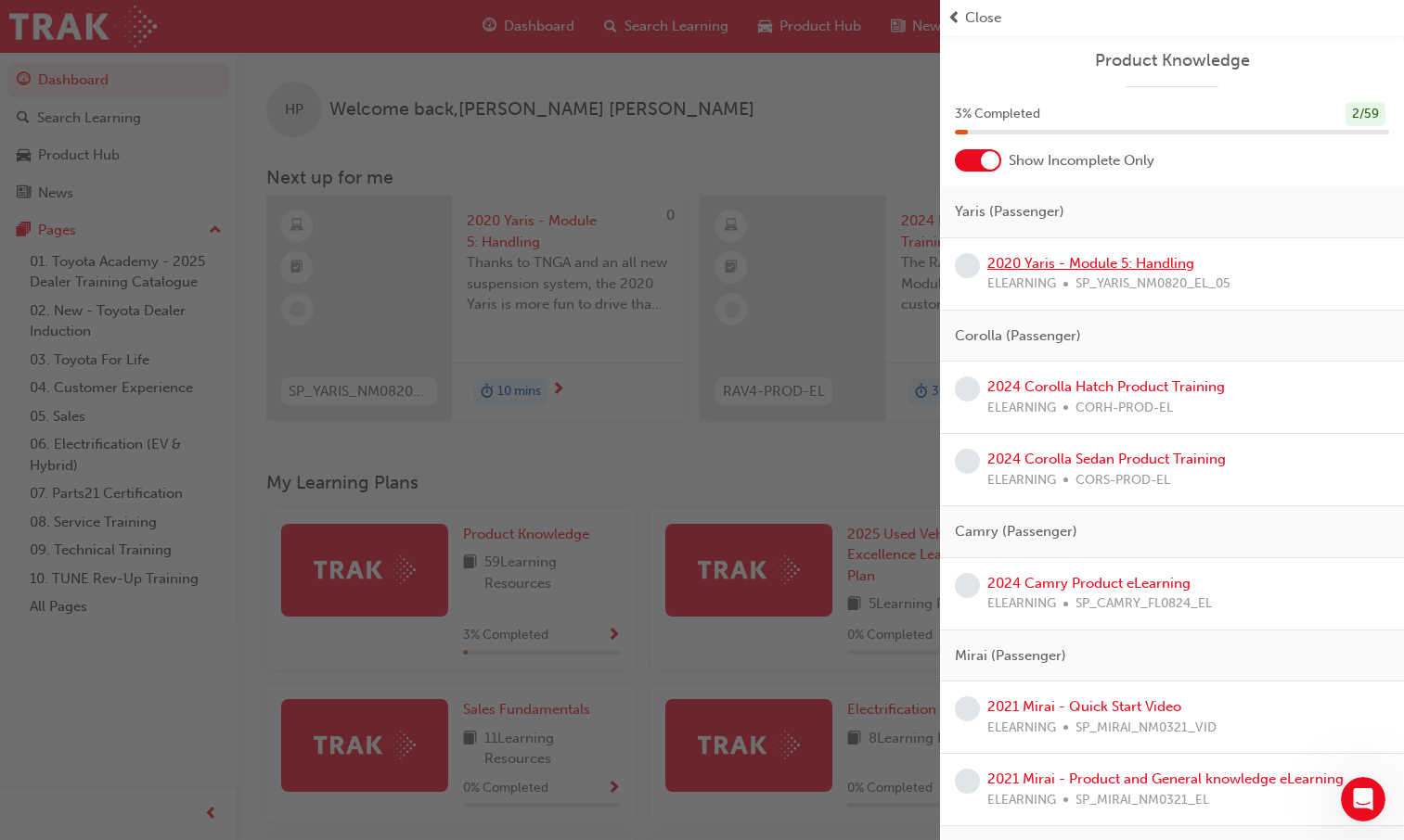
click at [1085, 268] on link "2020 Yaris - Module 5: Handling" at bounding box center [1091, 263] width 207 height 16
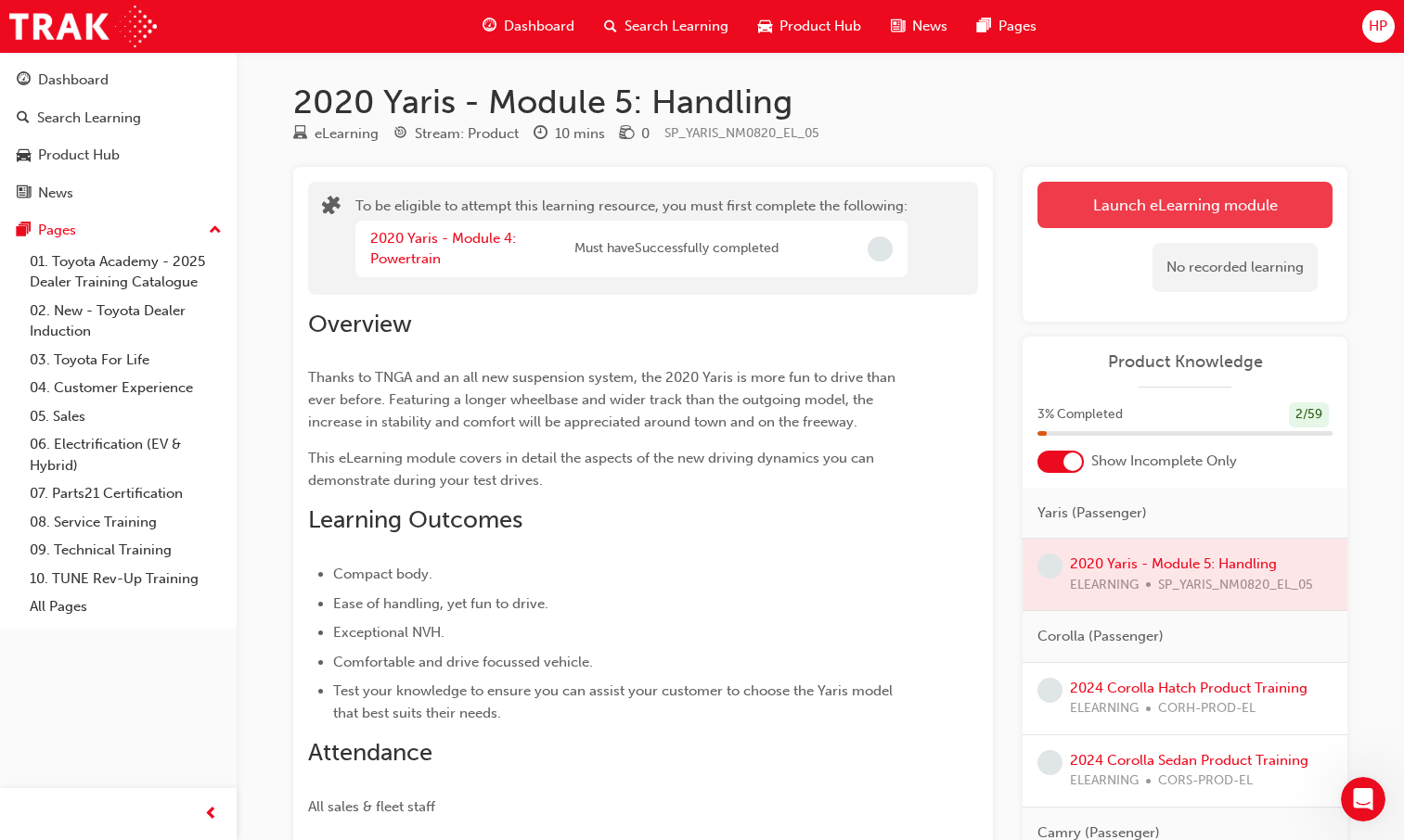
click at [1060, 200] on button "Launch eLearning module" at bounding box center [1185, 205] width 295 height 46
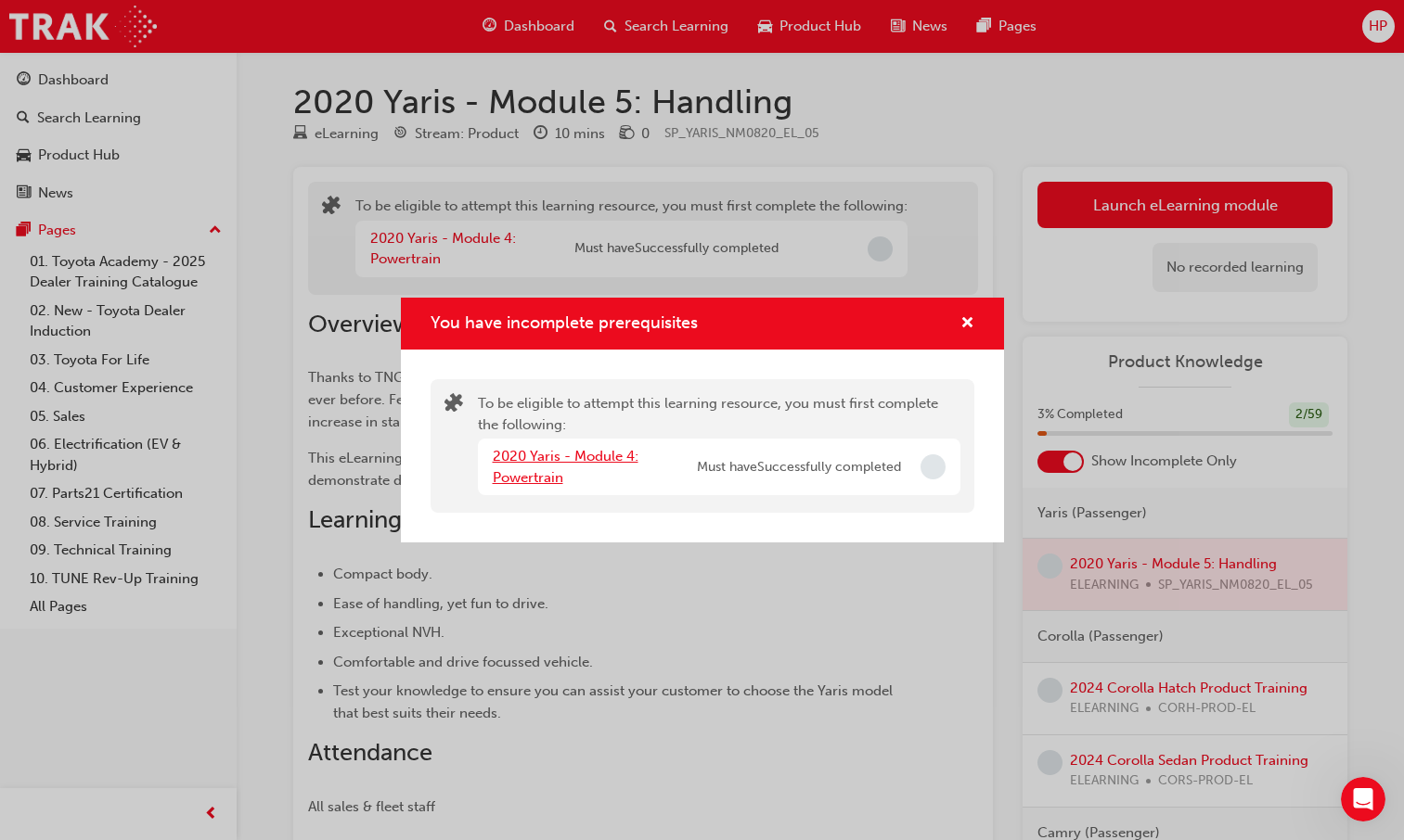
click at [577, 450] on link "2020 Yaris - Module 4: Powertrain" at bounding box center [565, 466] width 145 height 38
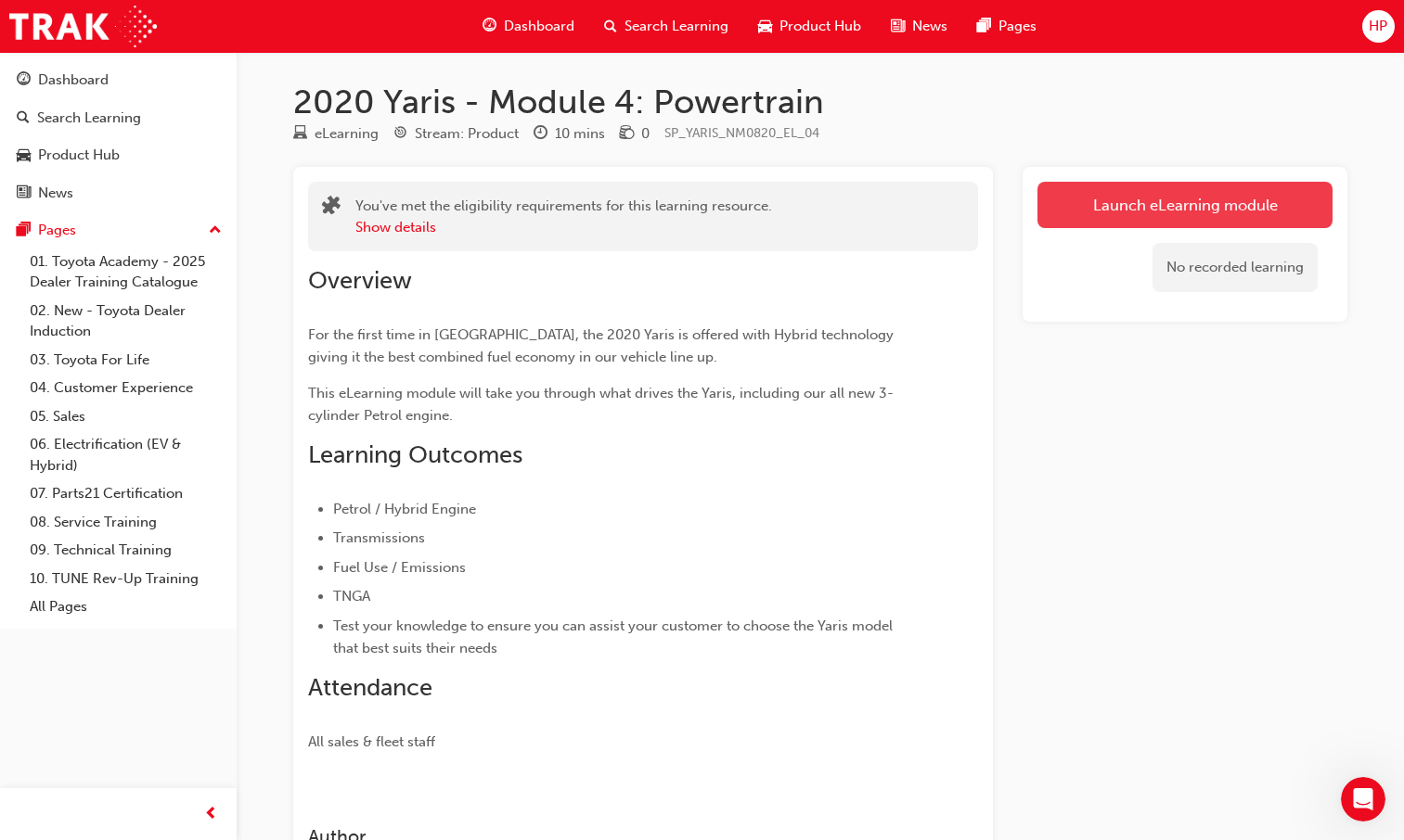
click at [1066, 222] on link "Launch eLearning module" at bounding box center [1185, 205] width 295 height 46
